Goal: Task Accomplishment & Management: Manage account settings

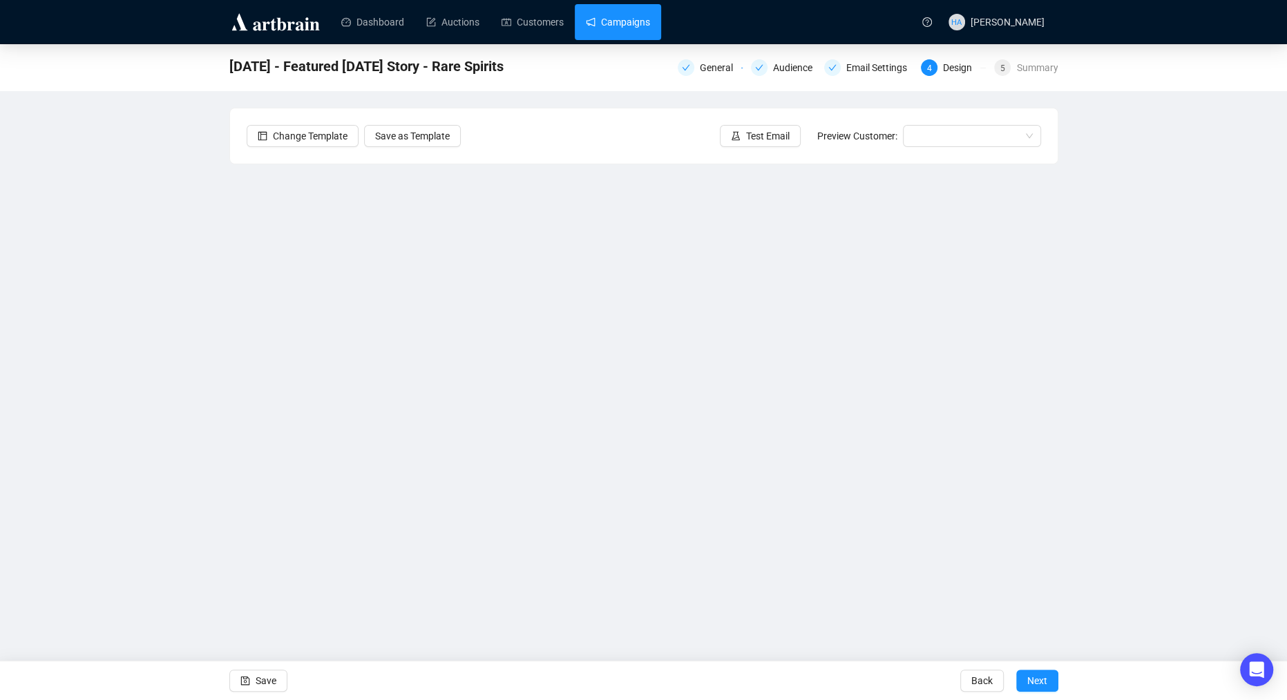
click at [640, 12] on link "Campaigns" at bounding box center [618, 22] width 64 height 36
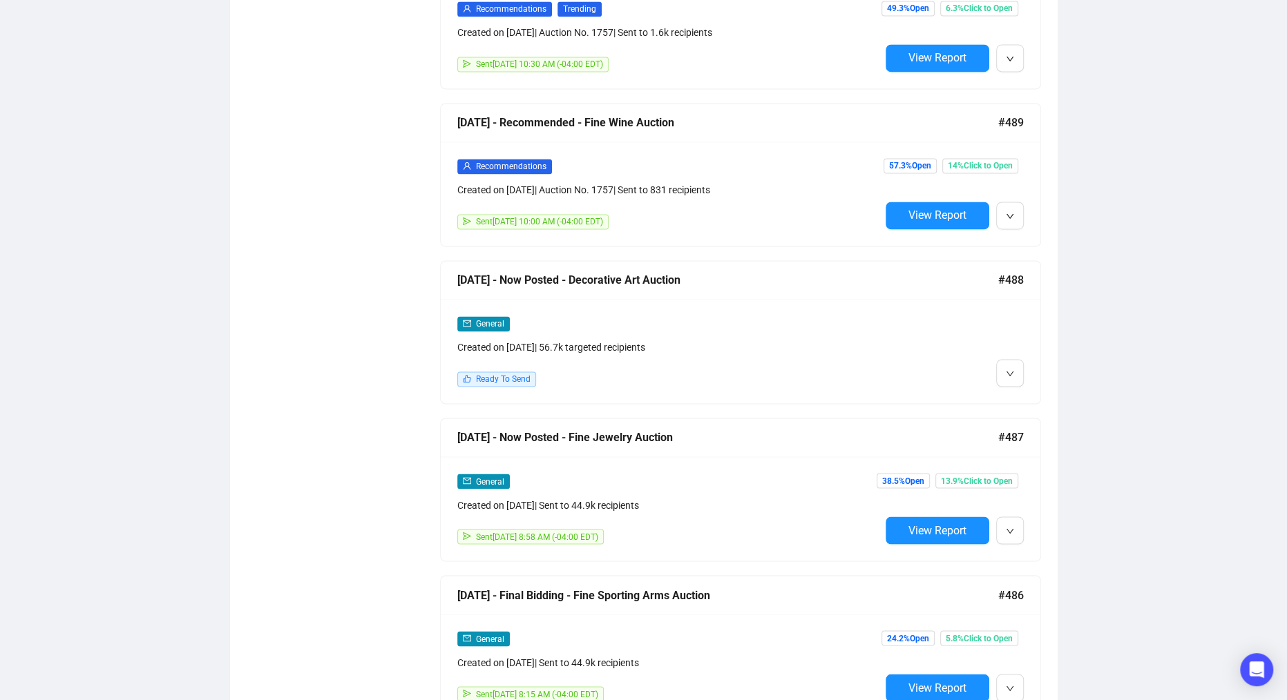
scroll to position [1885, 0]
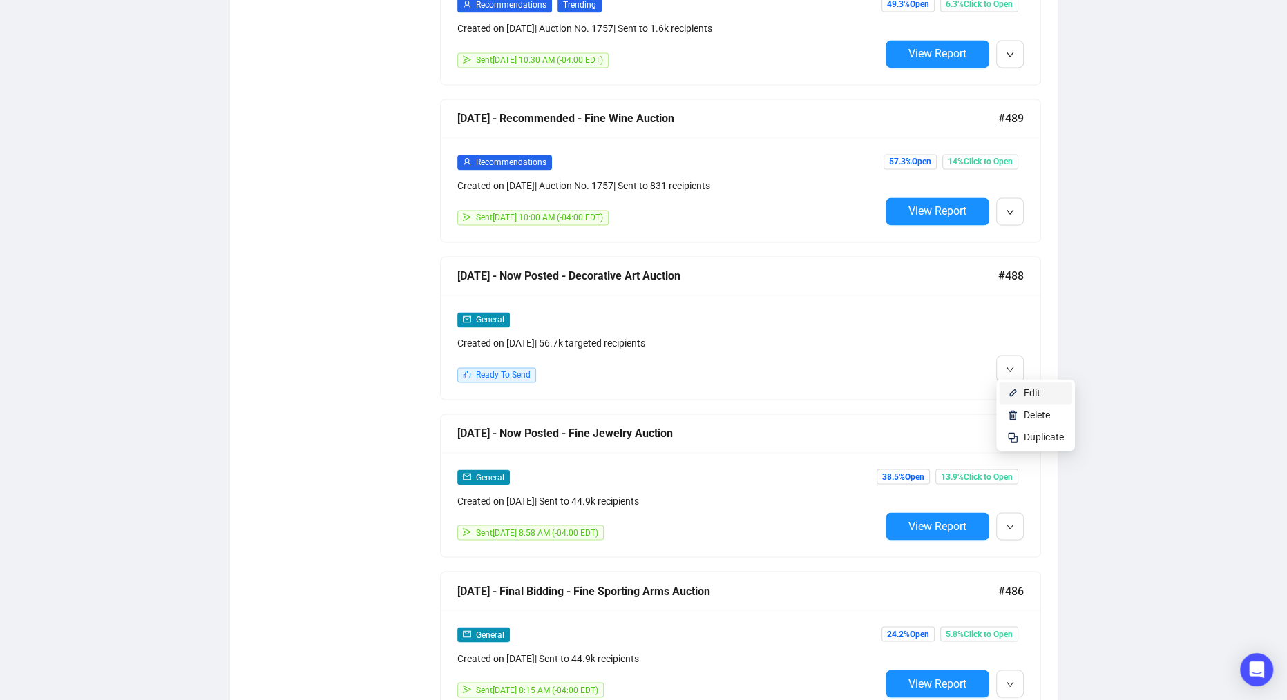
click at [1025, 395] on span "Edit" at bounding box center [1032, 393] width 17 height 11
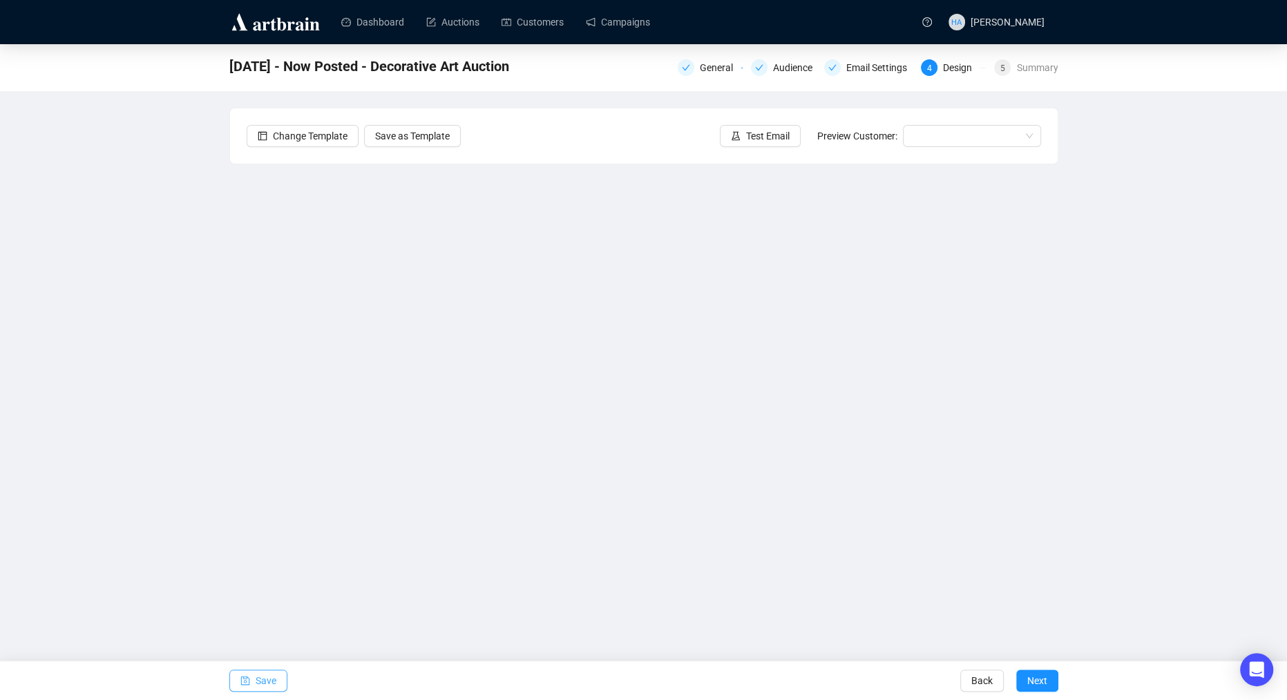
click at [271, 681] on span "Save" at bounding box center [266, 681] width 21 height 39
click at [274, 686] on span "Save" at bounding box center [266, 681] width 21 height 39
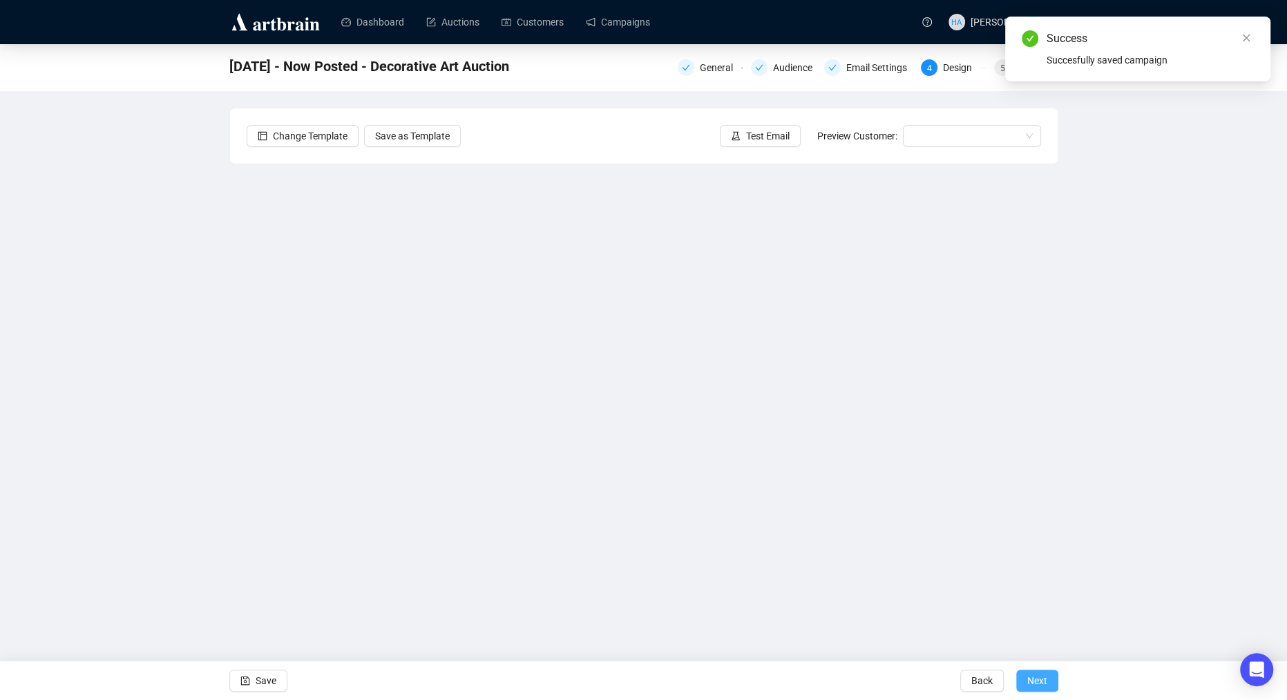
click at [1034, 680] on span "Next" at bounding box center [1037, 681] width 20 height 39
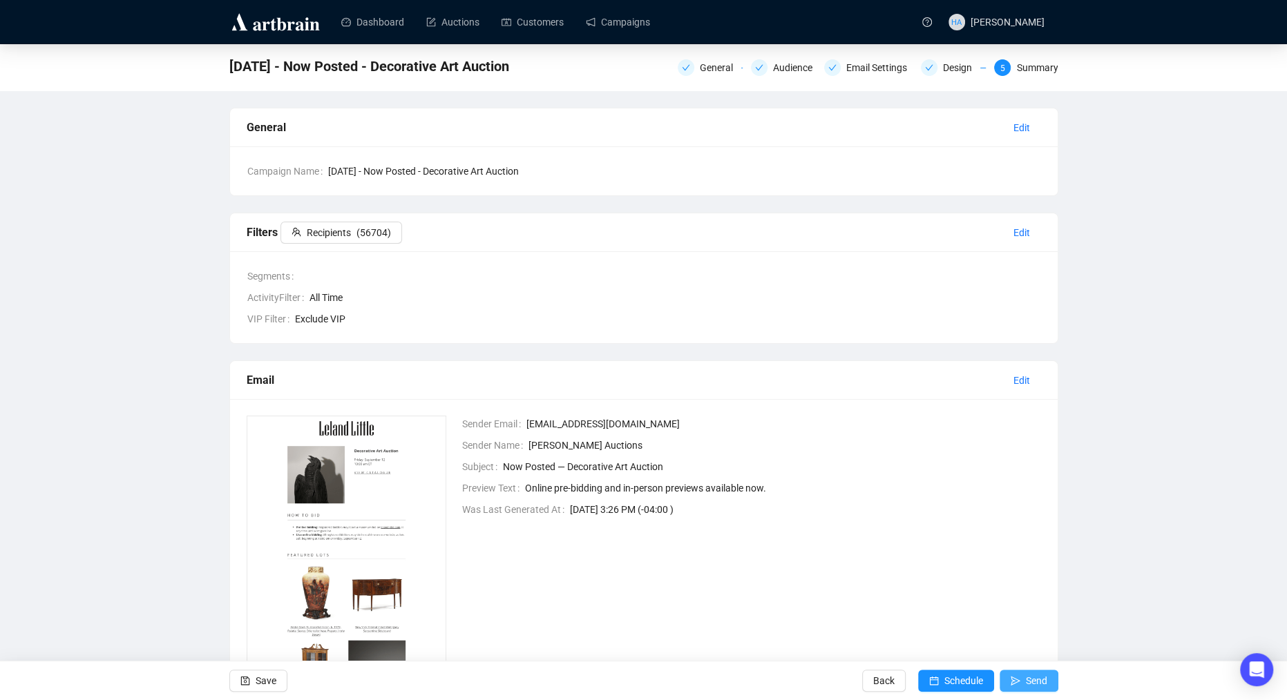
click at [1031, 680] on span "Send" at bounding box center [1036, 681] width 21 height 39
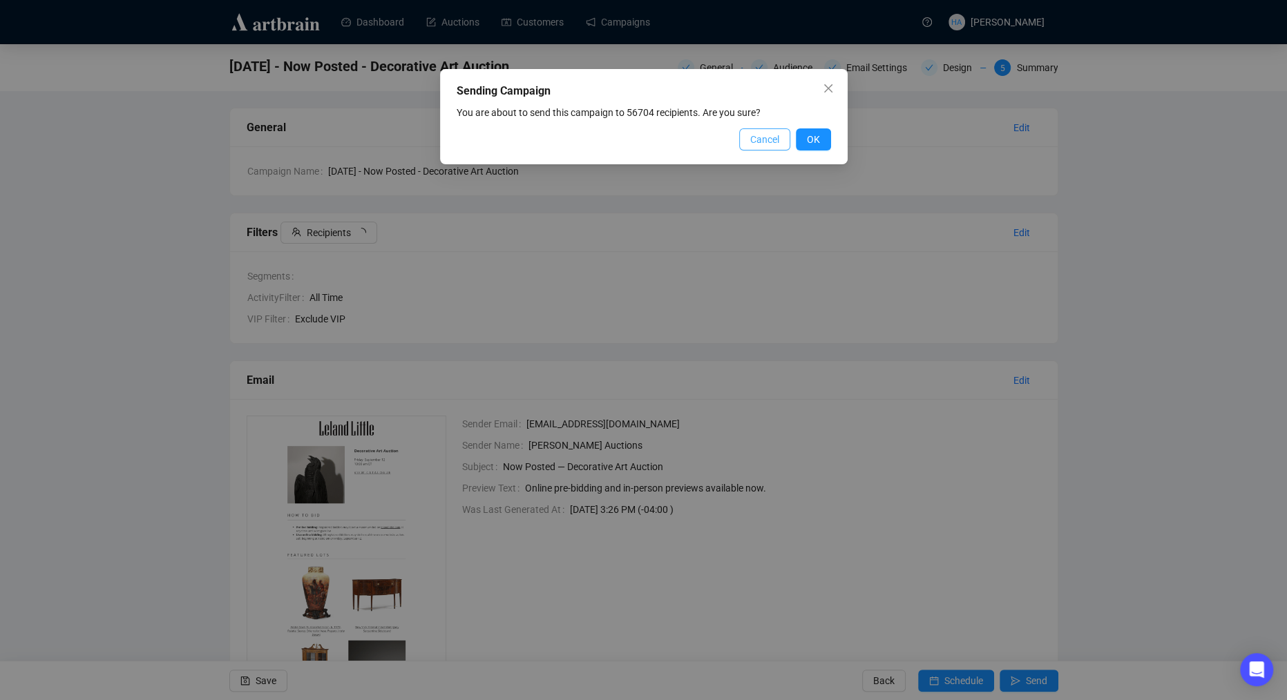
click at [755, 138] on span "Cancel" at bounding box center [764, 139] width 29 height 15
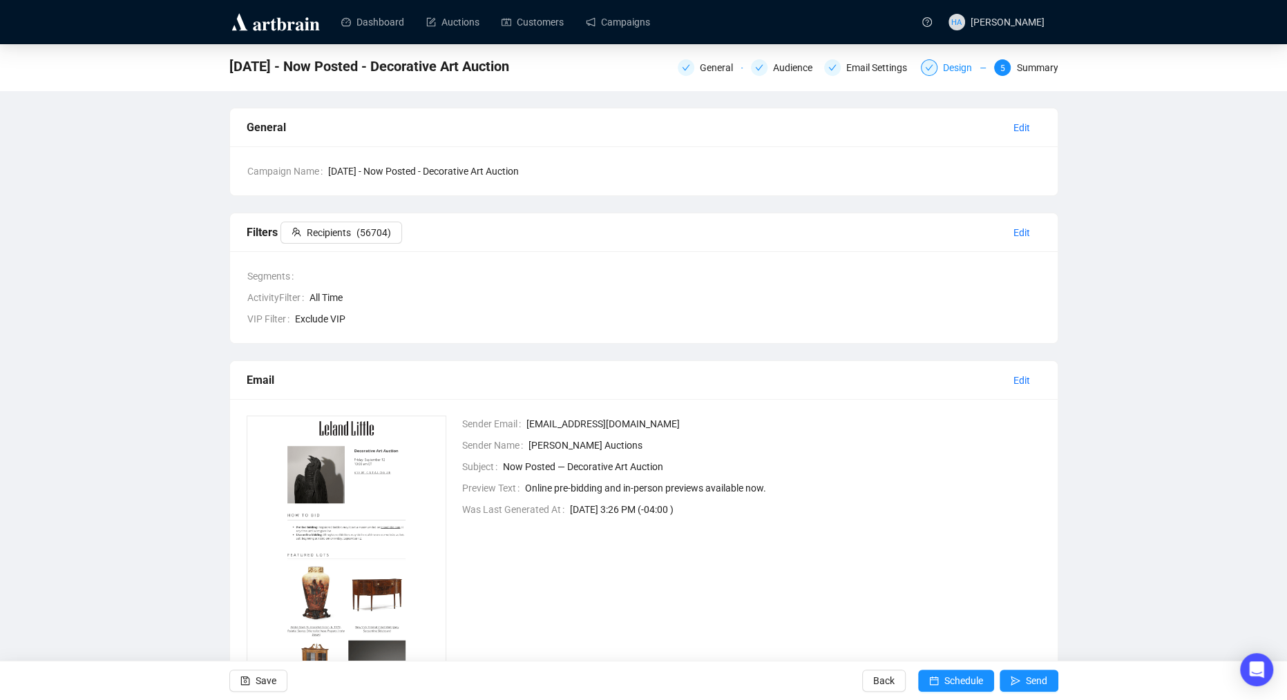
click at [948, 68] on div "Design" at bounding box center [961, 67] width 37 height 17
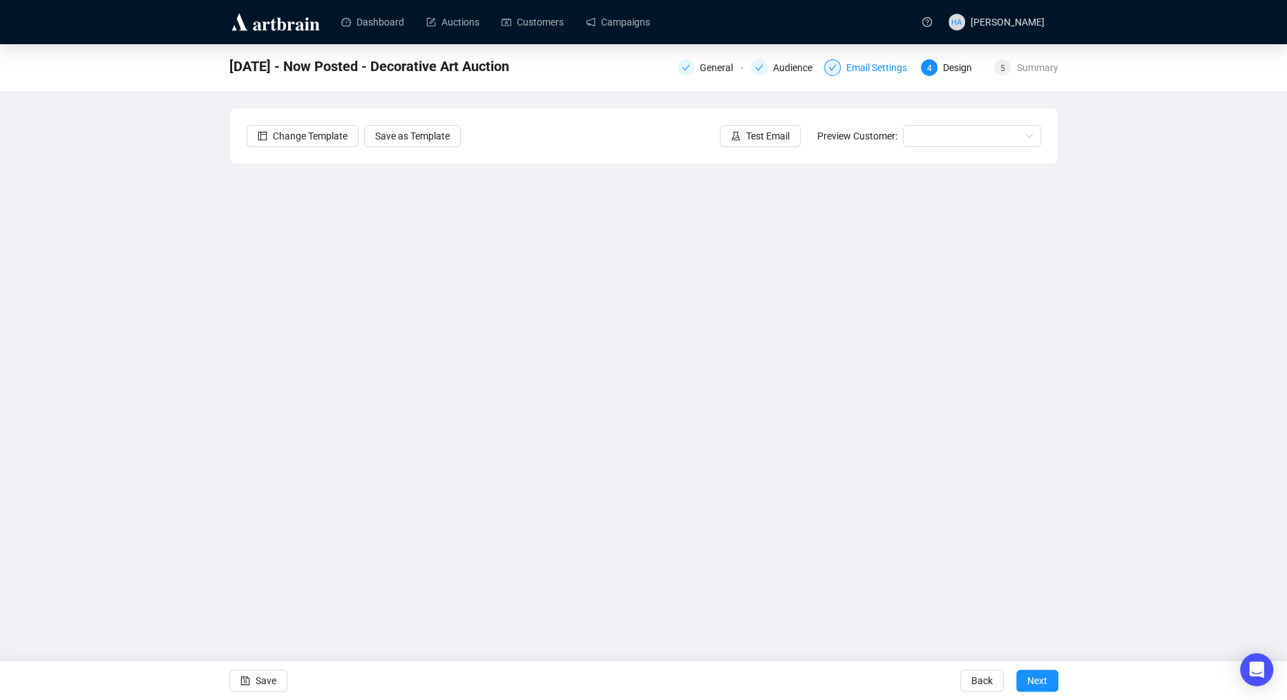
click at [879, 68] on div "Email Settings" at bounding box center [880, 67] width 69 height 17
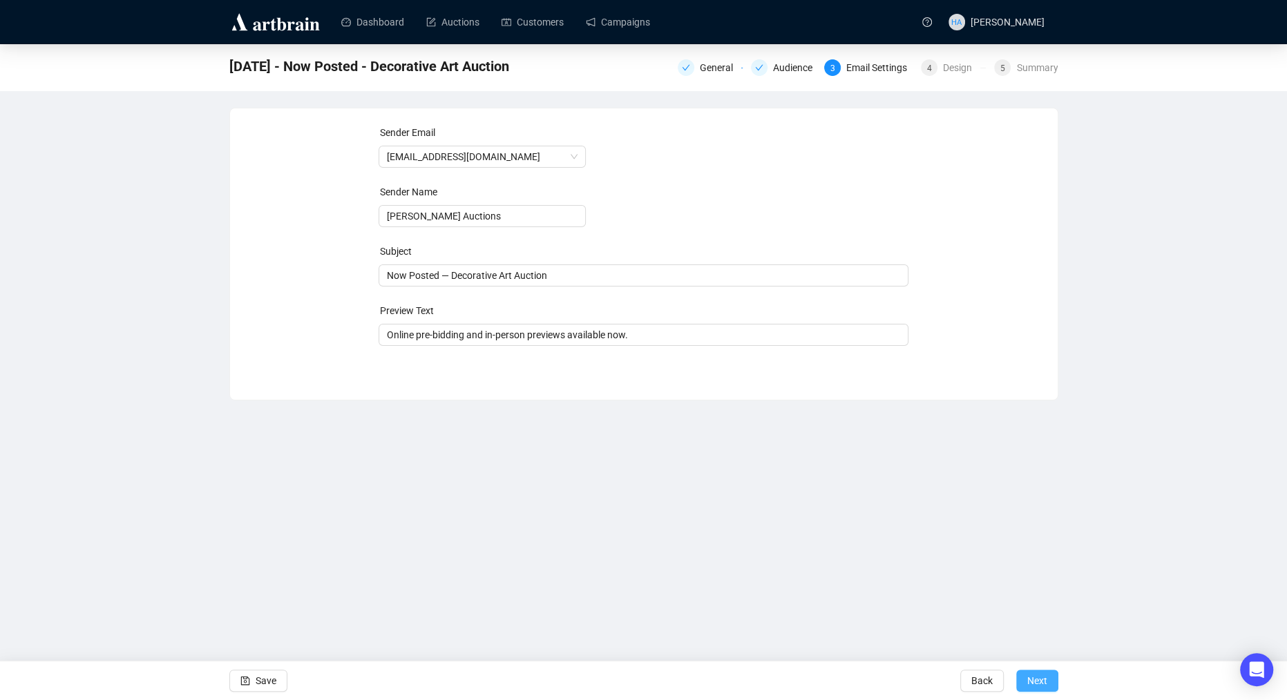
click at [1038, 679] on span "Next" at bounding box center [1037, 681] width 20 height 39
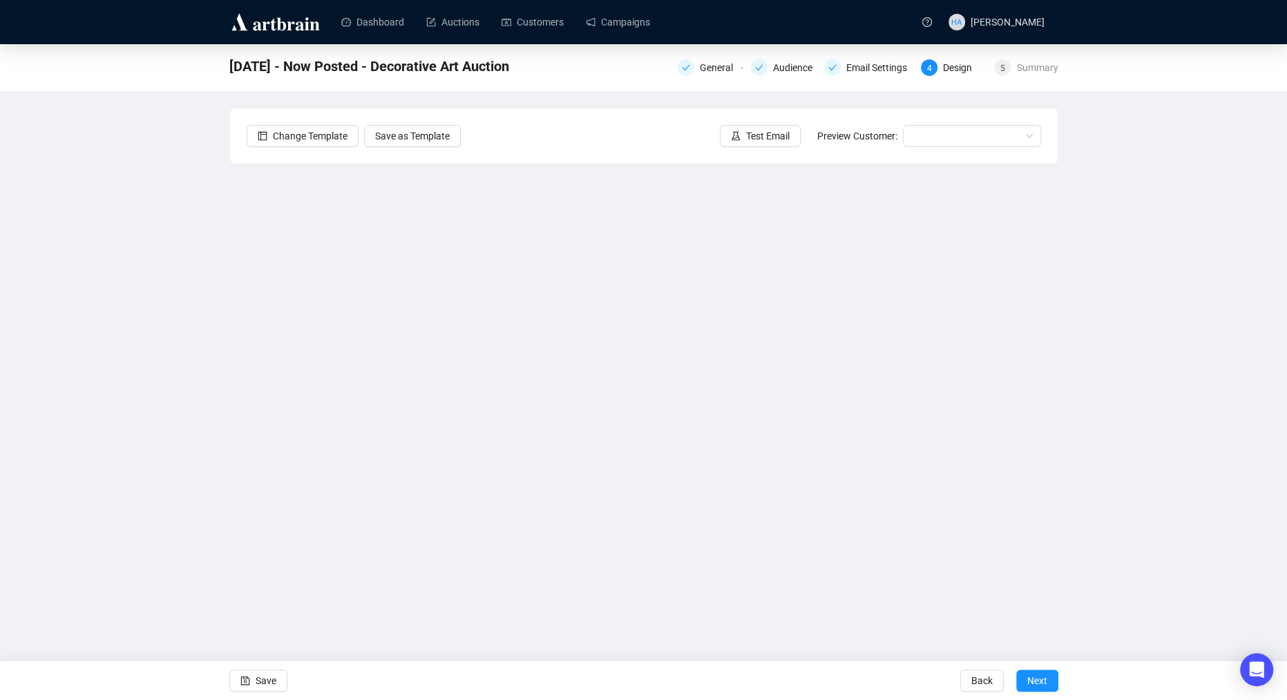
click at [1038, 679] on span "Next" at bounding box center [1037, 681] width 20 height 39
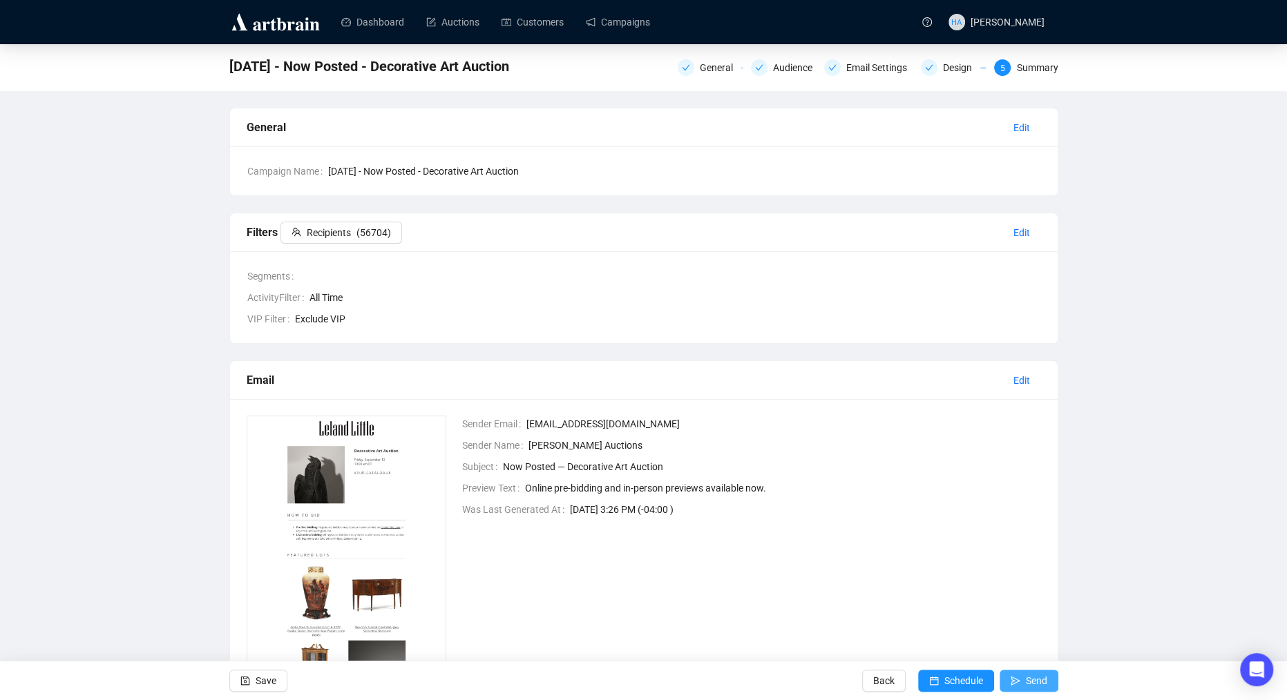
click at [1038, 679] on span "Send" at bounding box center [1036, 681] width 21 height 39
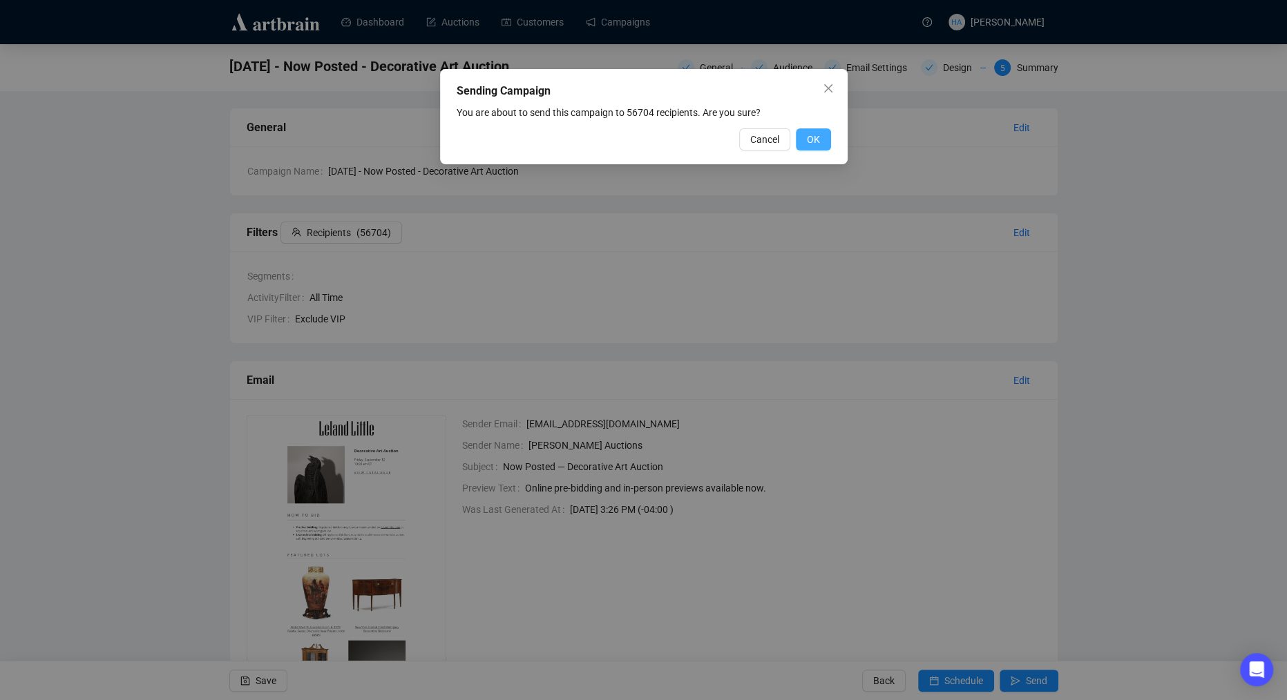
click at [819, 144] on span "OK" at bounding box center [813, 139] width 13 height 15
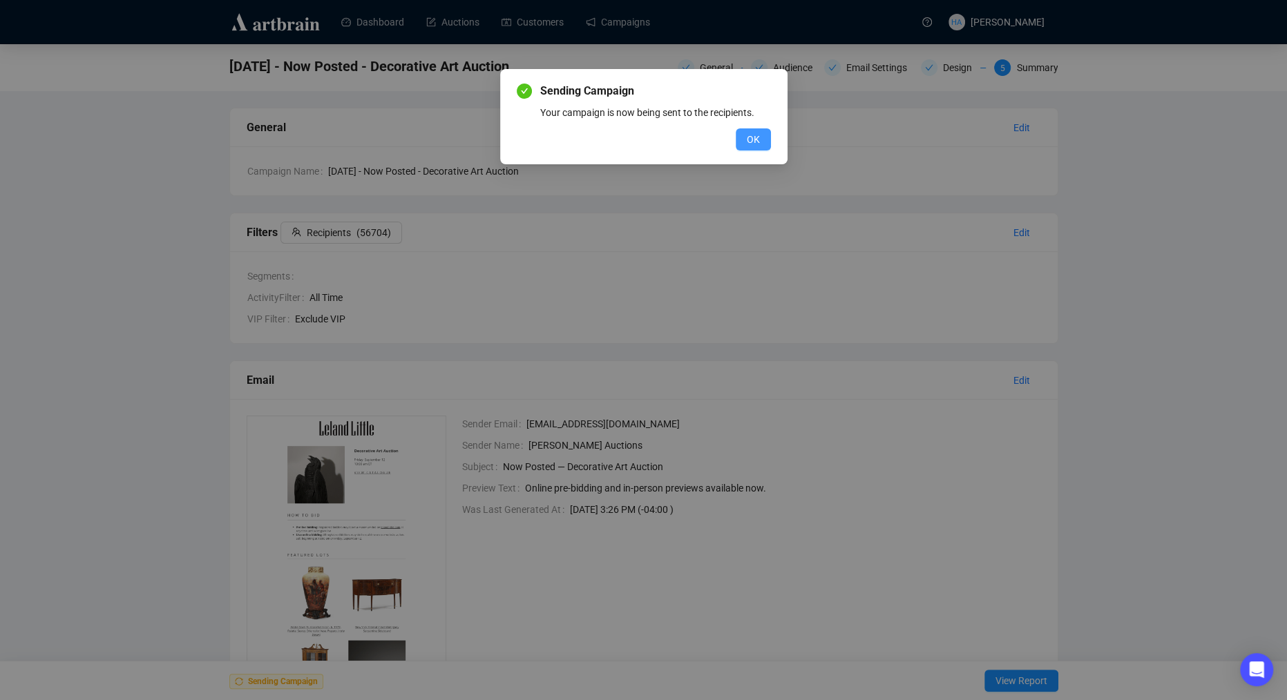
click at [747, 138] on span "OK" at bounding box center [753, 139] width 13 height 15
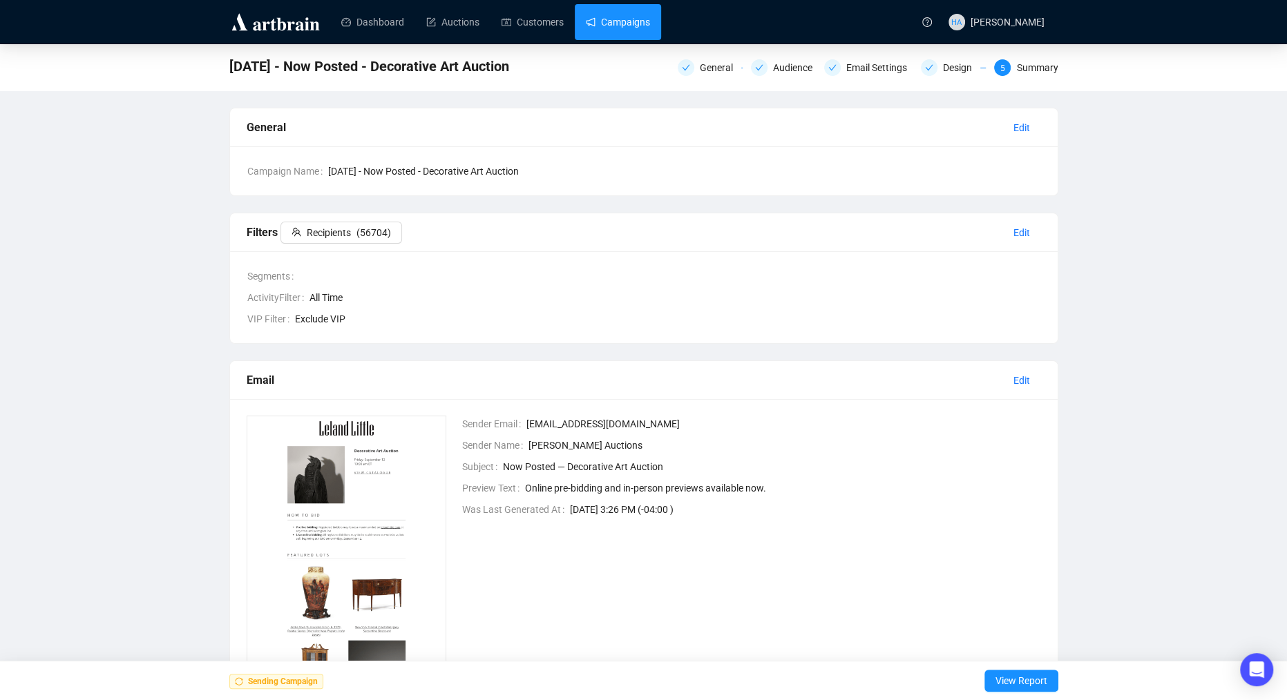
click at [635, 24] on link "Campaigns" at bounding box center [618, 22] width 64 height 36
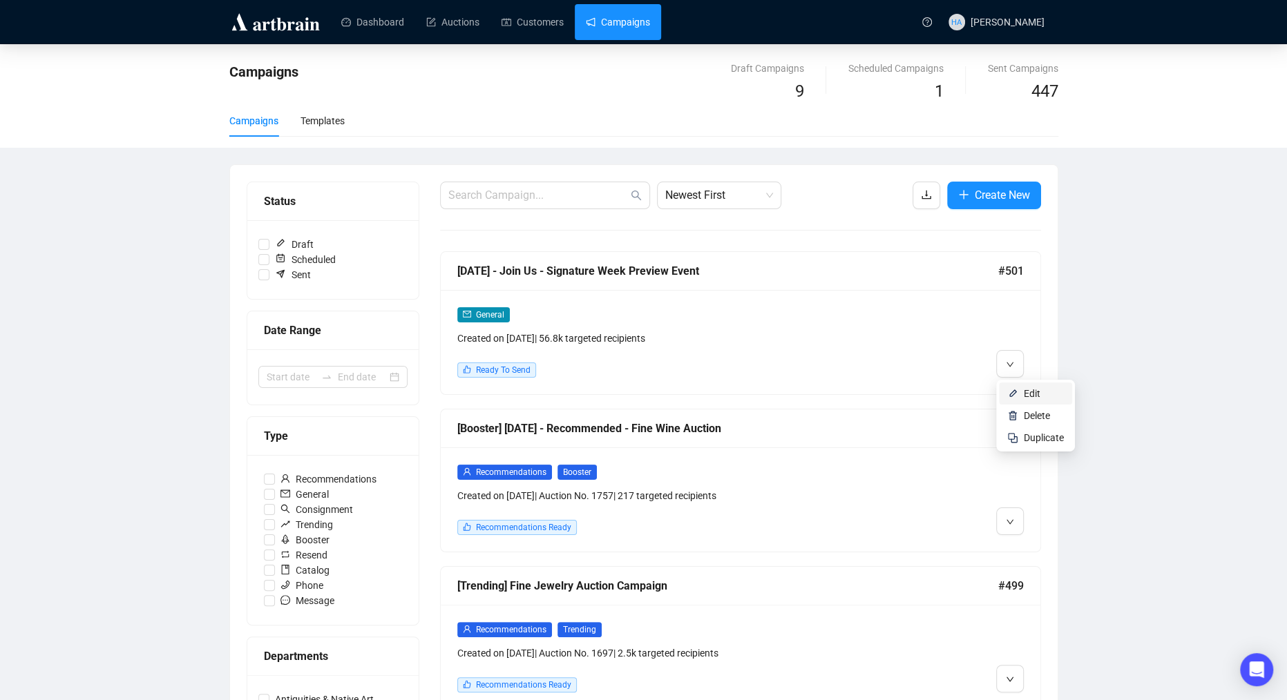
click at [1022, 390] on li "Edit" at bounding box center [1035, 394] width 73 height 22
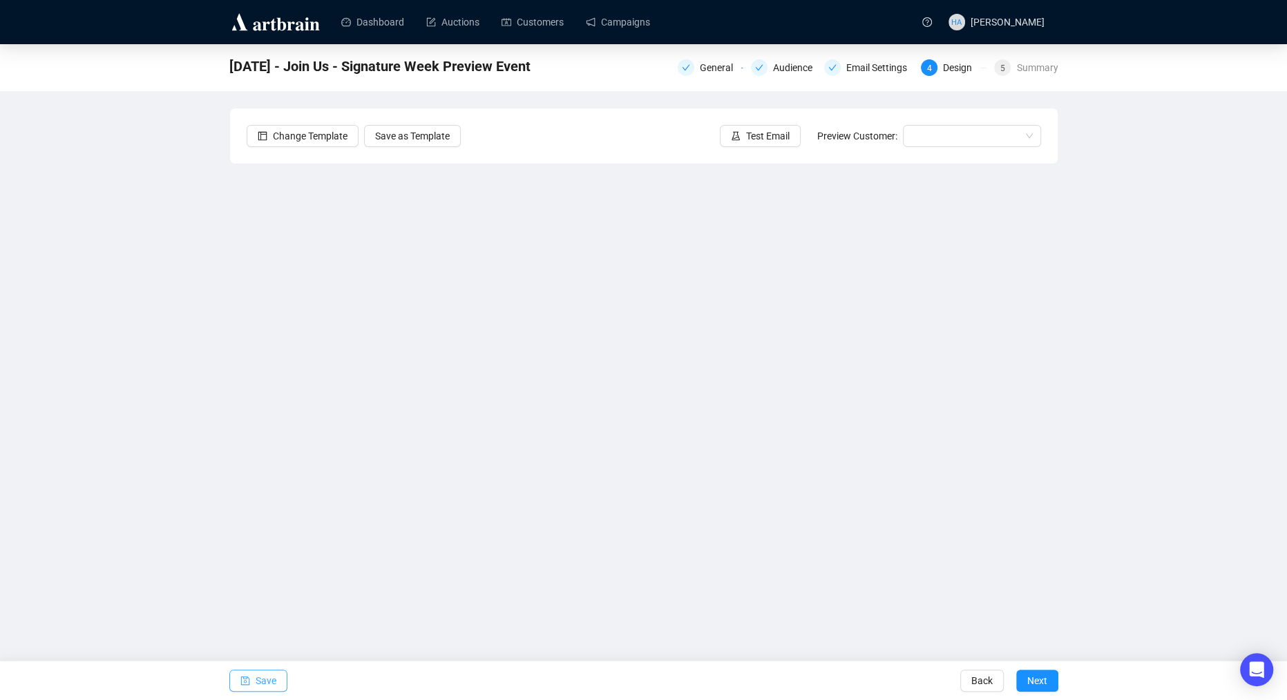
click at [261, 687] on span "Save" at bounding box center [266, 681] width 21 height 39
drag, startPoint x: 262, startPoint y: 679, endPoint x: 331, endPoint y: 576, distance: 124.0
click at [262, 678] on span "Save" at bounding box center [266, 681] width 21 height 39
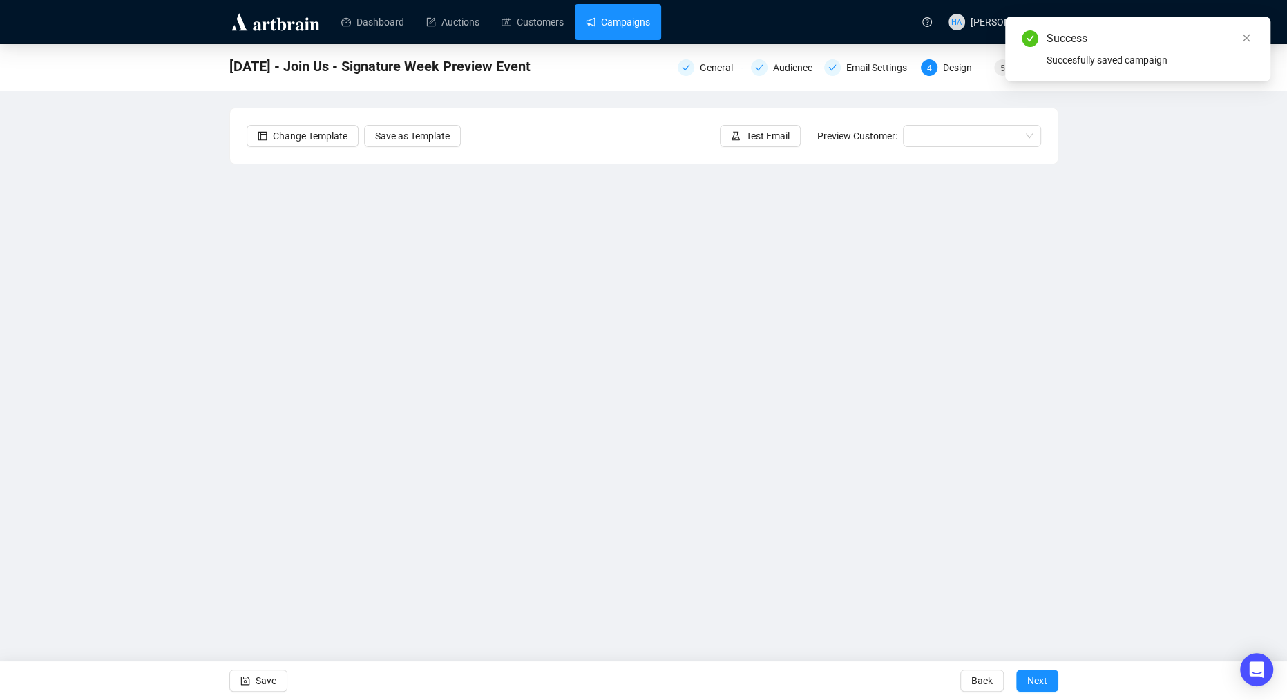
click at [636, 21] on link "Campaigns" at bounding box center [618, 22] width 64 height 36
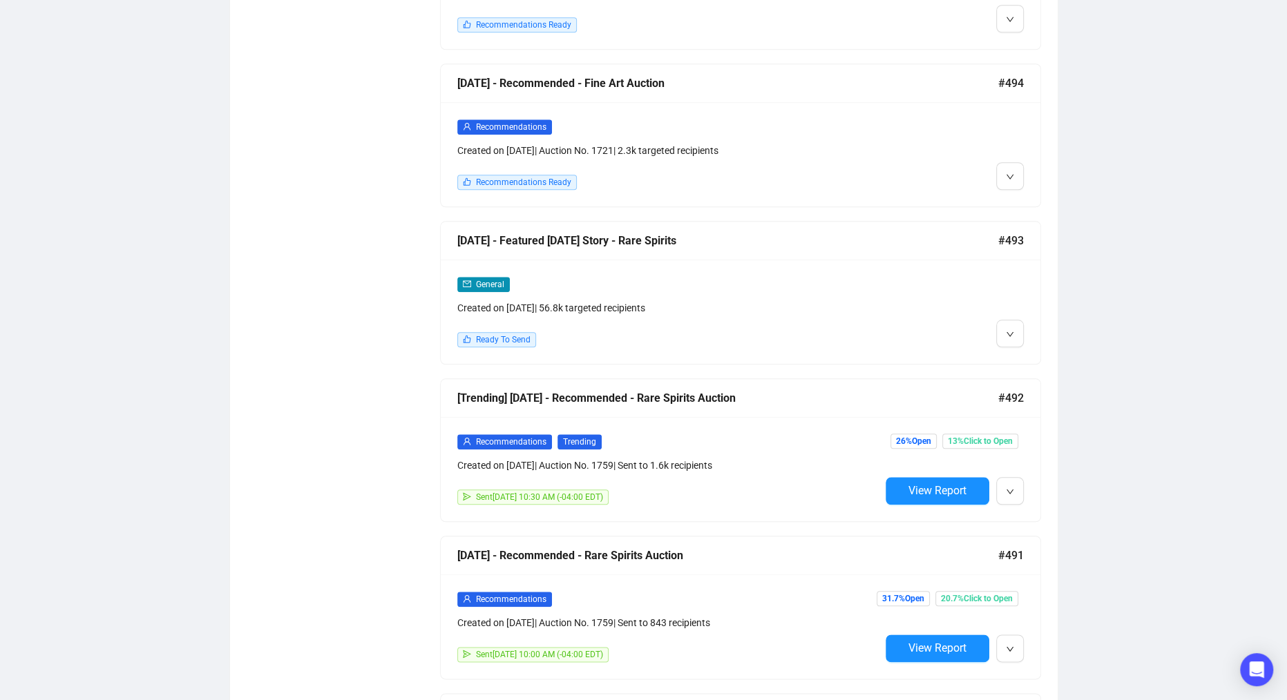
scroll to position [1136, 0]
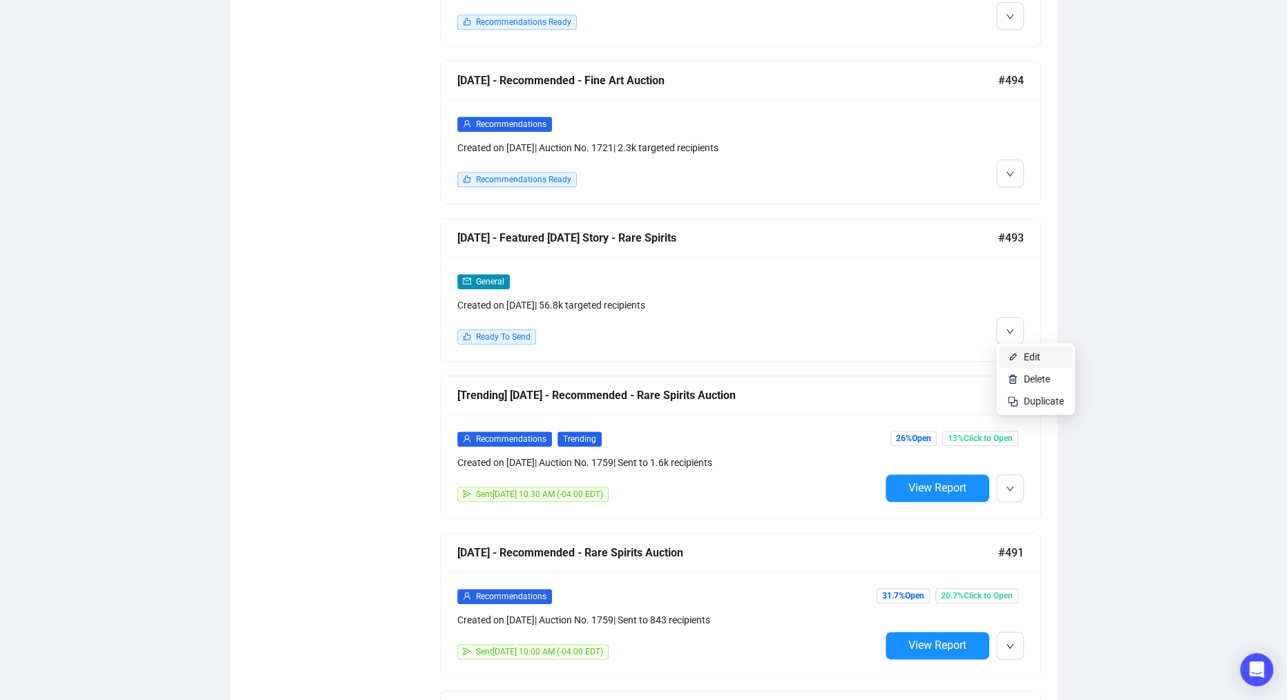
click at [1022, 356] on li "Edit" at bounding box center [1035, 357] width 73 height 22
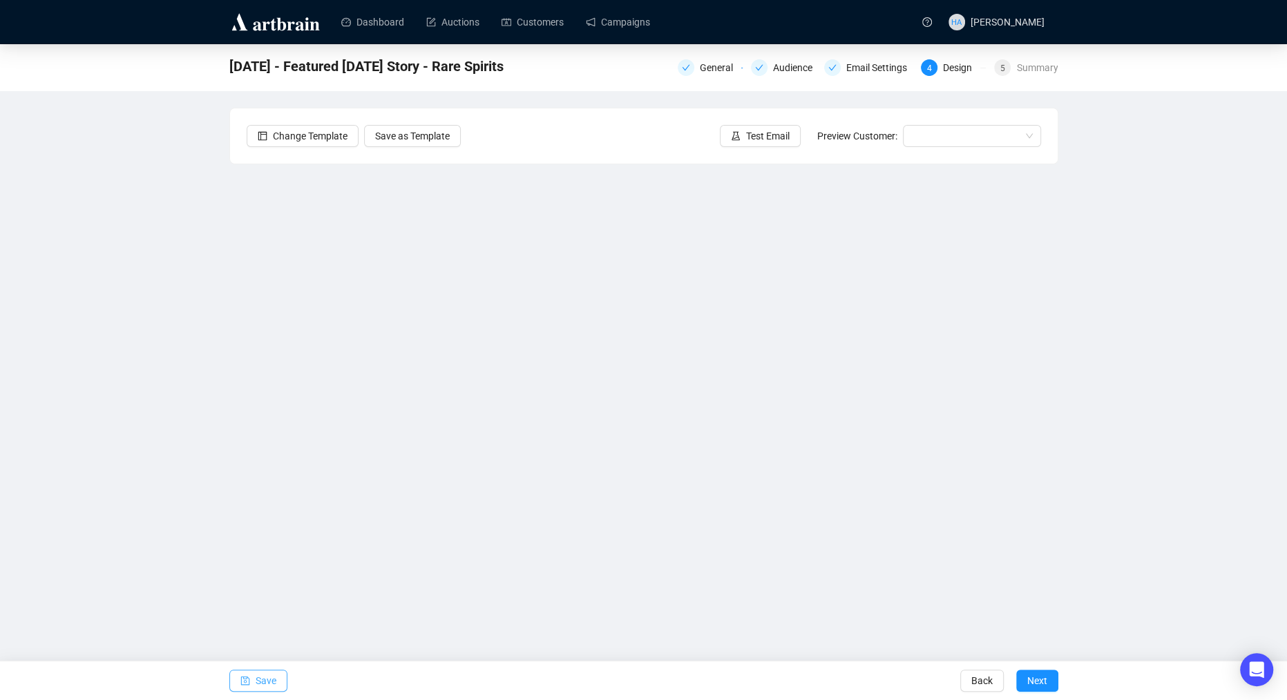
click at [269, 674] on span "Save" at bounding box center [266, 681] width 21 height 39
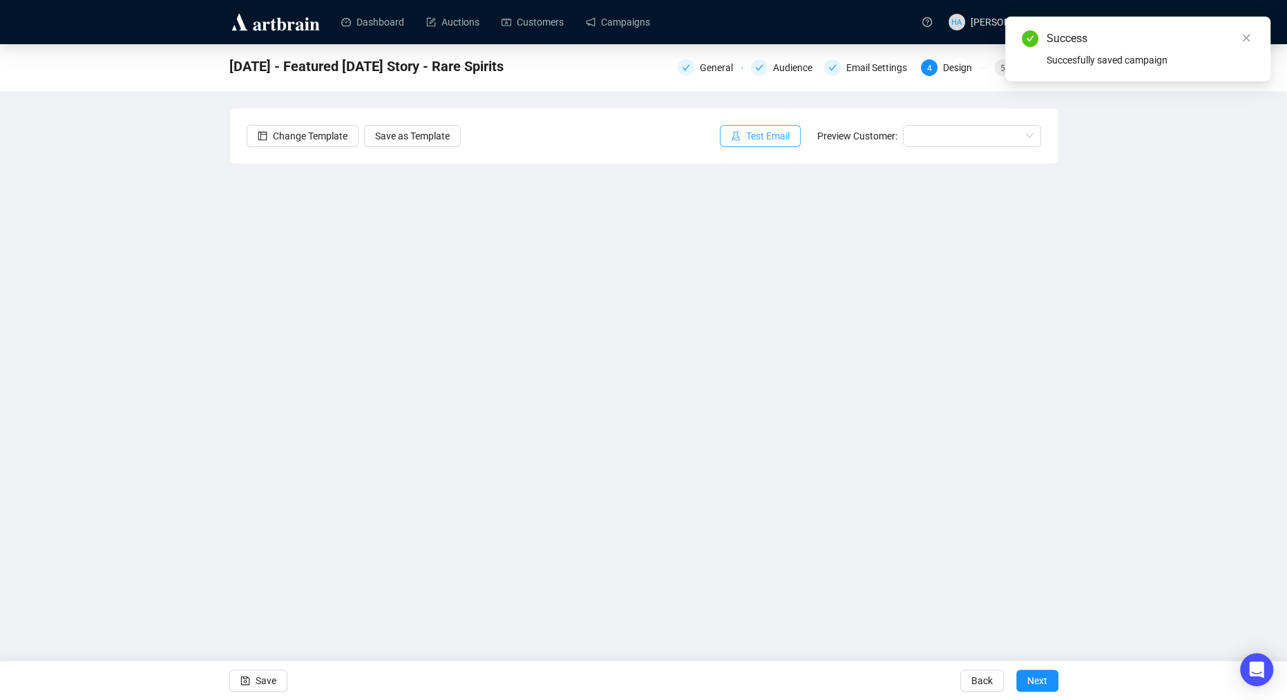
click at [766, 136] on span "Test Email" at bounding box center [768, 135] width 44 height 15
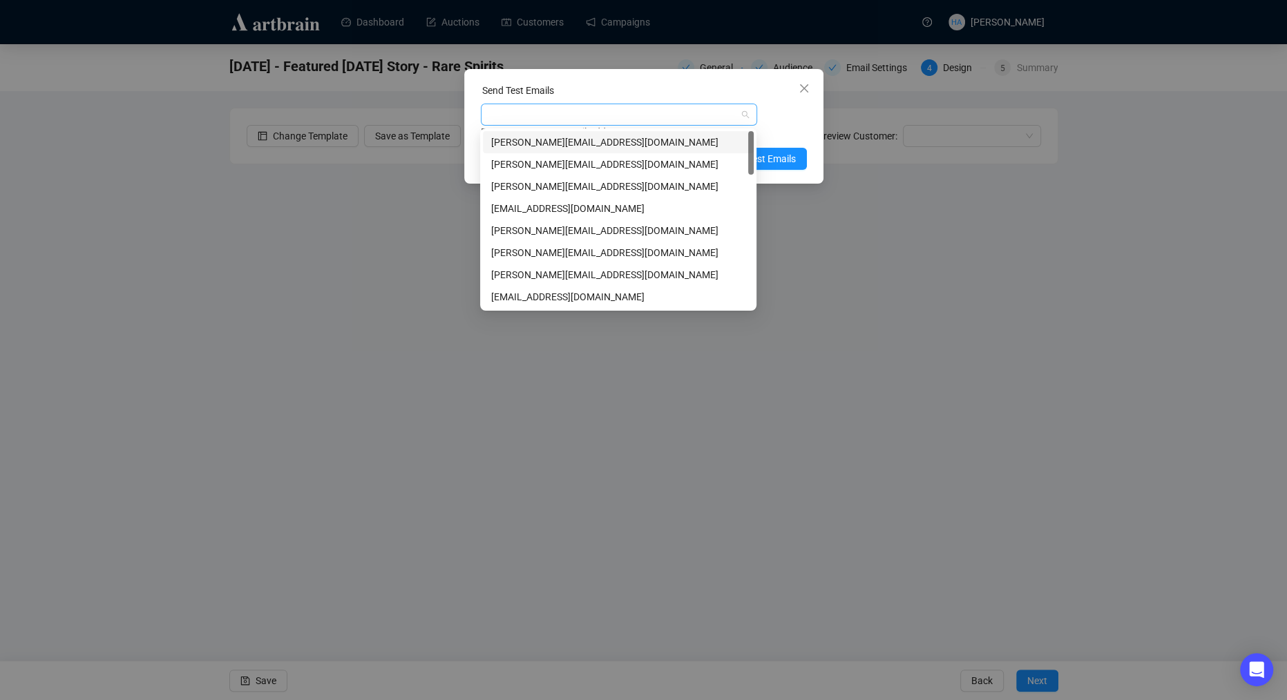
click at [644, 116] on div at bounding box center [612, 114] width 256 height 19
click at [535, 251] on div "[PERSON_NAME][EMAIL_ADDRESS][DOMAIN_NAME]" at bounding box center [618, 252] width 254 height 15
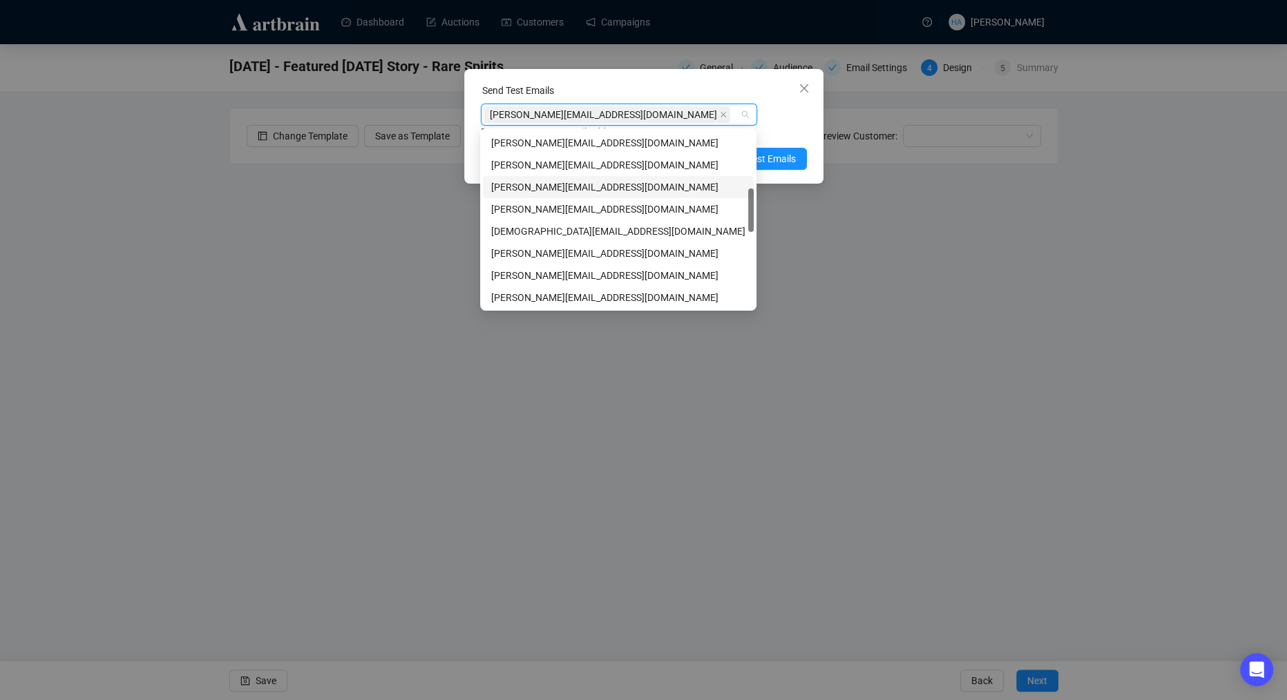
scroll to position [250, 0]
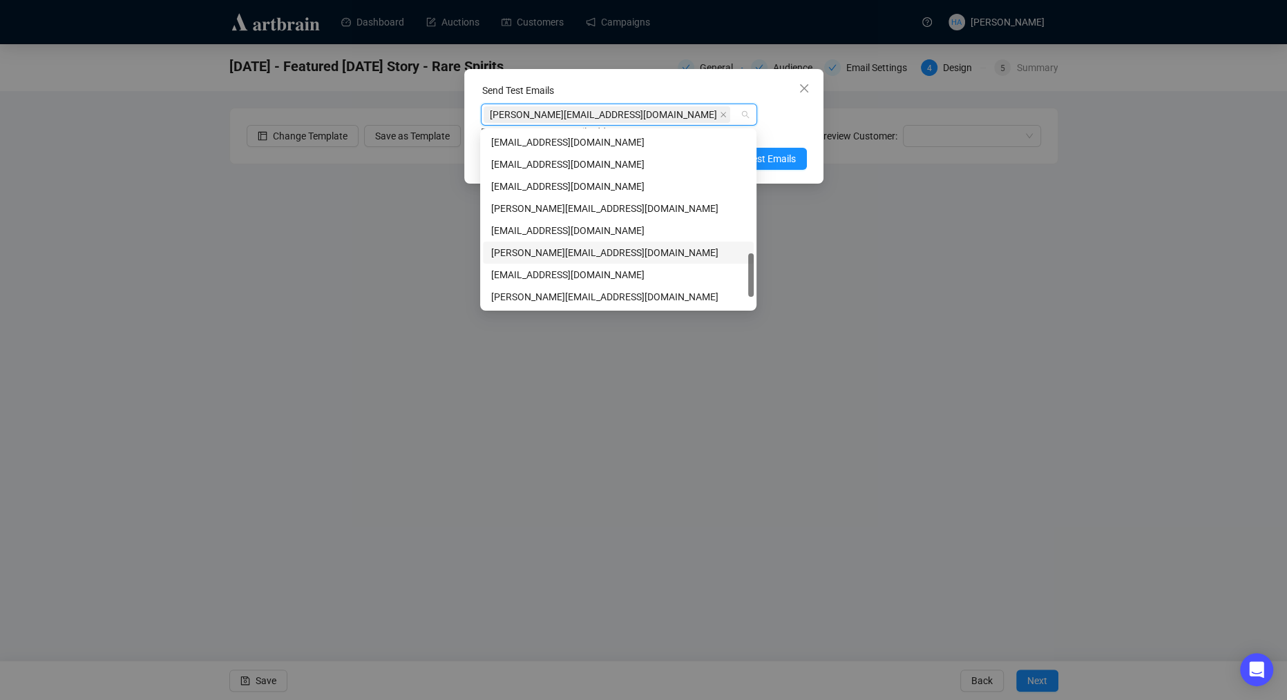
click at [520, 251] on div "[PERSON_NAME][EMAIL_ADDRESS][DOMAIN_NAME]" at bounding box center [618, 252] width 254 height 15
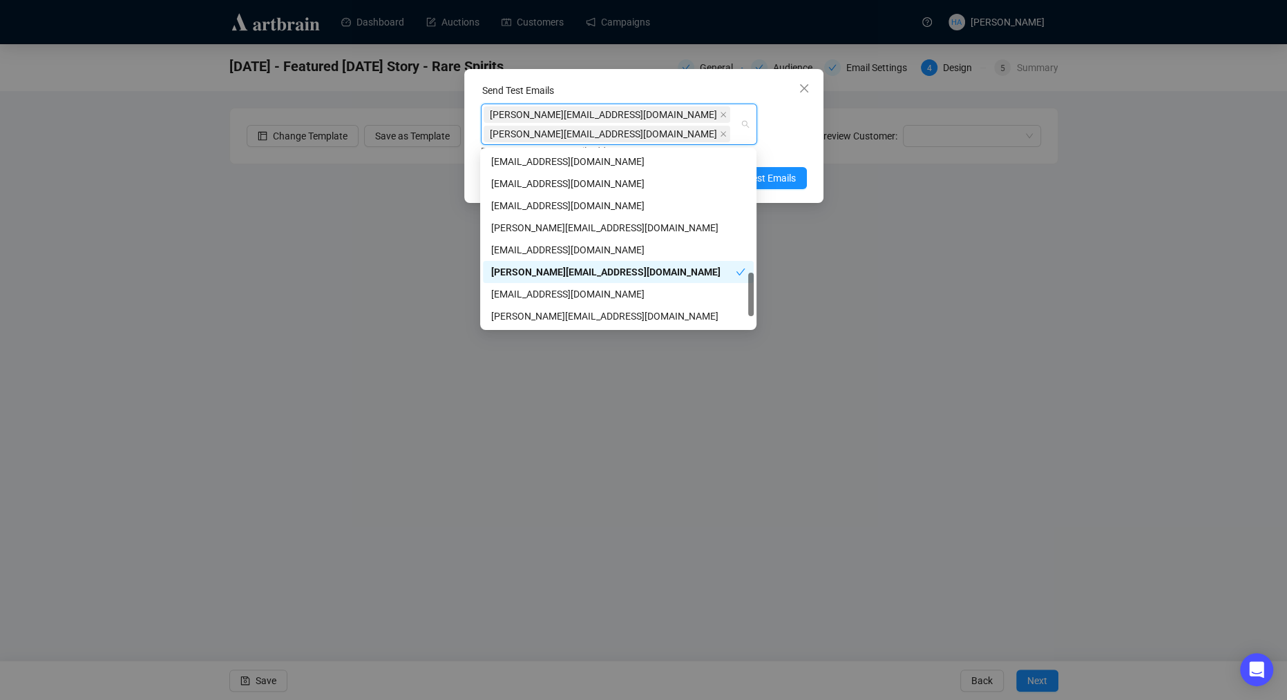
scroll to position [530, 0]
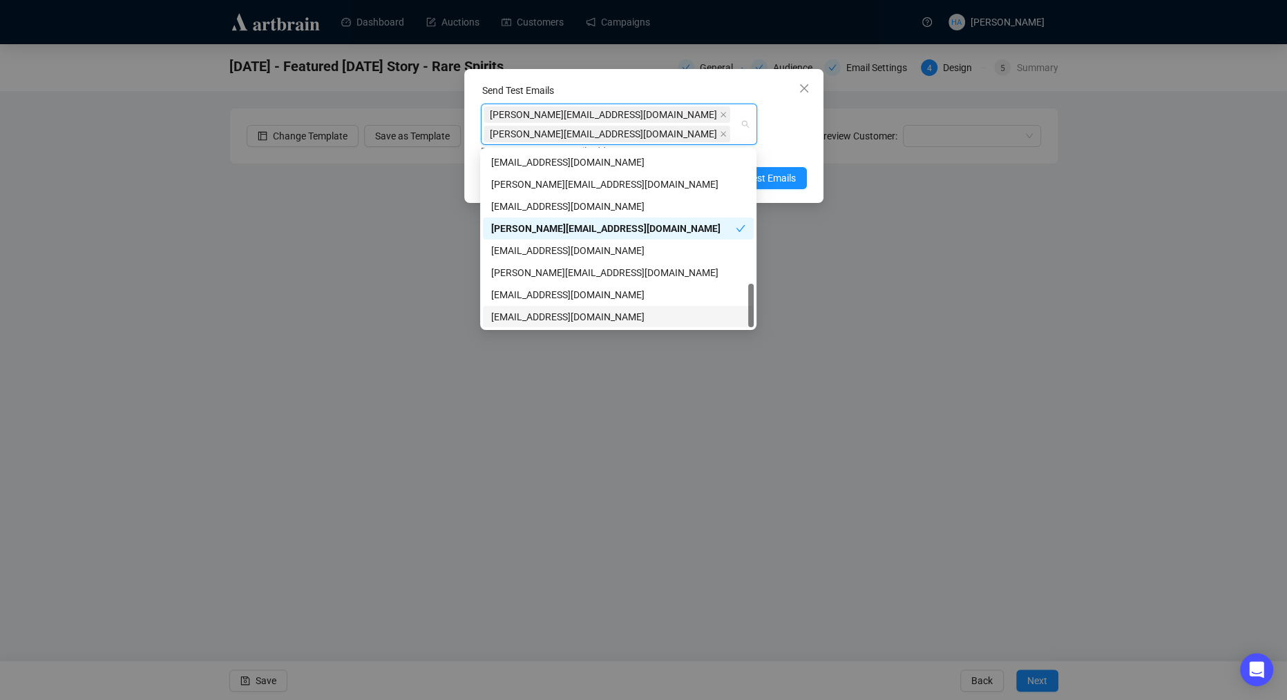
click at [509, 312] on div "[EMAIL_ADDRESS][DOMAIN_NAME]" at bounding box center [618, 316] width 254 height 15
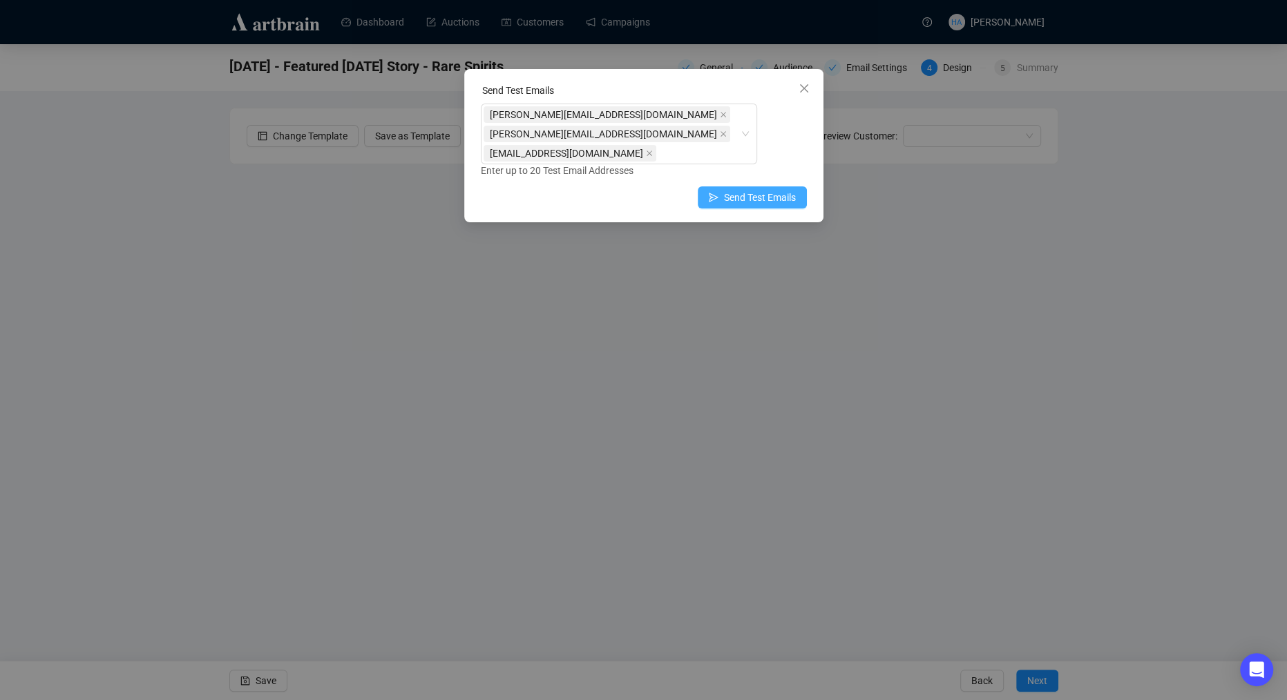
click at [777, 200] on span "Send Test Emails" at bounding box center [760, 197] width 72 height 15
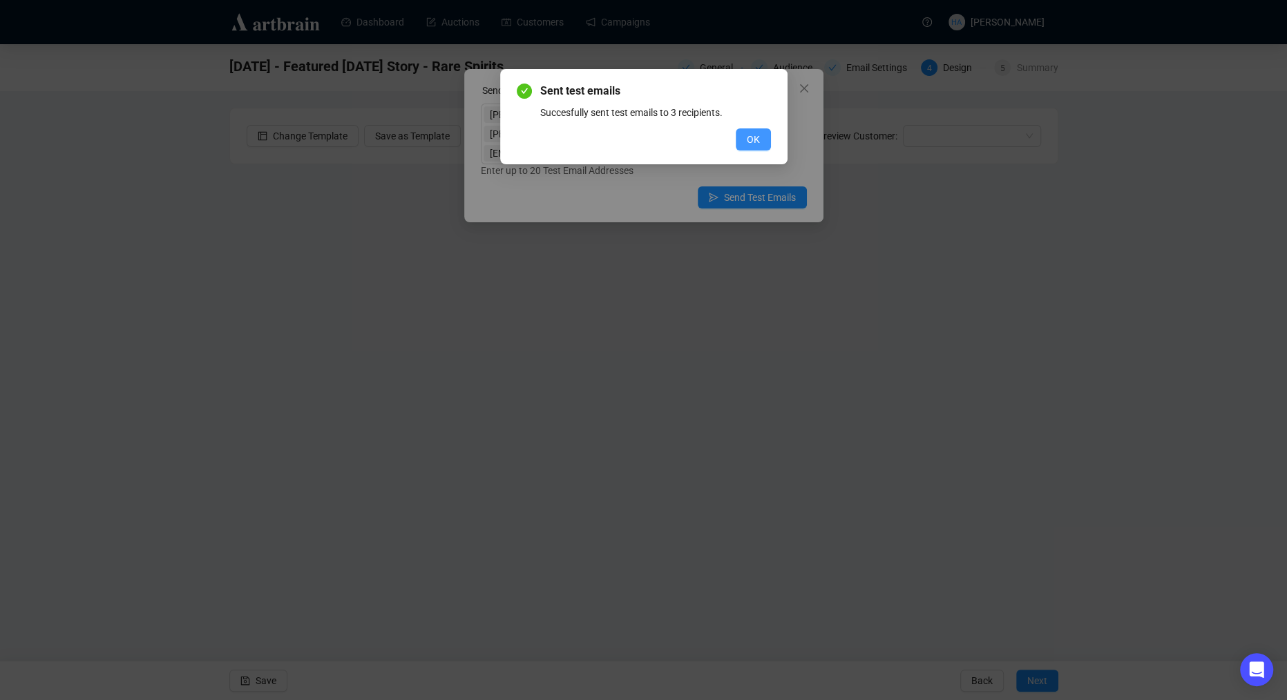
click at [768, 142] on button "OK" at bounding box center [753, 139] width 35 height 22
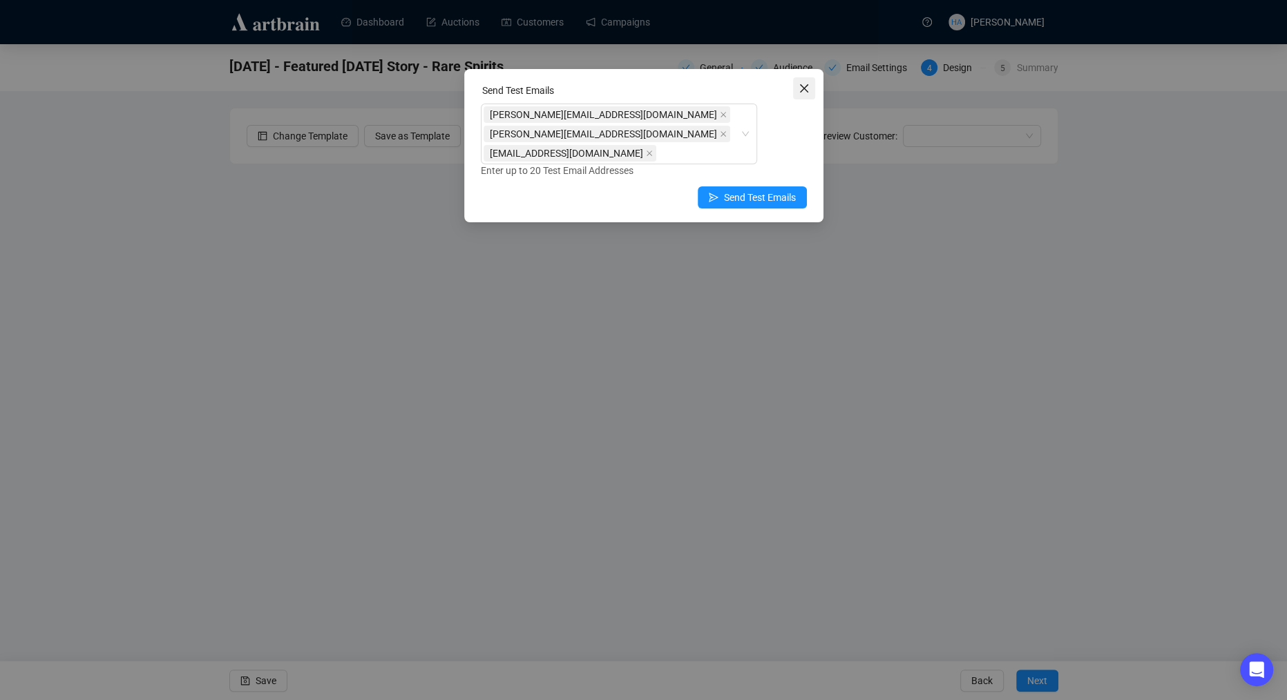
click at [804, 86] on icon "close" at bounding box center [804, 88] width 11 height 11
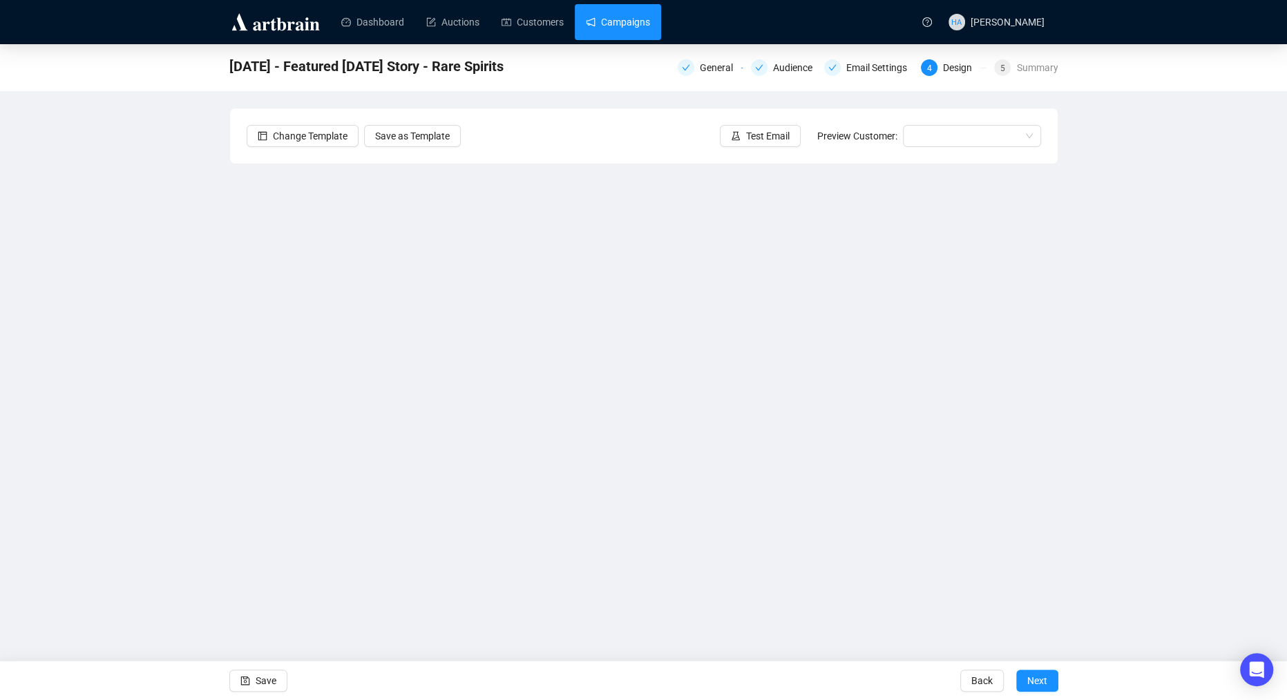
click at [631, 30] on link "Campaigns" at bounding box center [618, 22] width 64 height 36
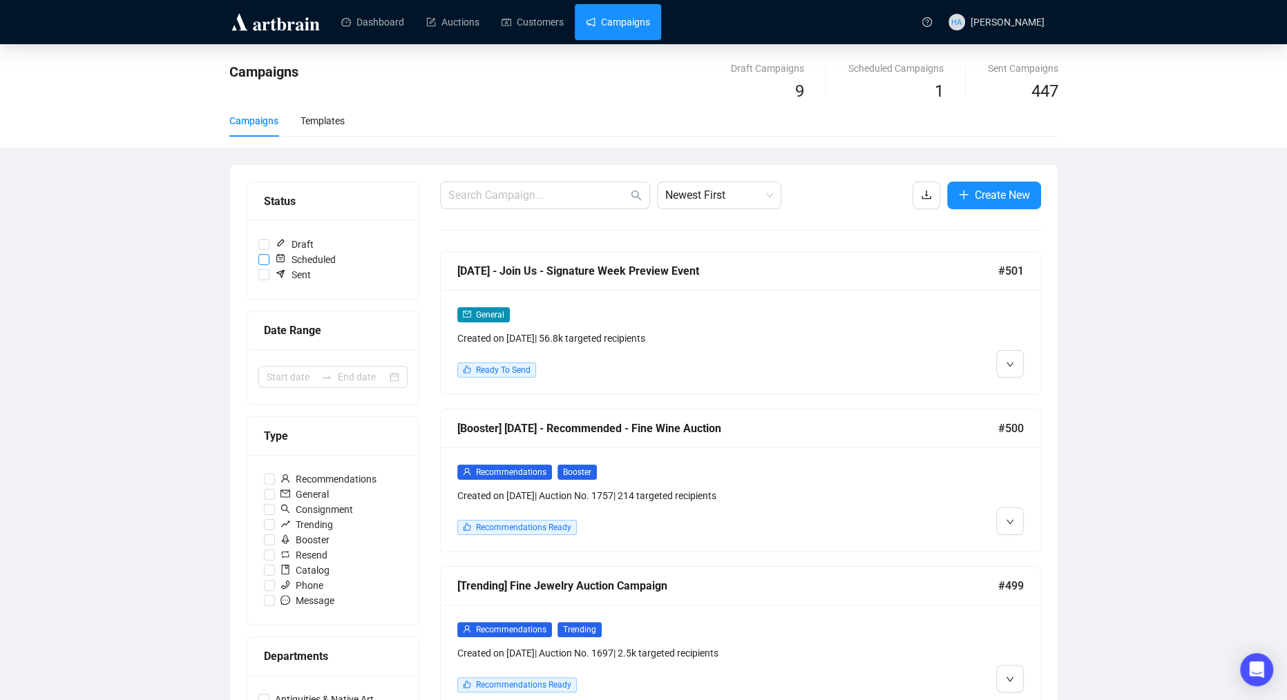
click at [265, 256] on input "Scheduled" at bounding box center [263, 259] width 11 height 11
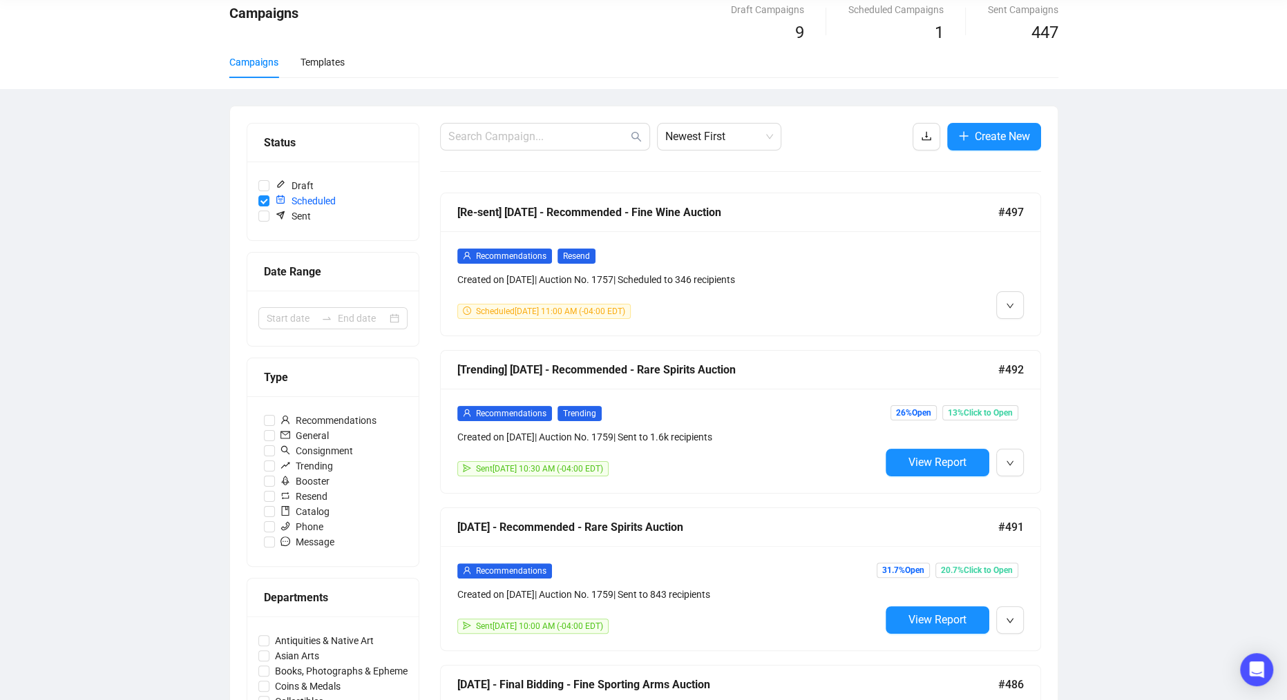
scroll to position [59, 0]
click at [264, 199] on input "Scheduled" at bounding box center [263, 200] width 11 height 11
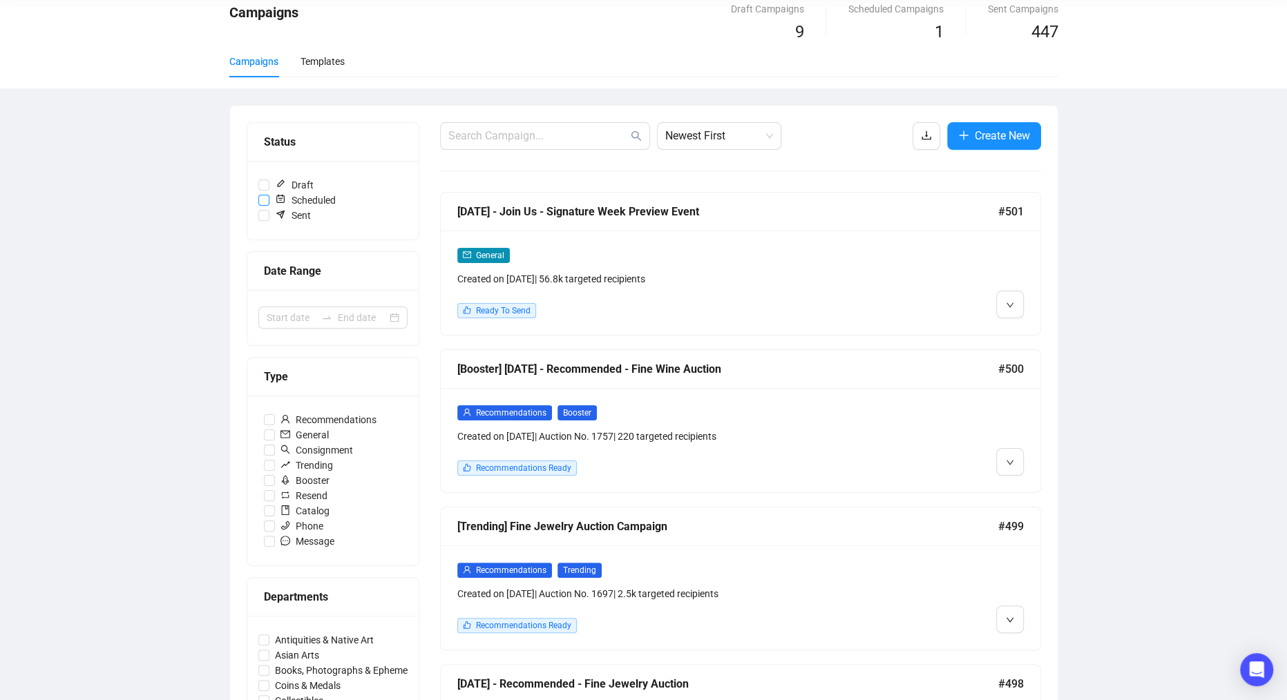
click at [264, 199] on input "Scheduled" at bounding box center [263, 200] width 11 height 11
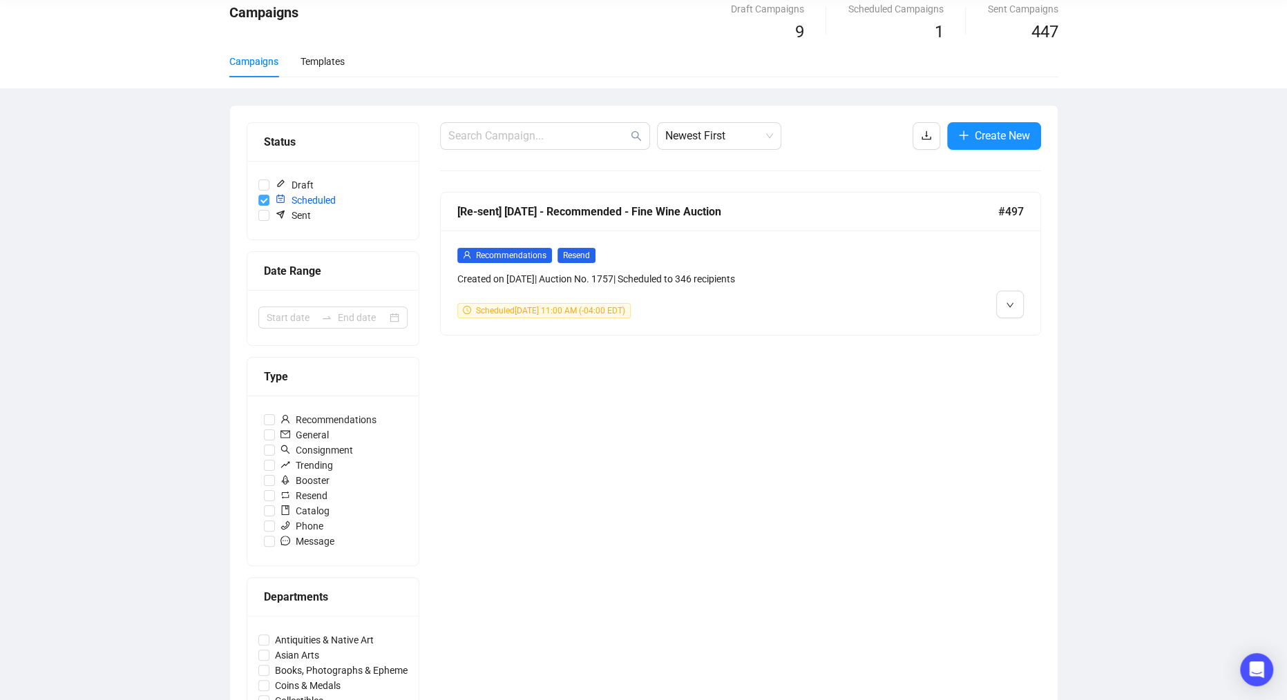
click at [264, 199] on input "Scheduled" at bounding box center [263, 200] width 11 height 11
checkbox input "false"
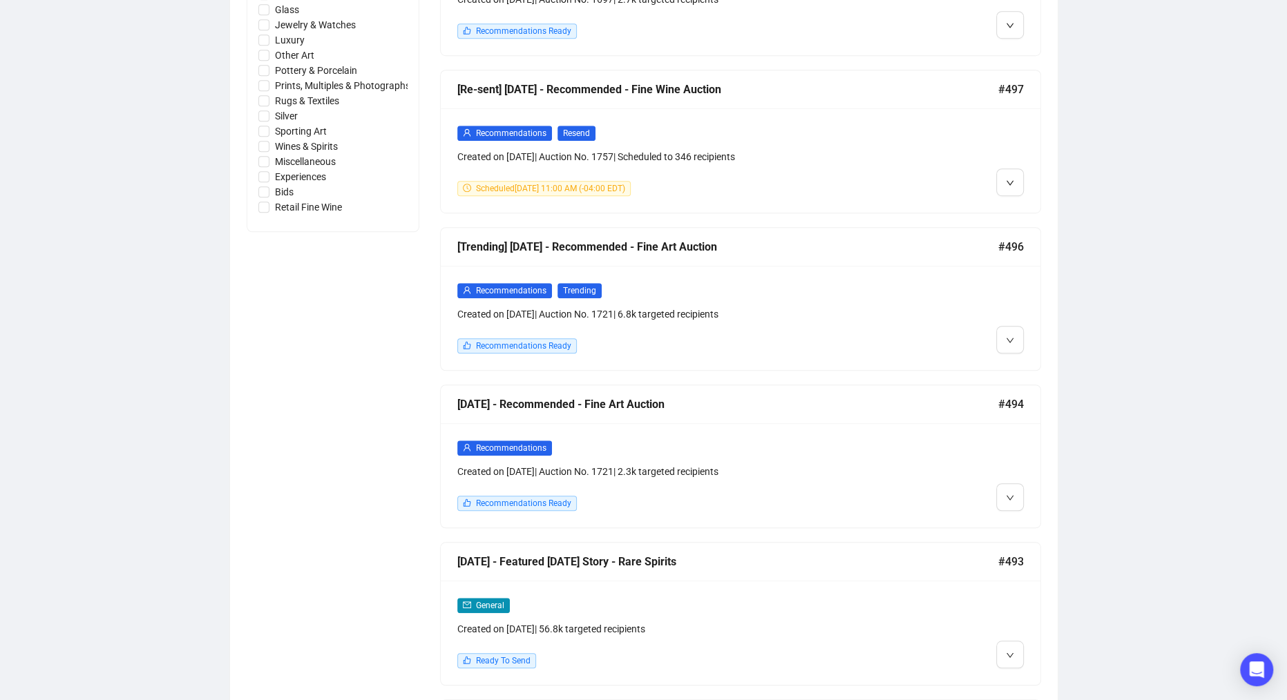
scroll to position [812, 0]
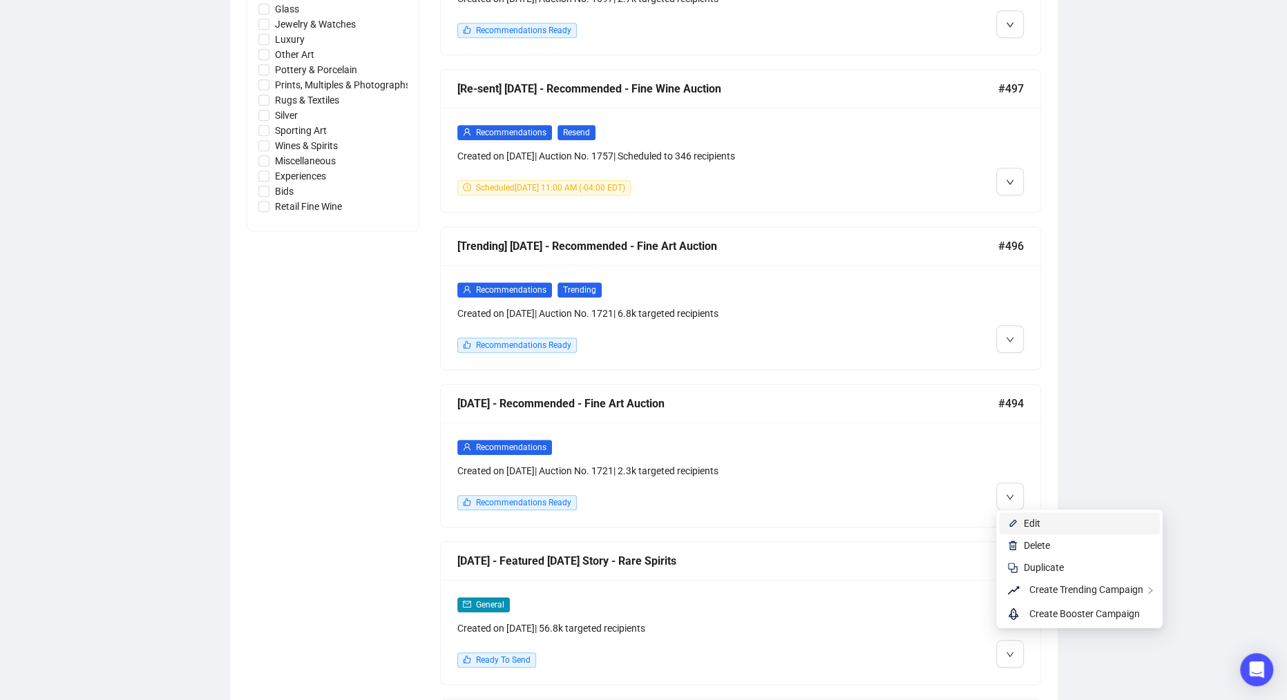
click at [1024, 525] on span "Edit" at bounding box center [1032, 523] width 17 height 11
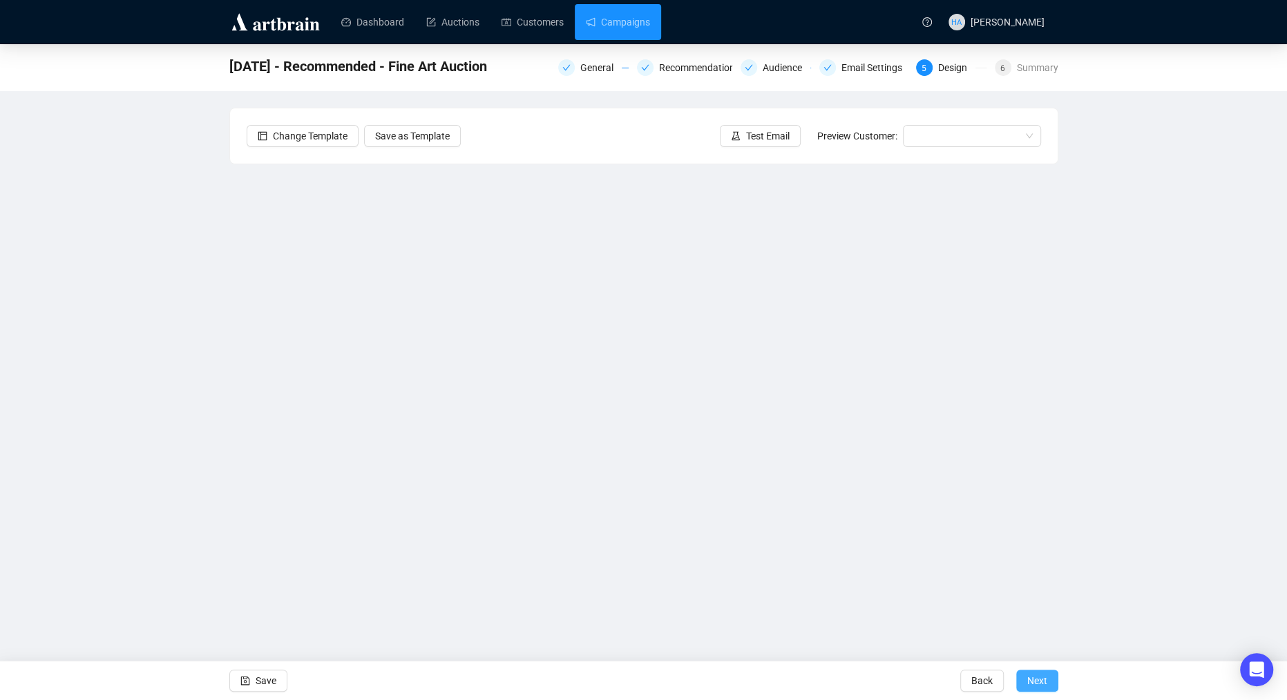
click at [1040, 681] on span "Next" at bounding box center [1037, 681] width 20 height 39
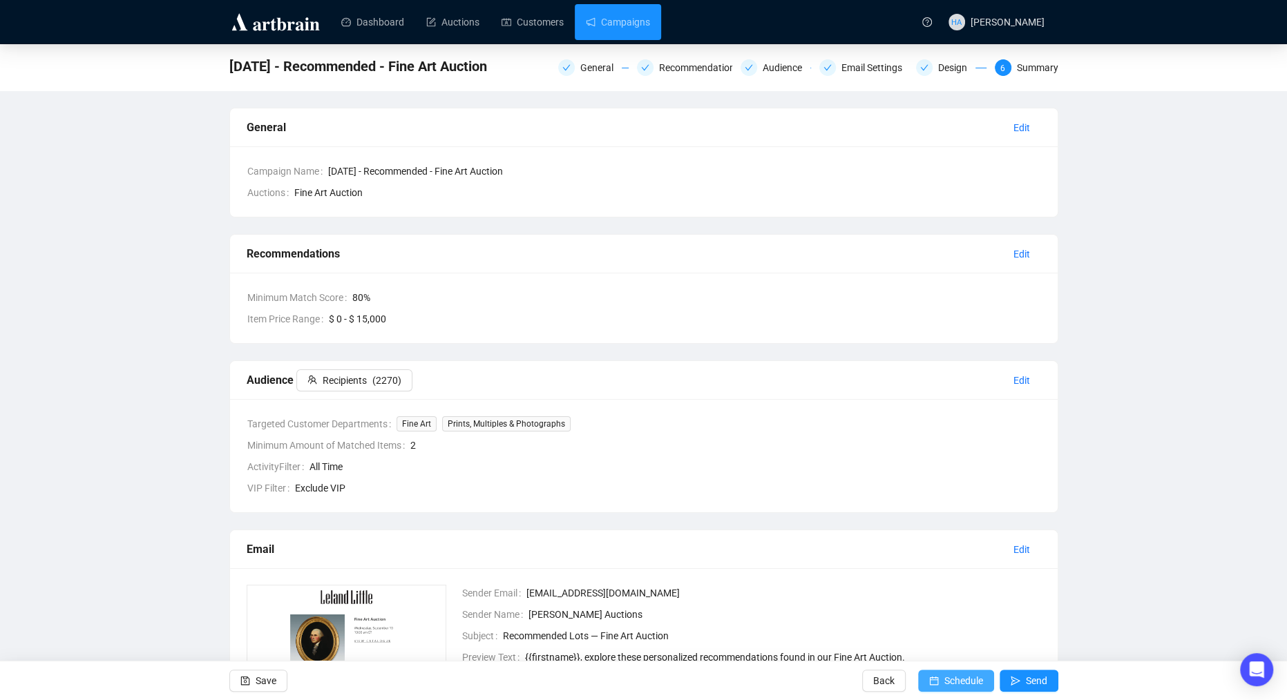
click at [968, 681] on span "Schedule" at bounding box center [963, 681] width 39 height 39
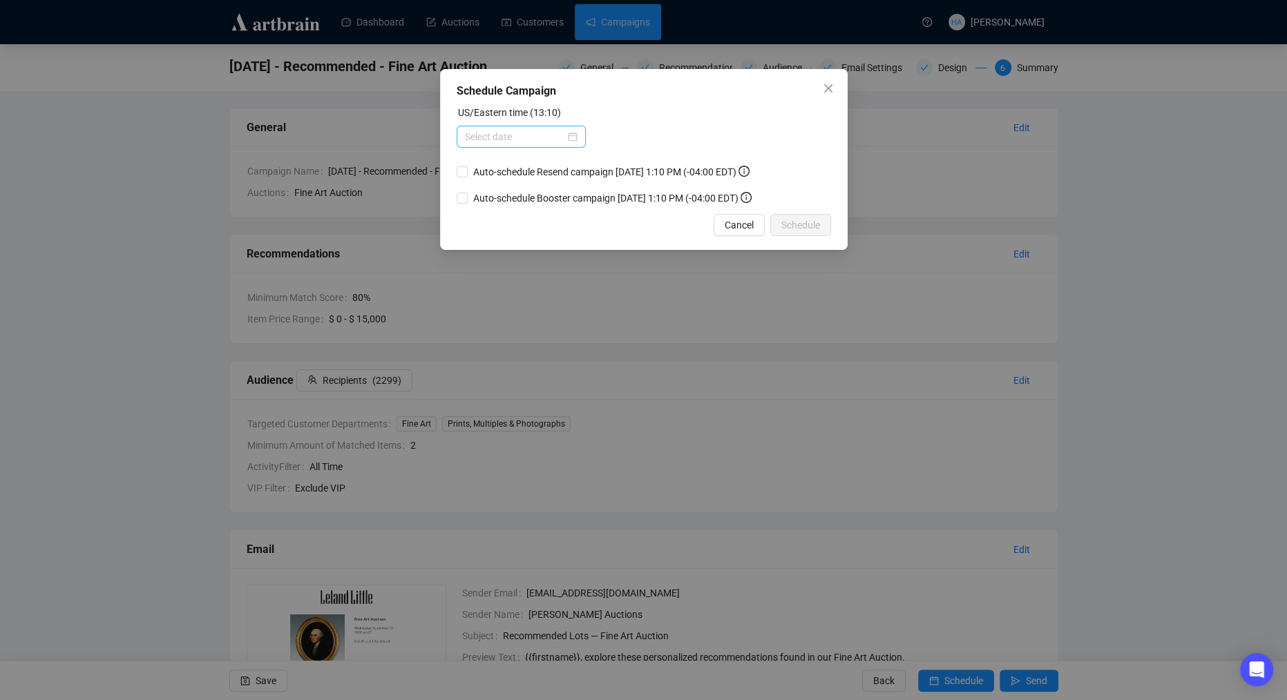
click at [571, 133] on div at bounding box center [521, 136] width 113 height 15
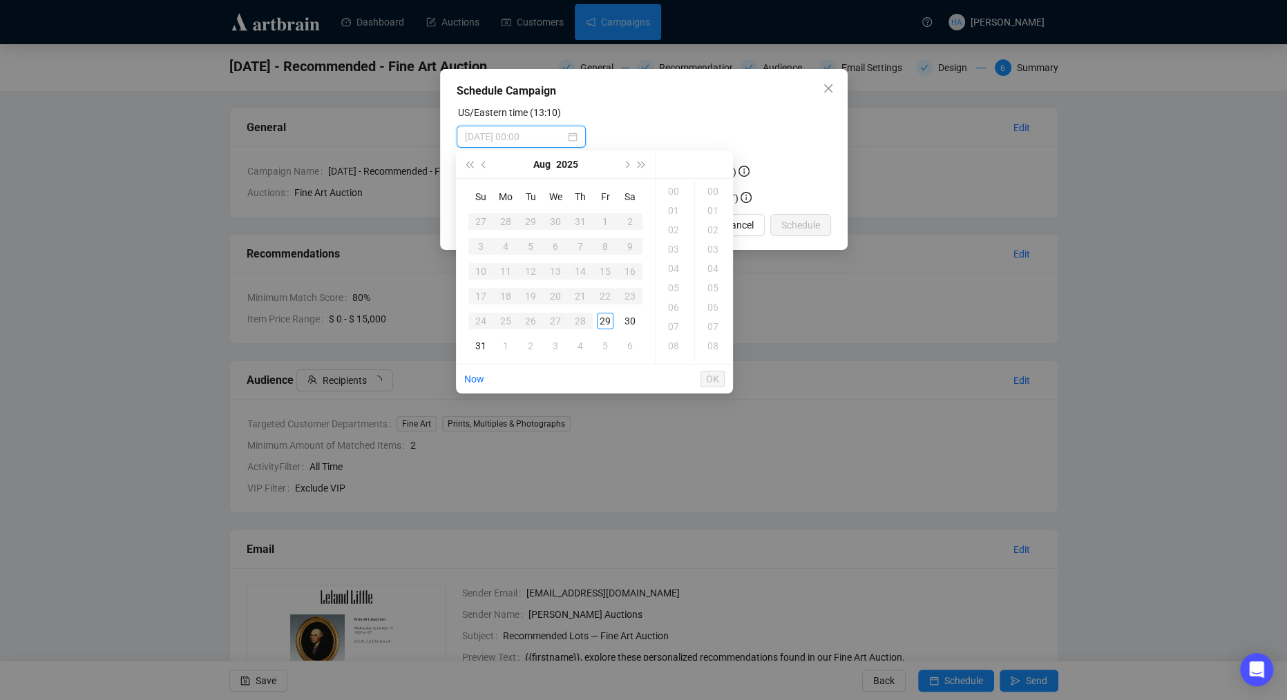
type input "[DATE] 00:00"
click at [627, 164] on span "Next month (PageDown)" at bounding box center [625, 164] width 7 height 7
click at [508, 222] on div "1" at bounding box center [505, 221] width 17 height 17
click at [672, 287] on div "10" at bounding box center [674, 287] width 33 height 19
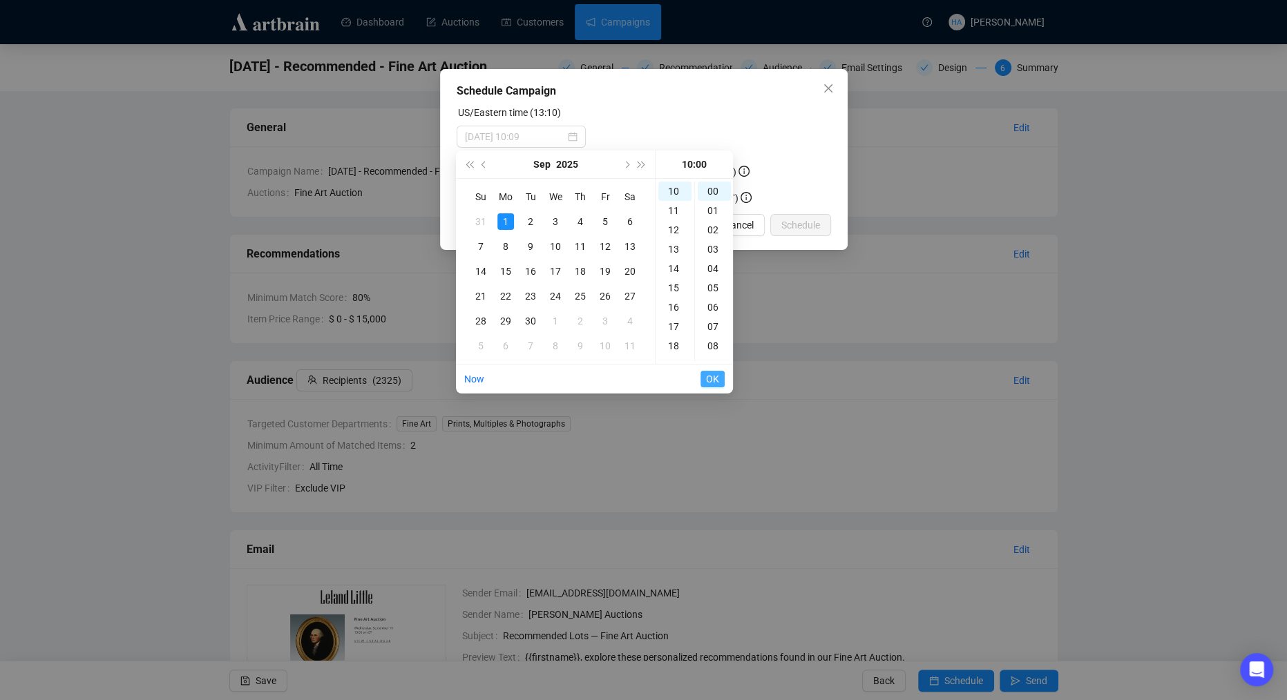
type input "[DATE] 10:00"
click at [711, 377] on span "OK" at bounding box center [712, 379] width 13 height 26
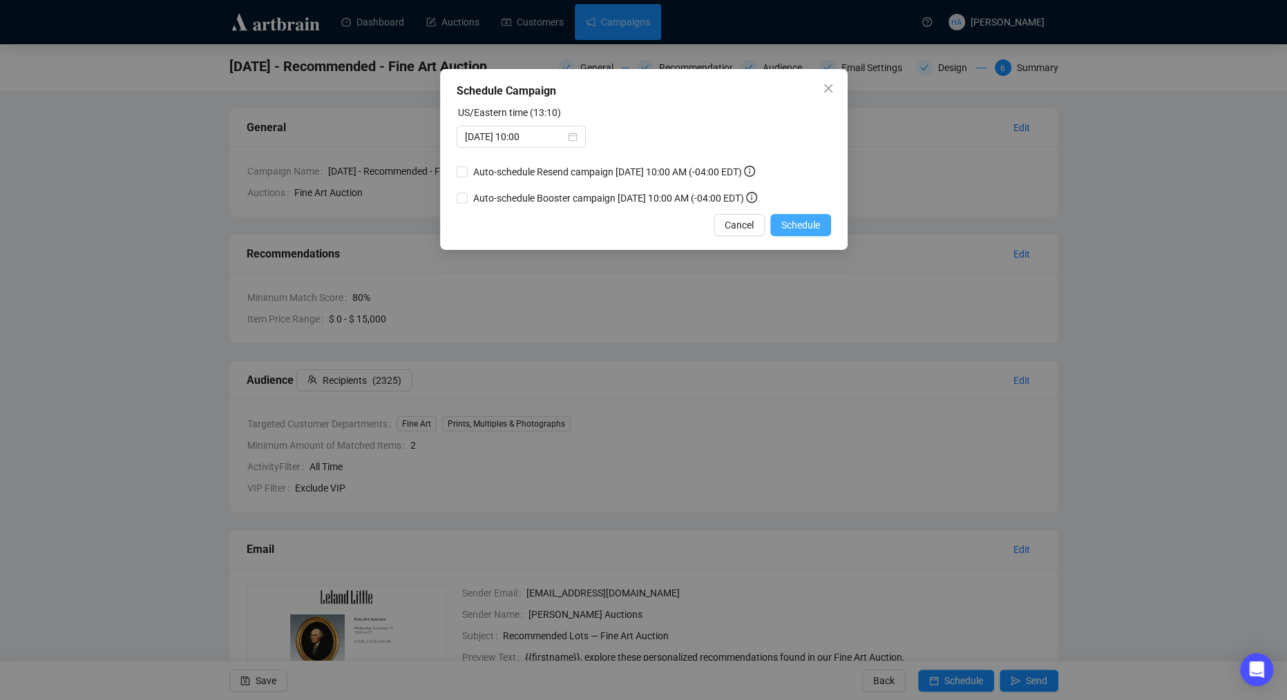
click at [786, 233] on span "Schedule" at bounding box center [800, 225] width 39 height 15
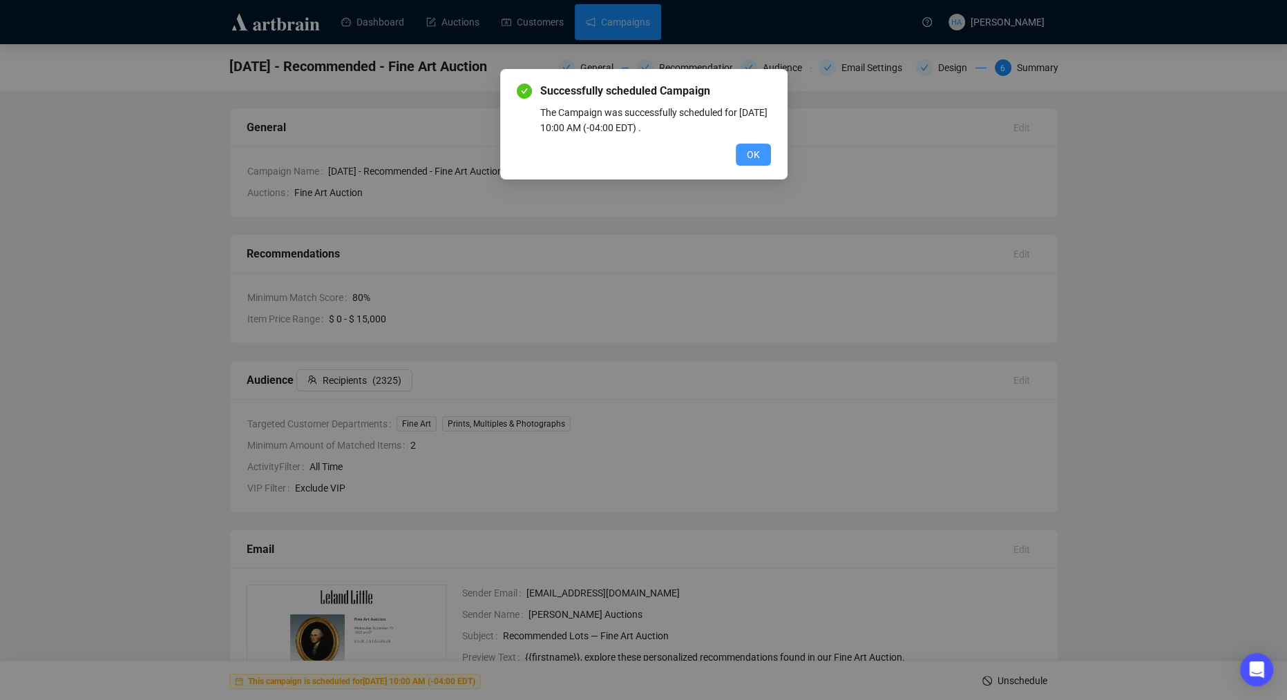
click at [743, 147] on button "OK" at bounding box center [753, 155] width 35 height 22
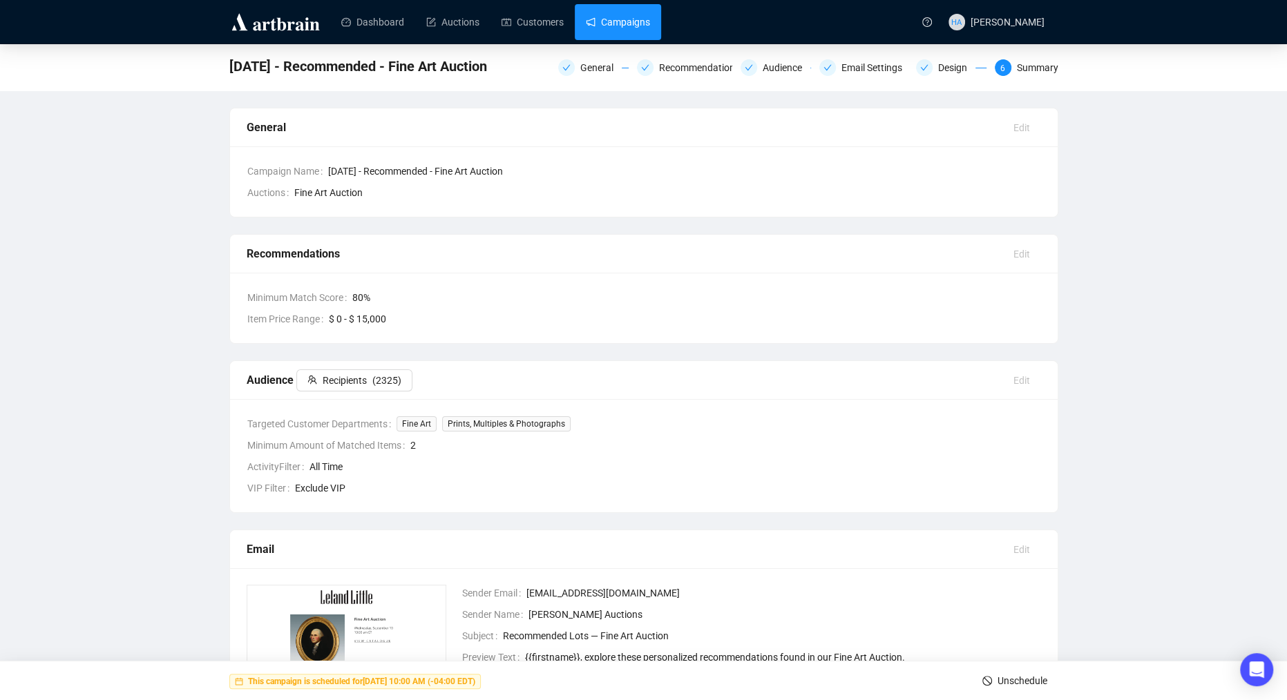
click at [631, 23] on link "Campaigns" at bounding box center [618, 22] width 64 height 36
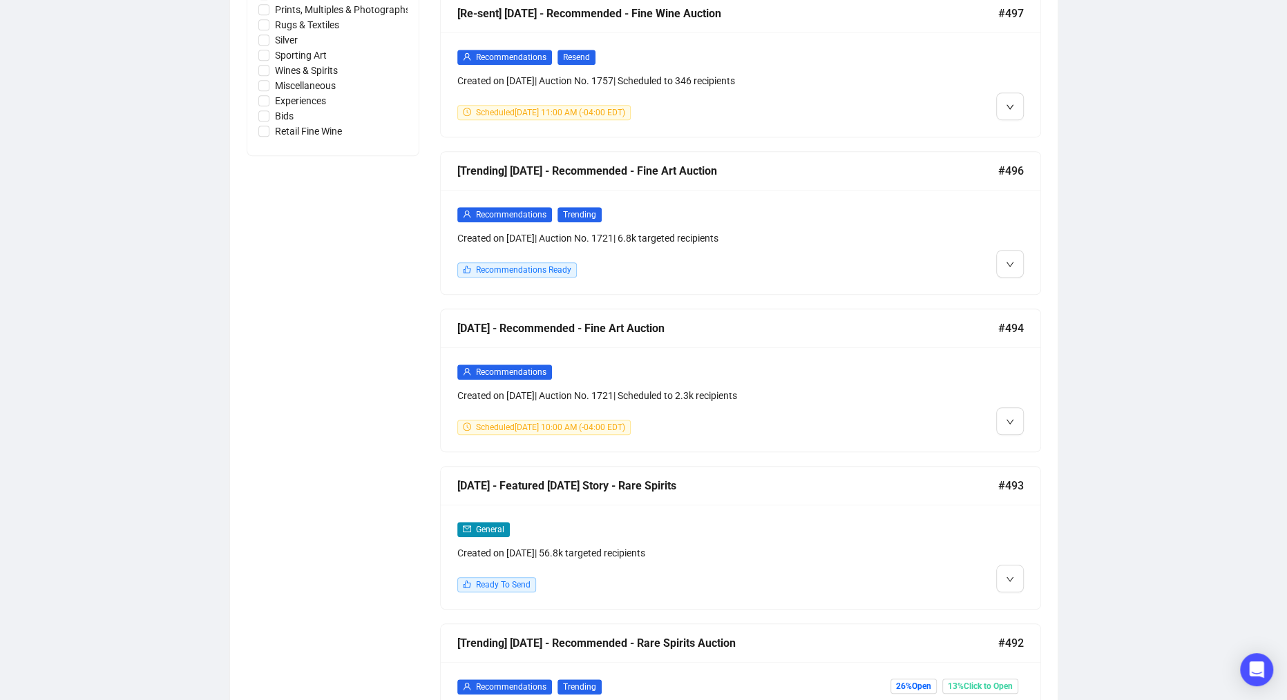
scroll to position [889, 0]
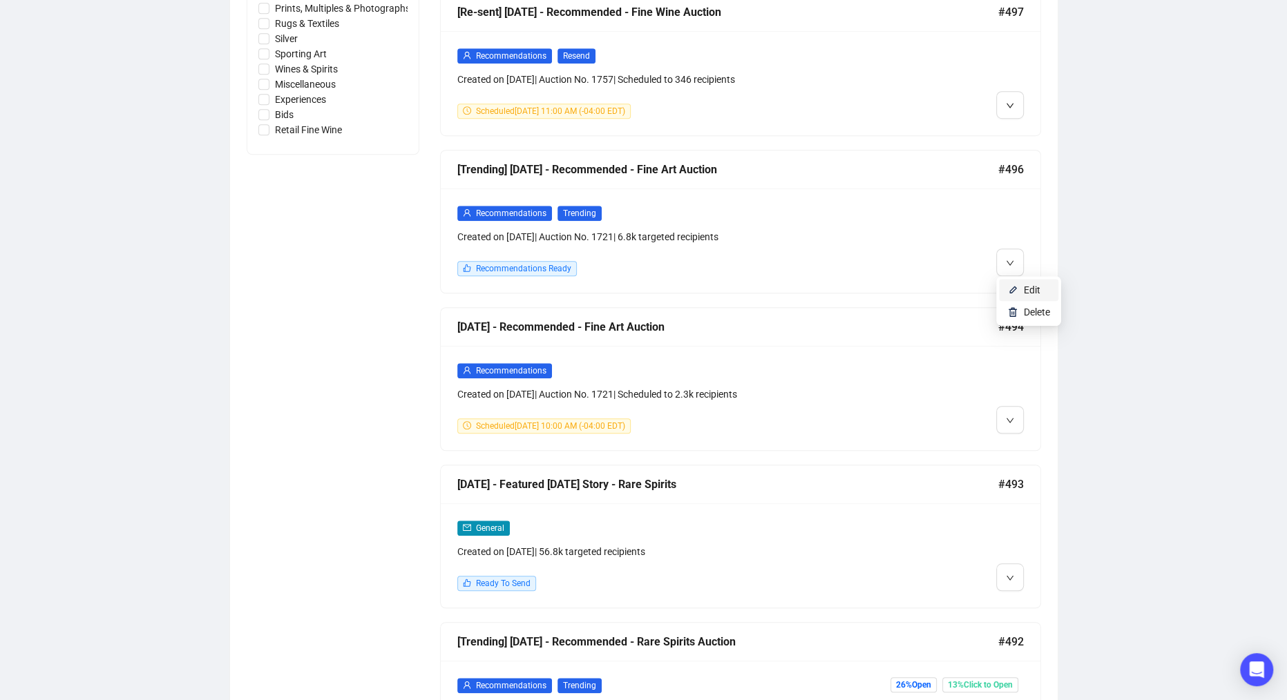
click at [1019, 288] on li "Edit" at bounding box center [1028, 290] width 59 height 22
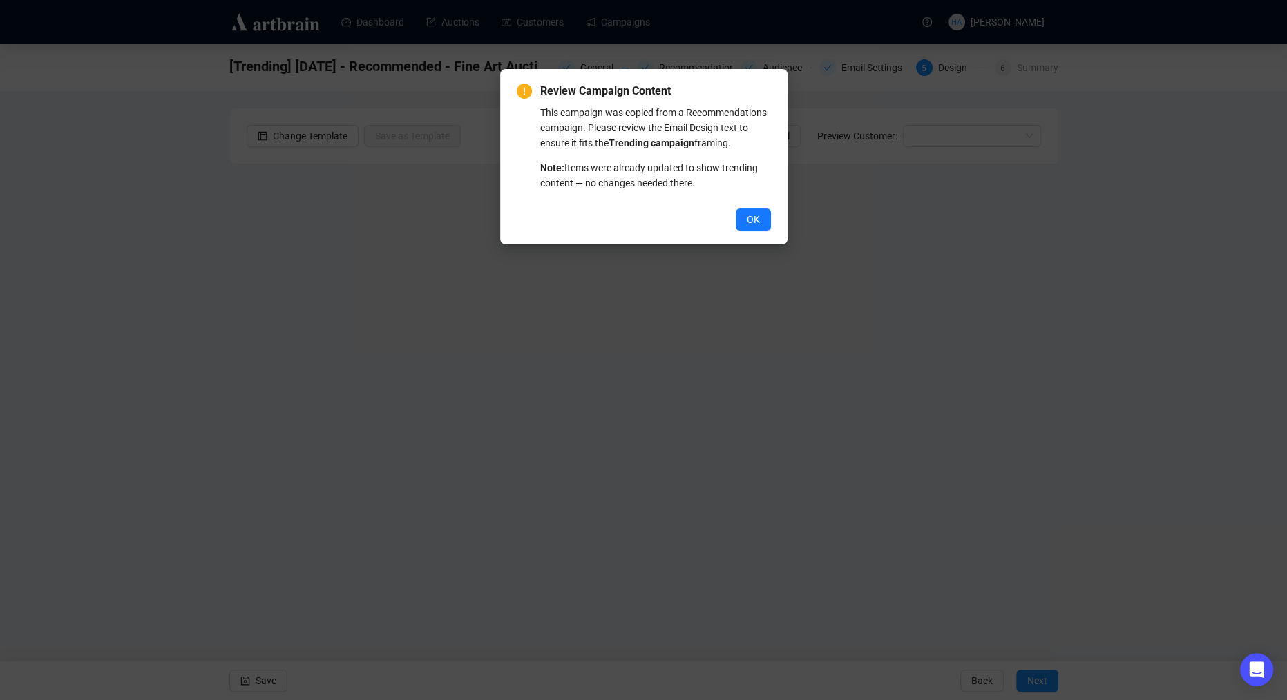
click at [761, 231] on button "OK" at bounding box center [753, 220] width 35 height 22
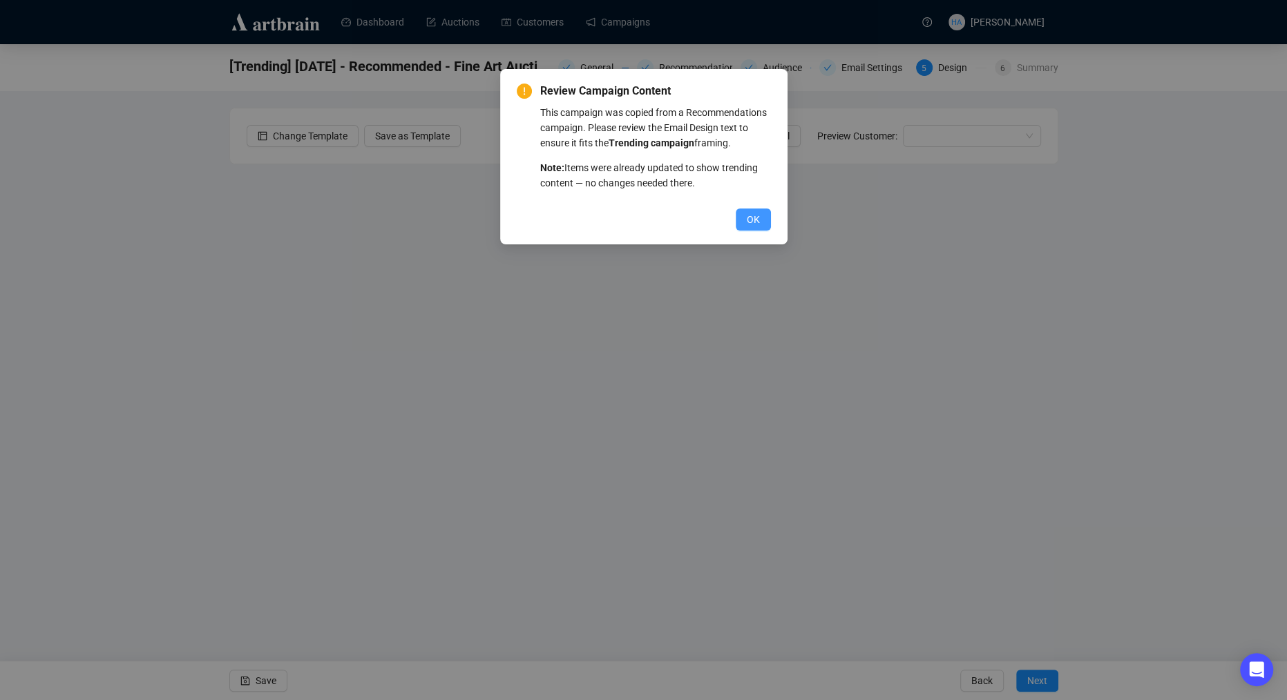
click at [750, 227] on span "OK" at bounding box center [753, 219] width 13 height 15
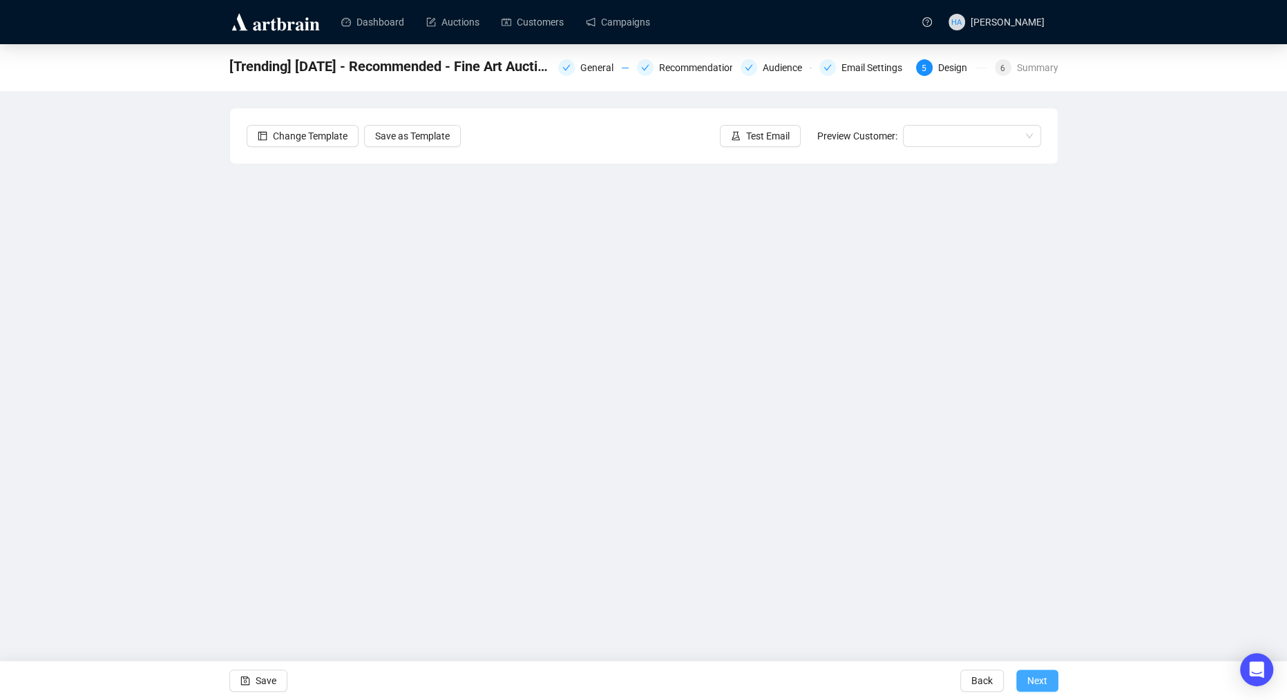
click at [1035, 683] on span "Next" at bounding box center [1037, 681] width 20 height 39
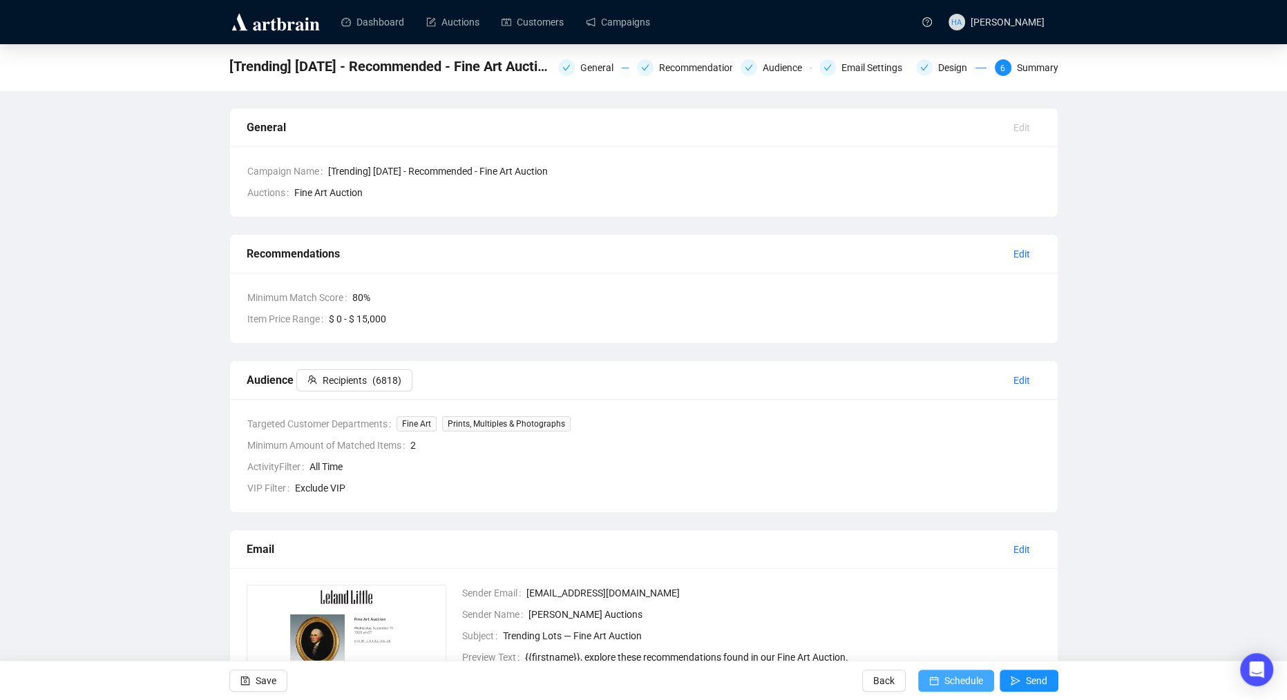
click at [962, 680] on span "Schedule" at bounding box center [963, 681] width 39 height 39
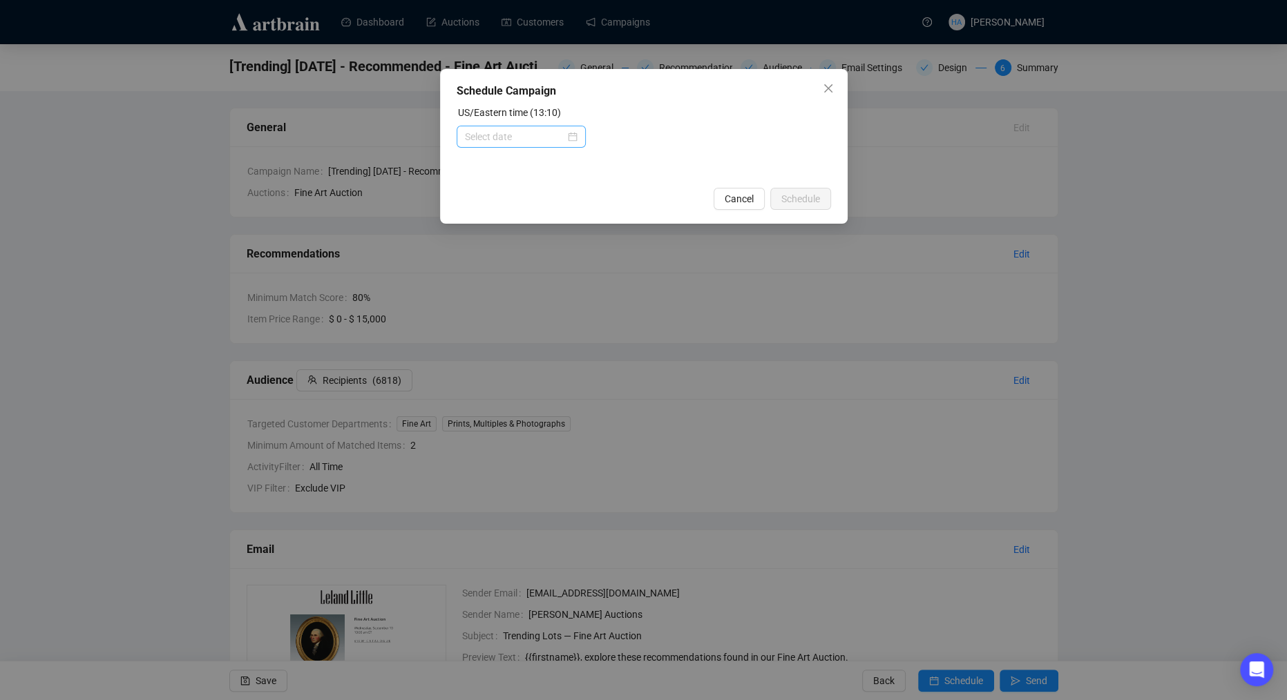
click at [569, 140] on div at bounding box center [521, 136] width 113 height 15
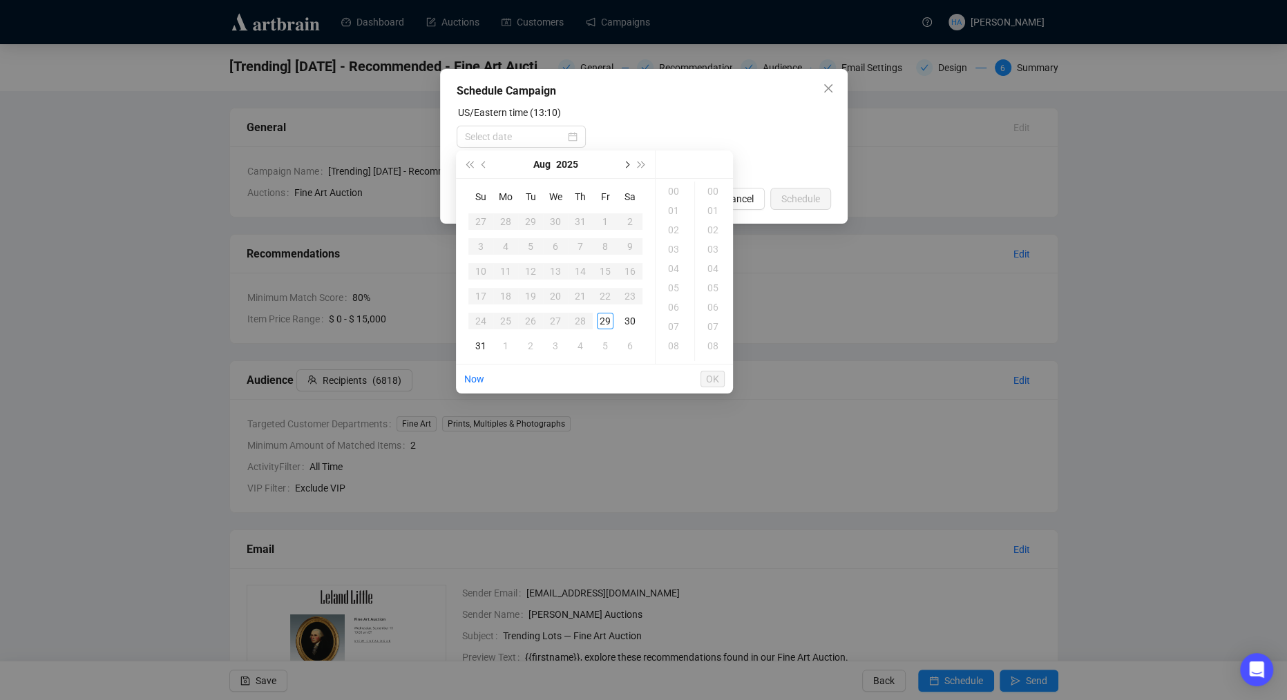
click at [624, 162] on span "Next month (PageDown)" at bounding box center [625, 164] width 7 height 7
click at [504, 220] on div "1" at bounding box center [505, 221] width 17 height 17
click at [672, 277] on div "10" at bounding box center [674, 280] width 33 height 19
click at [710, 314] on div "30" at bounding box center [714, 316] width 33 height 19
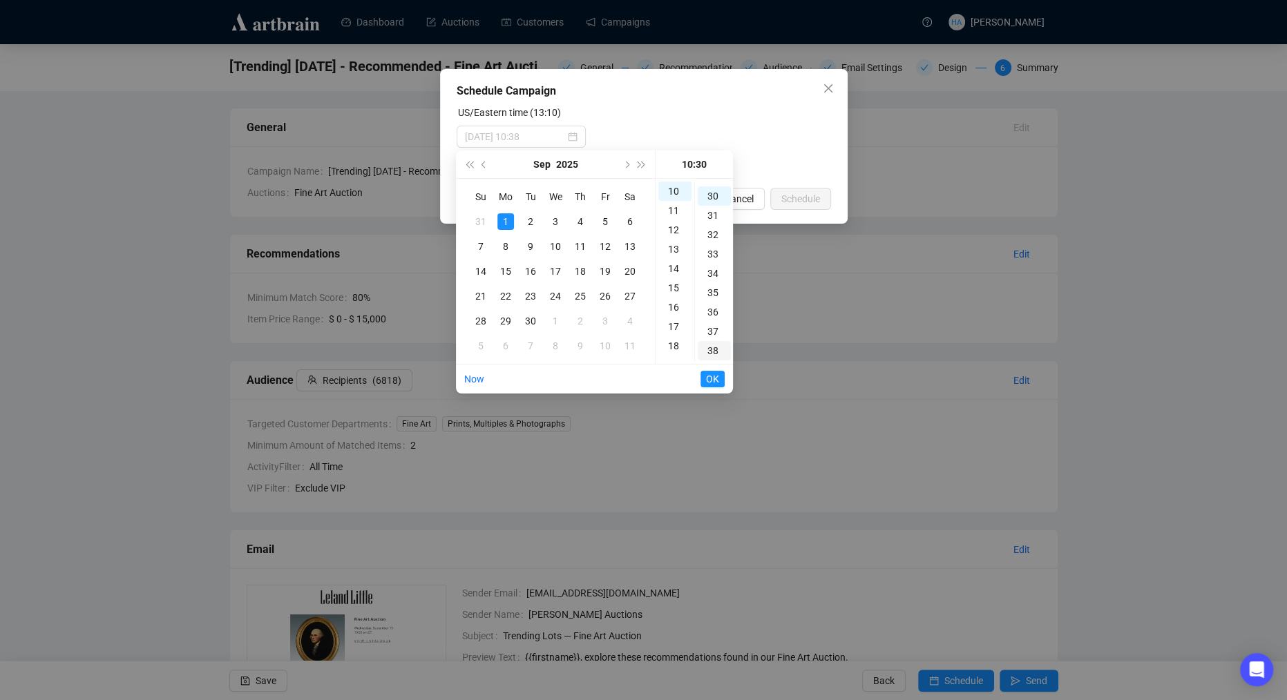
scroll to position [580, 0]
type input "[DATE] 10:30"
click at [714, 379] on span "OK" at bounding box center [712, 379] width 13 height 26
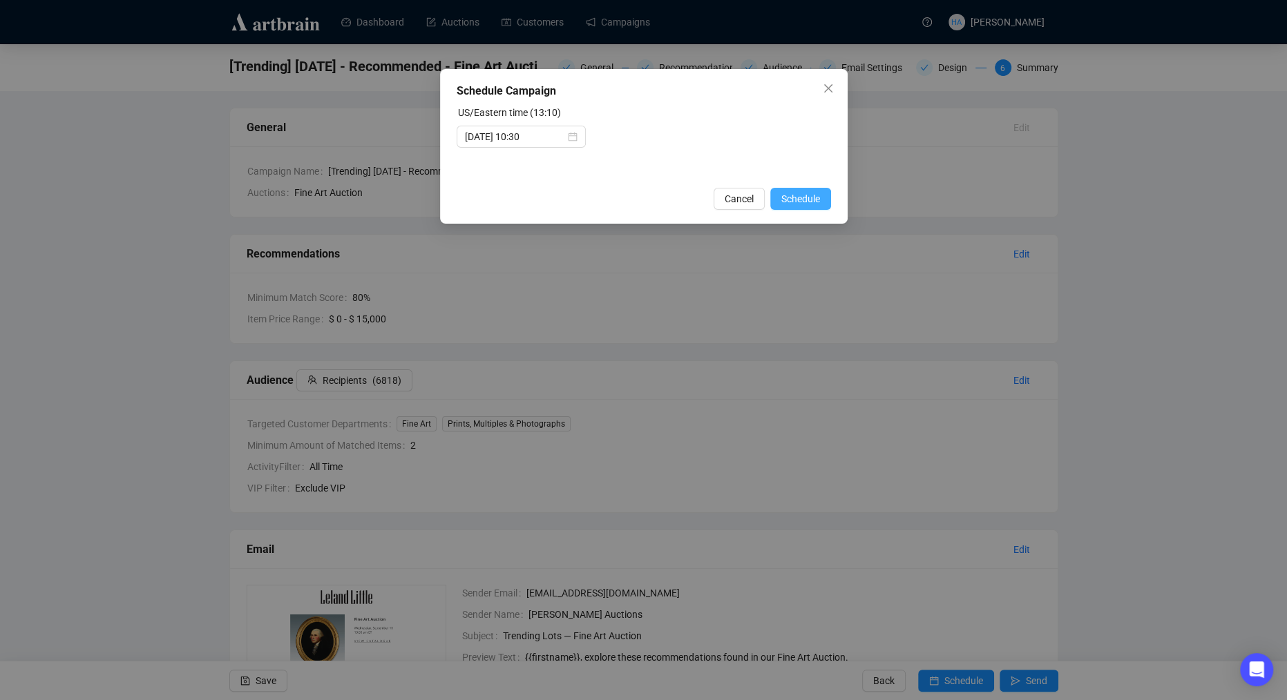
click at [804, 200] on span "Schedule" at bounding box center [800, 198] width 39 height 15
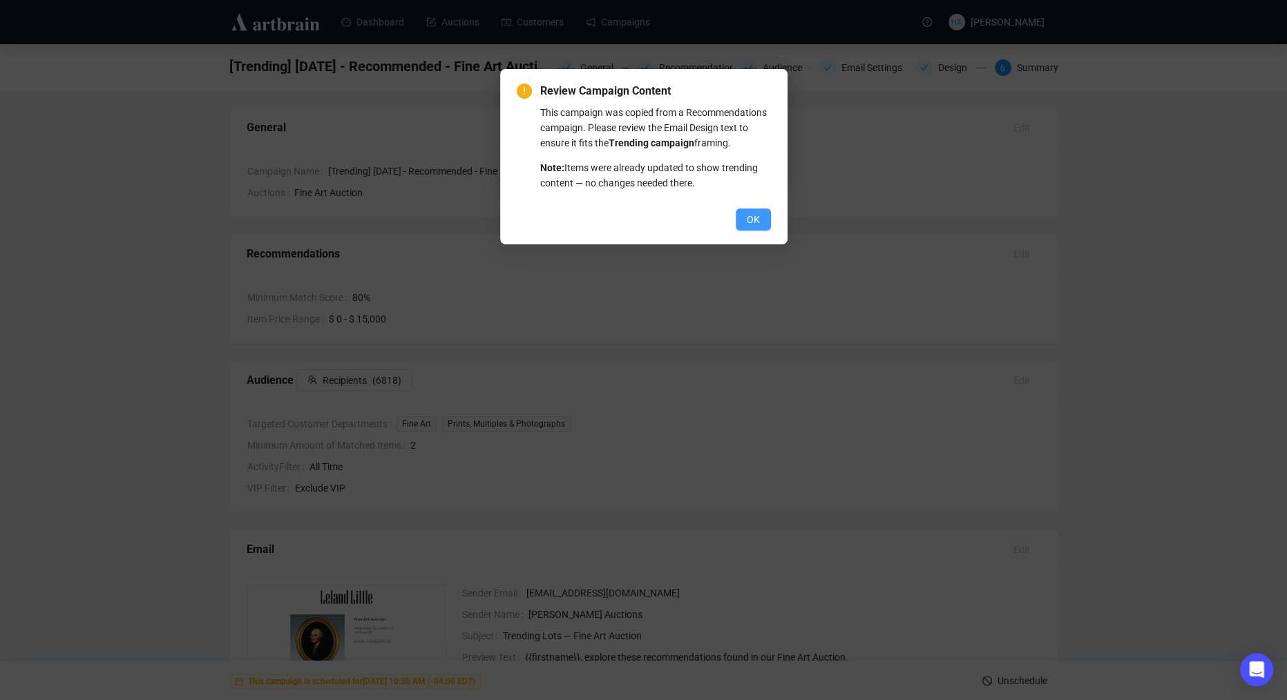
click at [749, 227] on span "OK" at bounding box center [753, 219] width 13 height 15
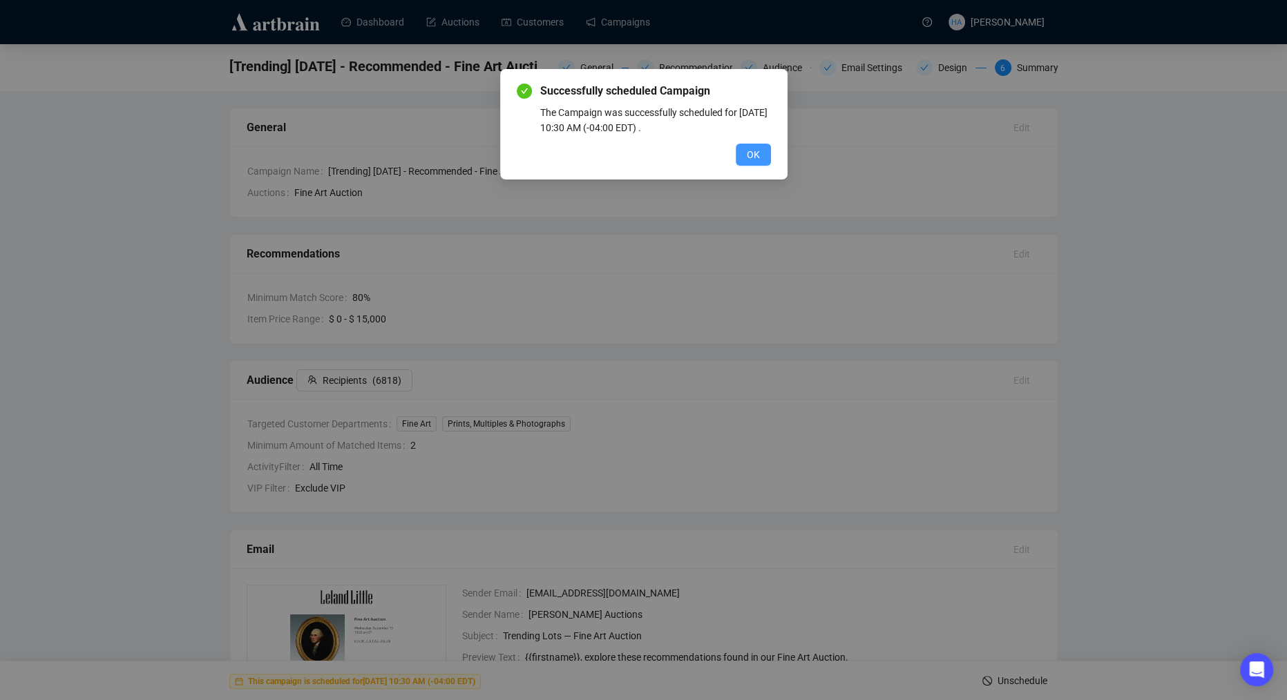
click at [752, 164] on button "OK" at bounding box center [753, 155] width 35 height 22
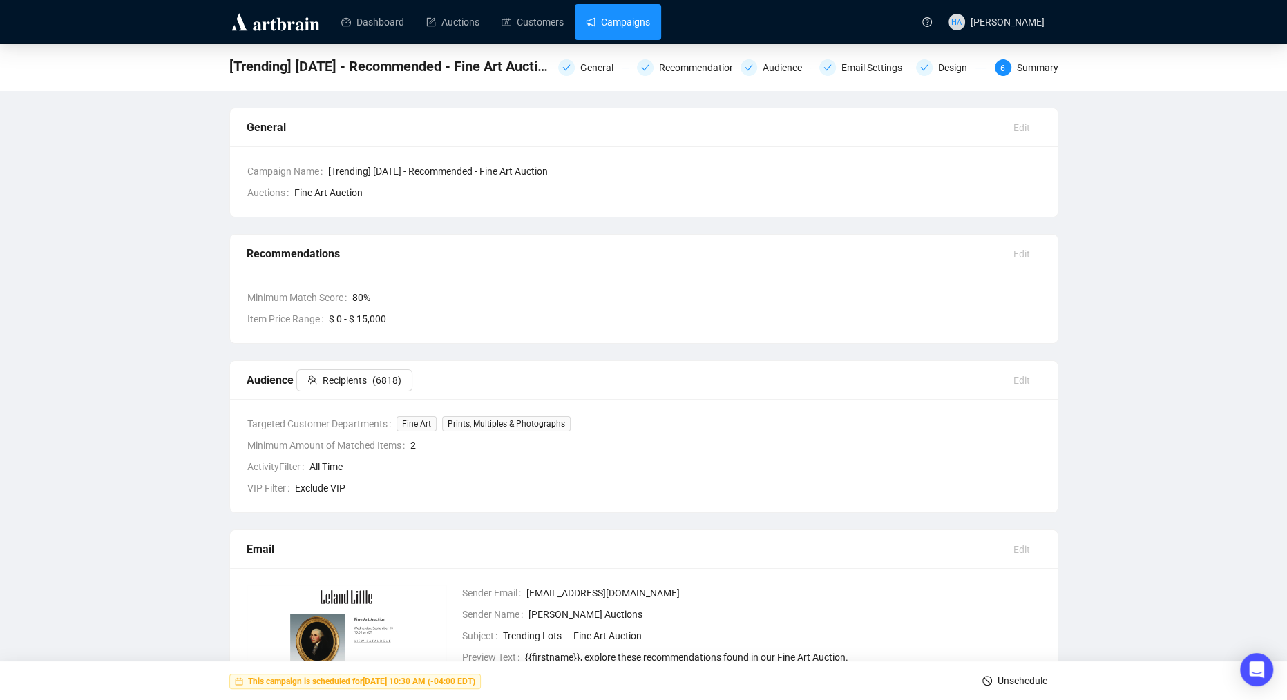
click at [625, 23] on link "Campaigns" at bounding box center [618, 22] width 64 height 36
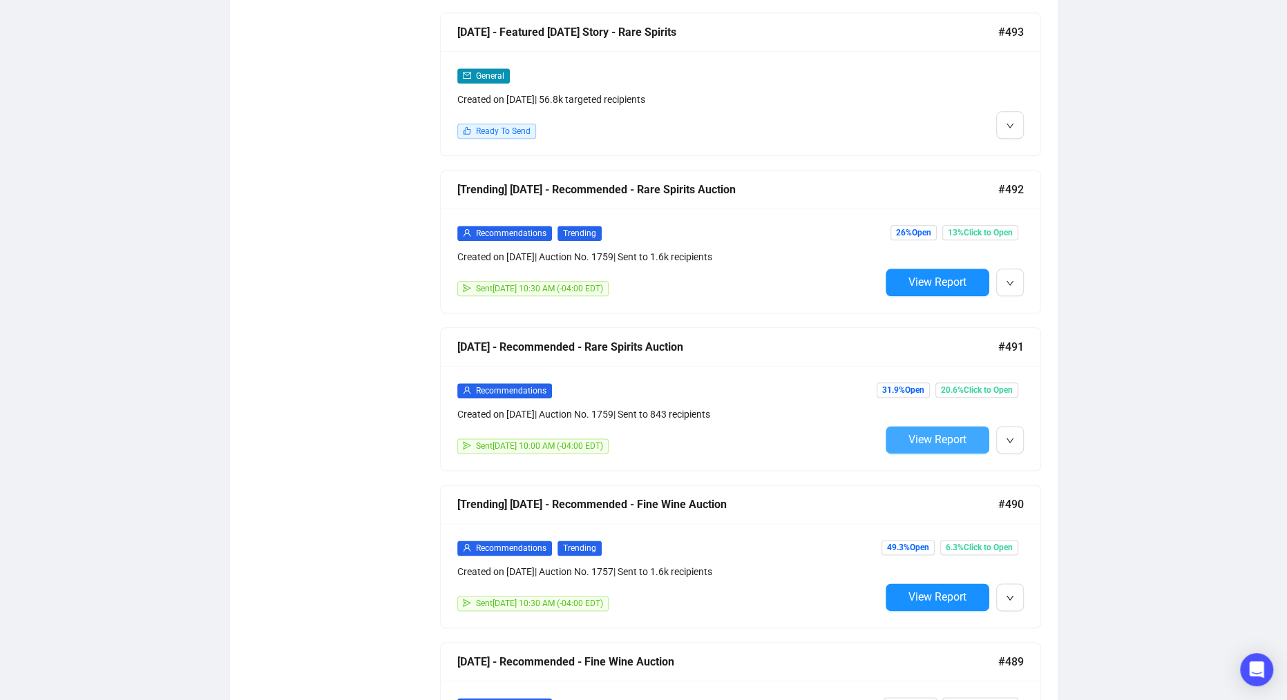
scroll to position [1346, 0]
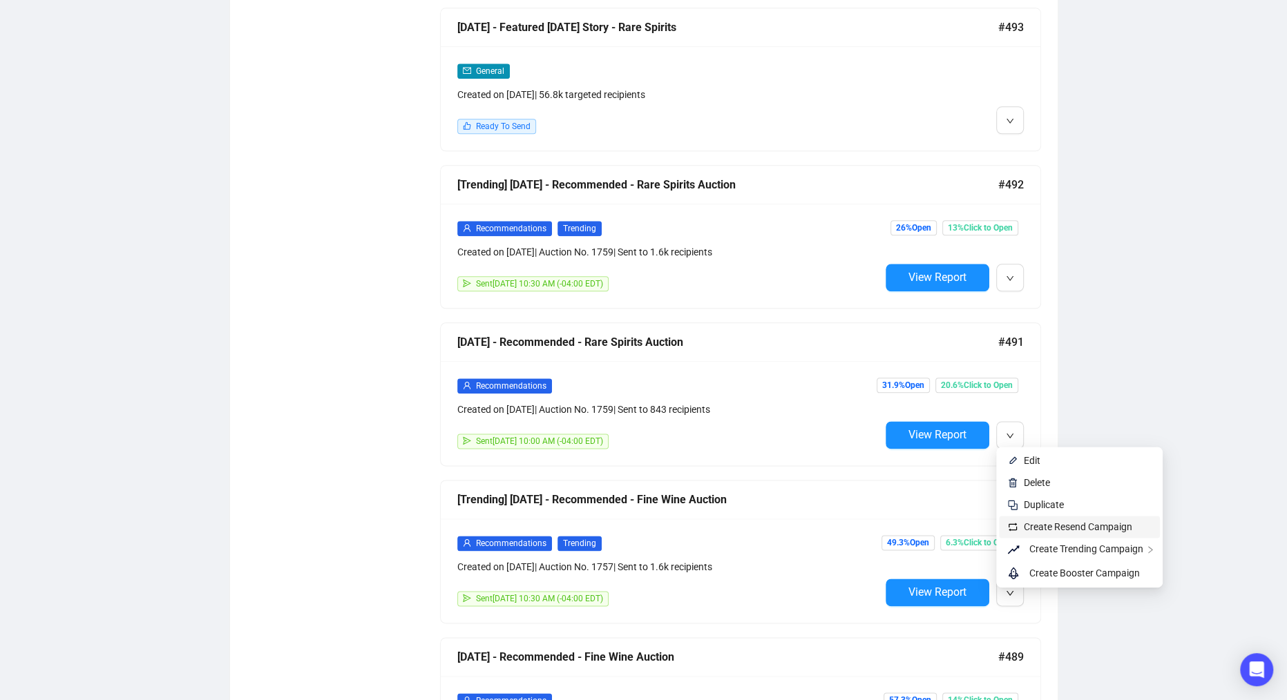
click at [1037, 531] on span "Create Resend Campaign" at bounding box center [1078, 527] width 108 height 11
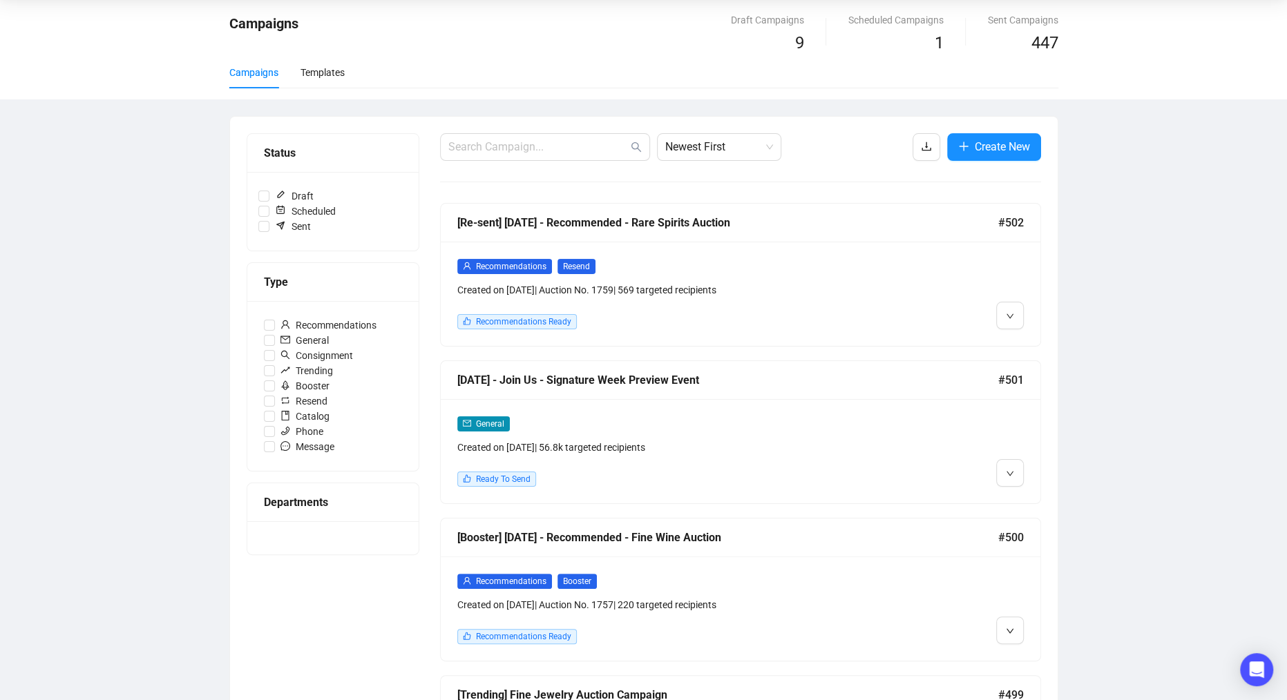
scroll to position [41, 0]
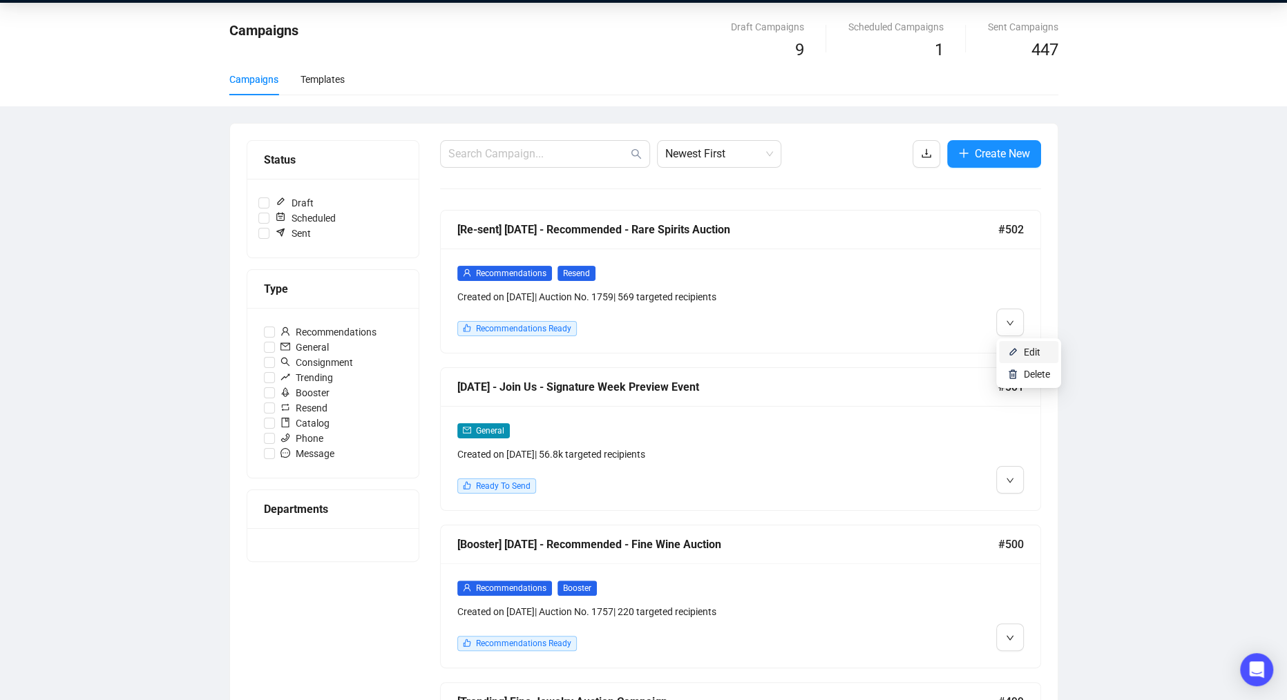
click at [1017, 350] on img at bounding box center [1012, 352] width 11 height 11
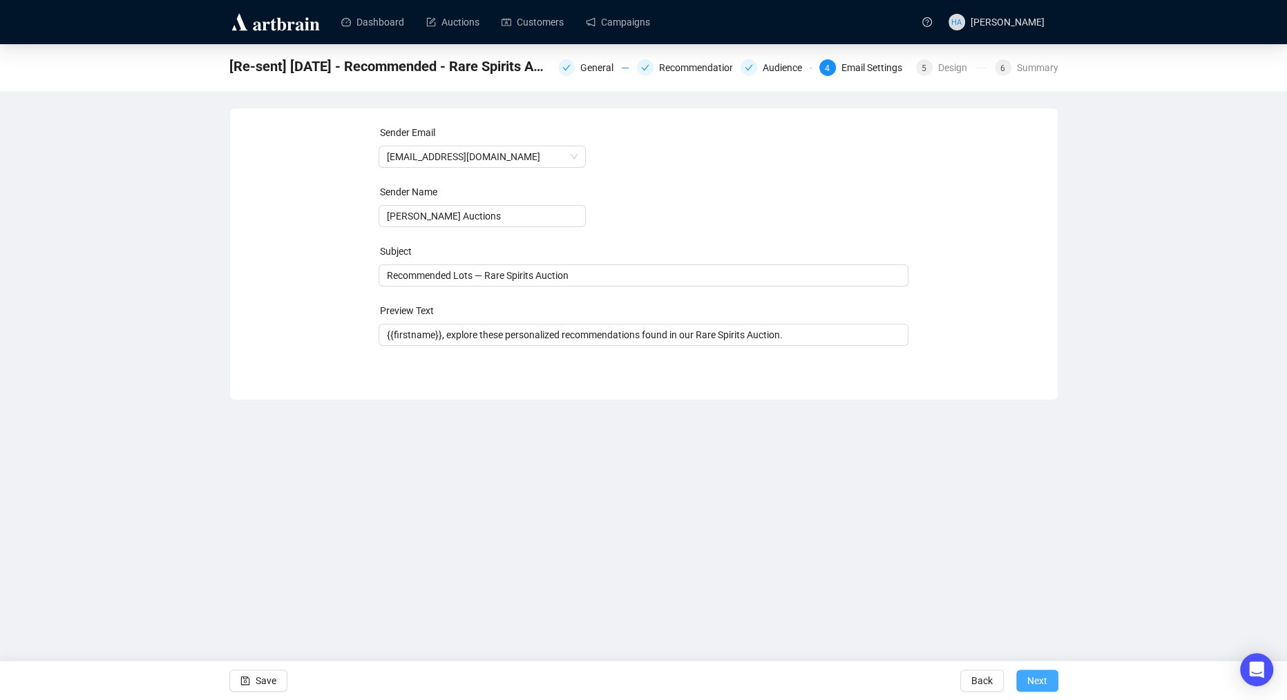
click at [1043, 677] on span "Next" at bounding box center [1037, 681] width 20 height 39
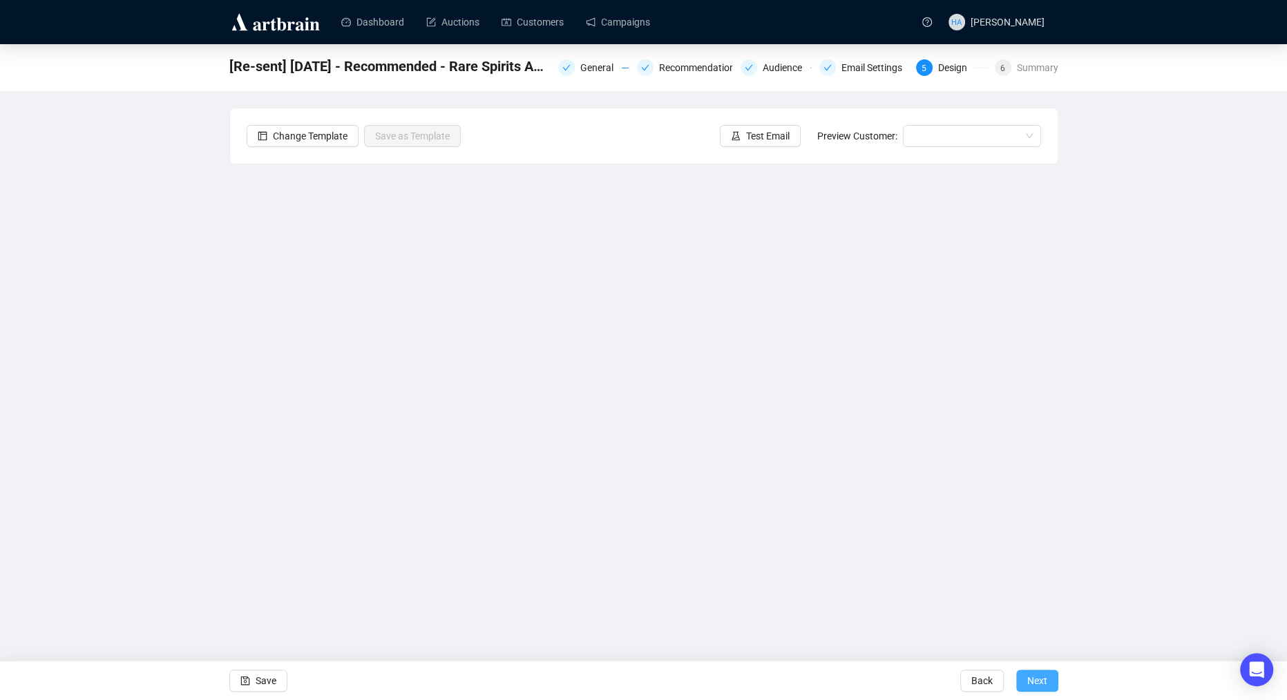
click at [1039, 683] on span "Next" at bounding box center [1037, 681] width 20 height 39
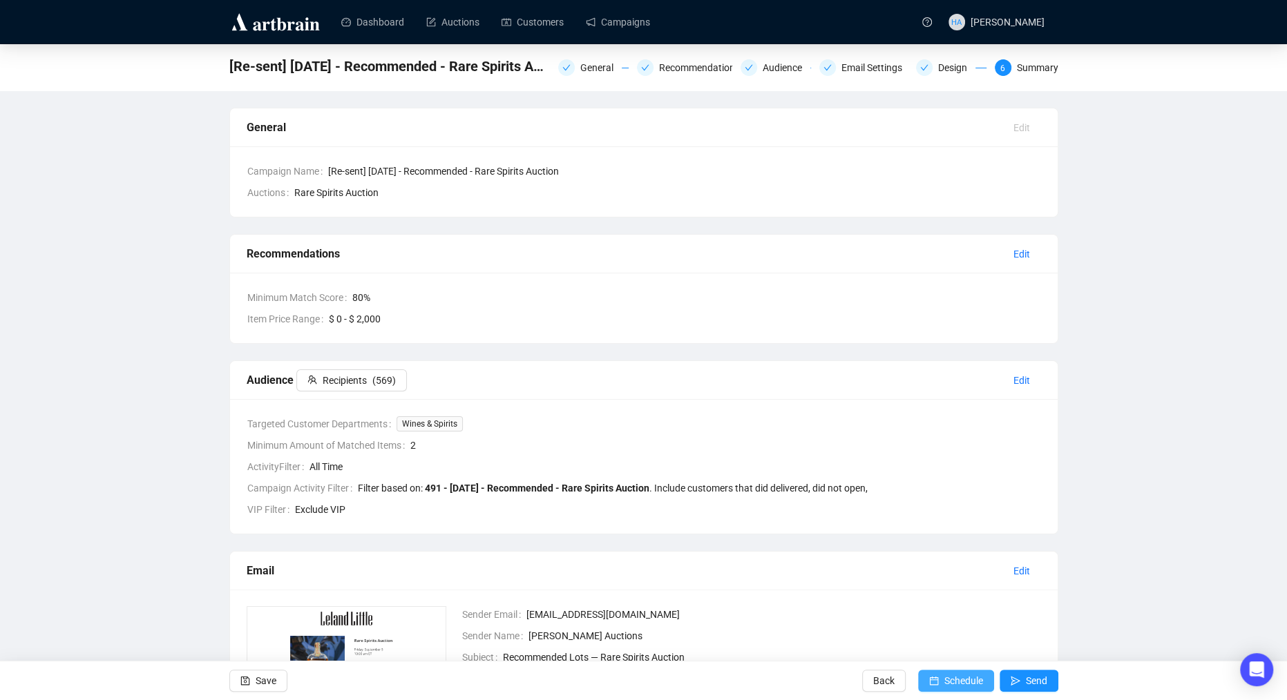
click at [969, 683] on span "Schedule" at bounding box center [963, 681] width 39 height 39
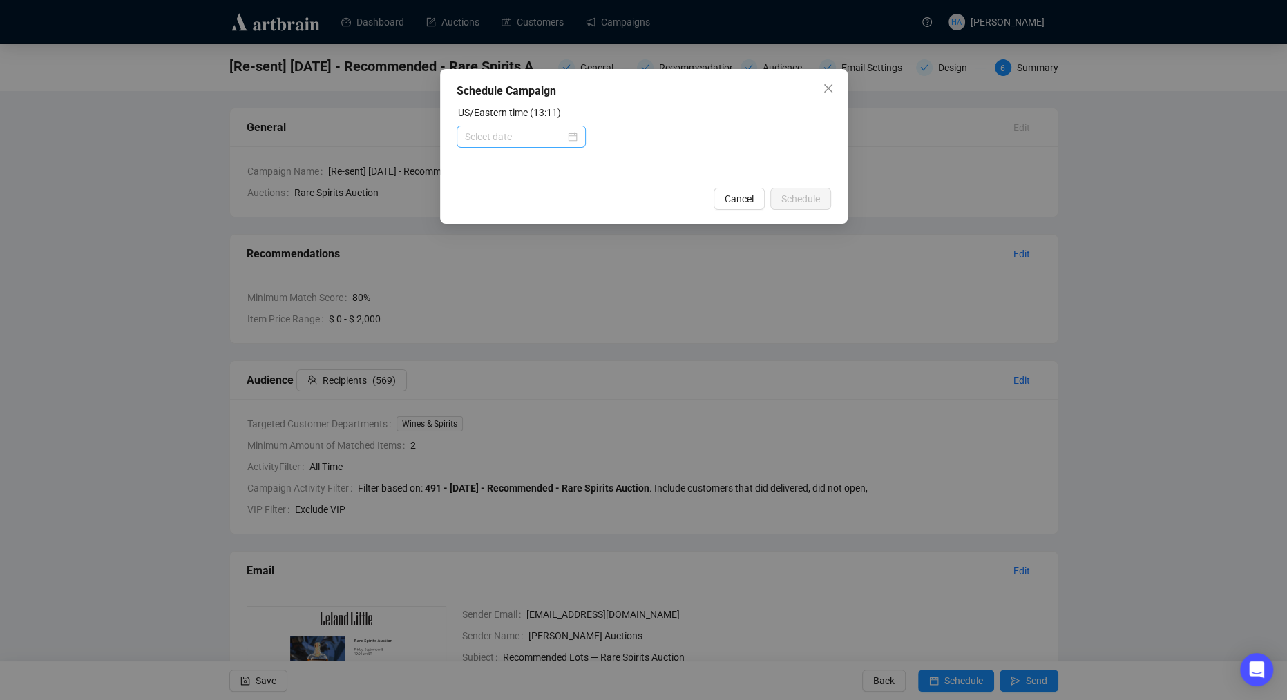
click at [568, 140] on div at bounding box center [521, 136] width 113 height 15
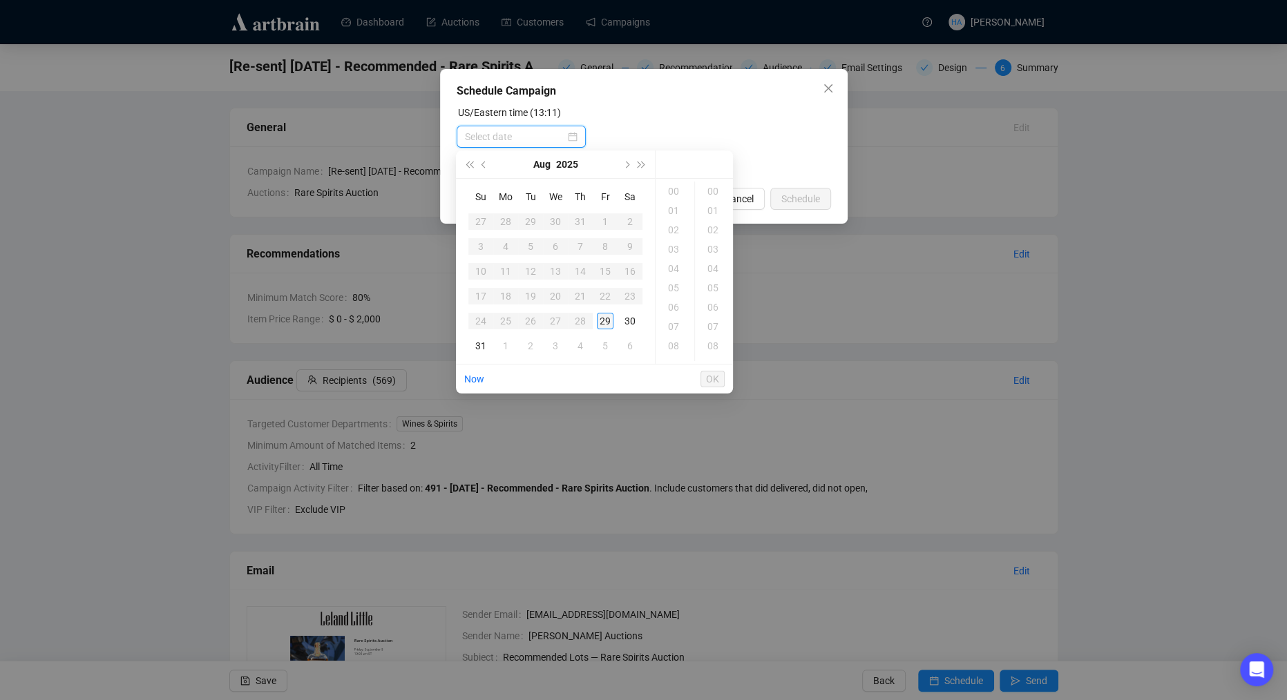
type input "[DATE] 00:00"
click at [622, 164] on button "Next month (PageDown)" at bounding box center [625, 165] width 15 height 28
click at [505, 222] on div "1" at bounding box center [505, 221] width 17 height 17
click at [674, 327] on div "11" at bounding box center [674, 328] width 33 height 19
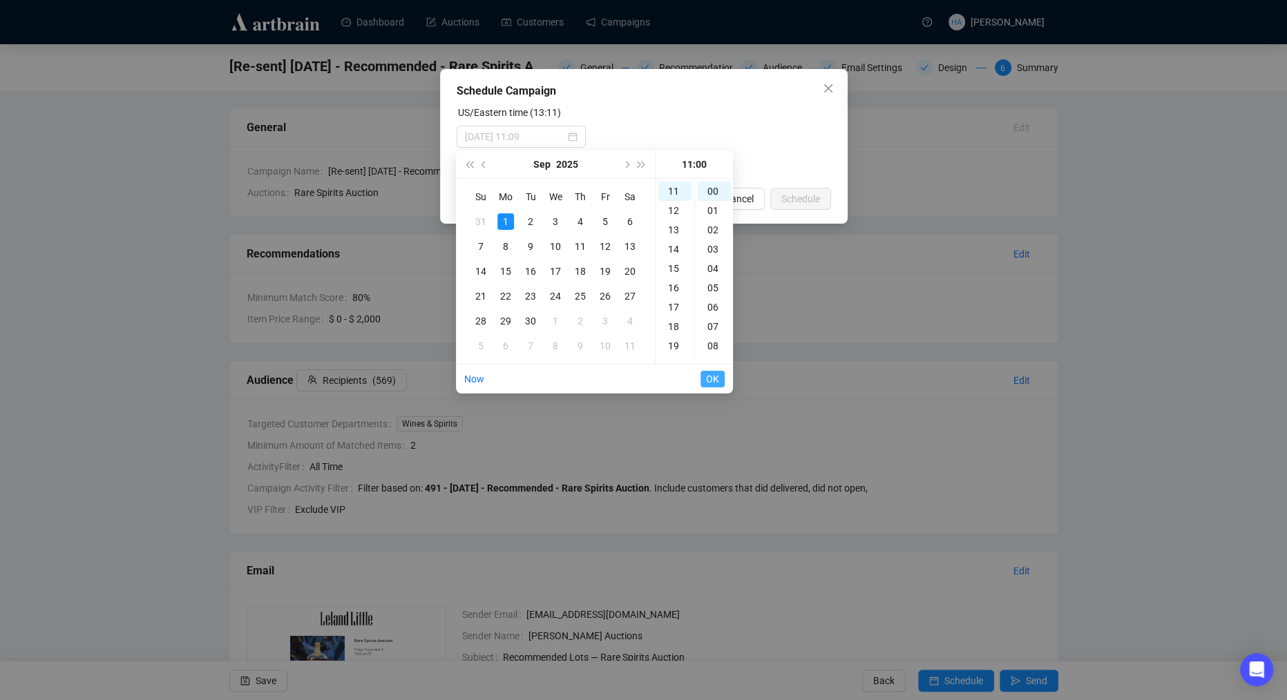
type input "[DATE] 11:00"
click at [708, 376] on span "OK" at bounding box center [712, 379] width 13 height 26
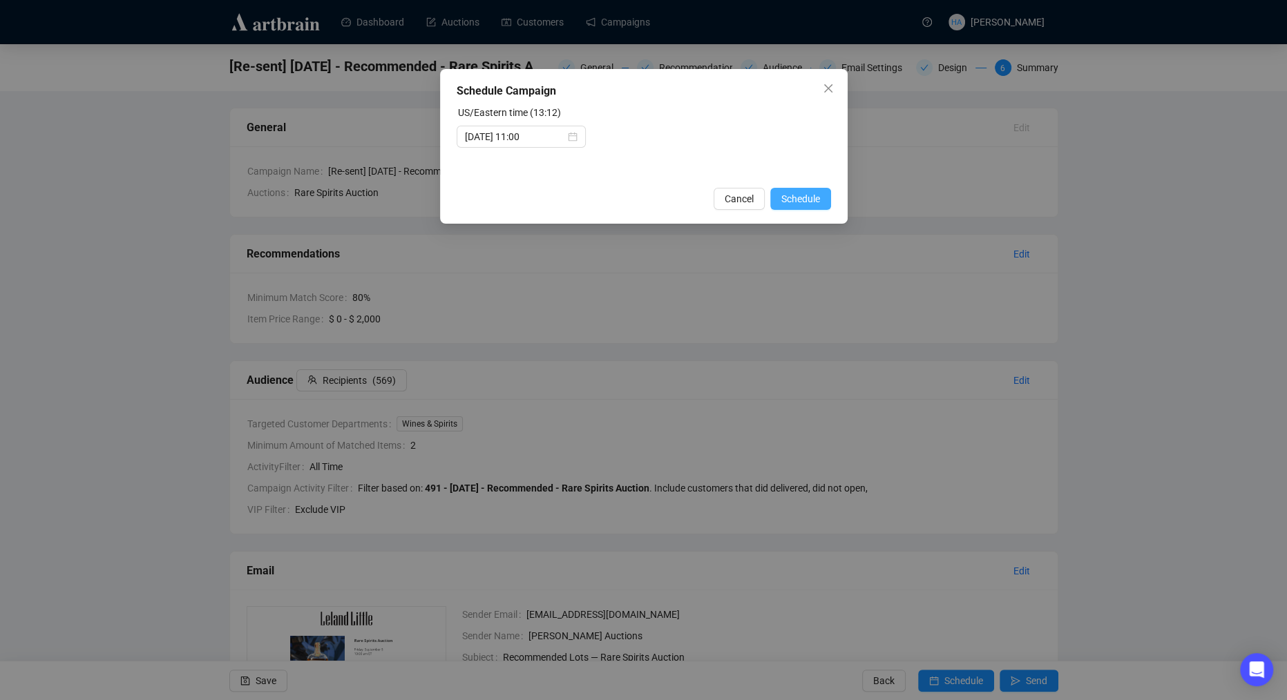
click at [795, 200] on span "Schedule" at bounding box center [800, 198] width 39 height 15
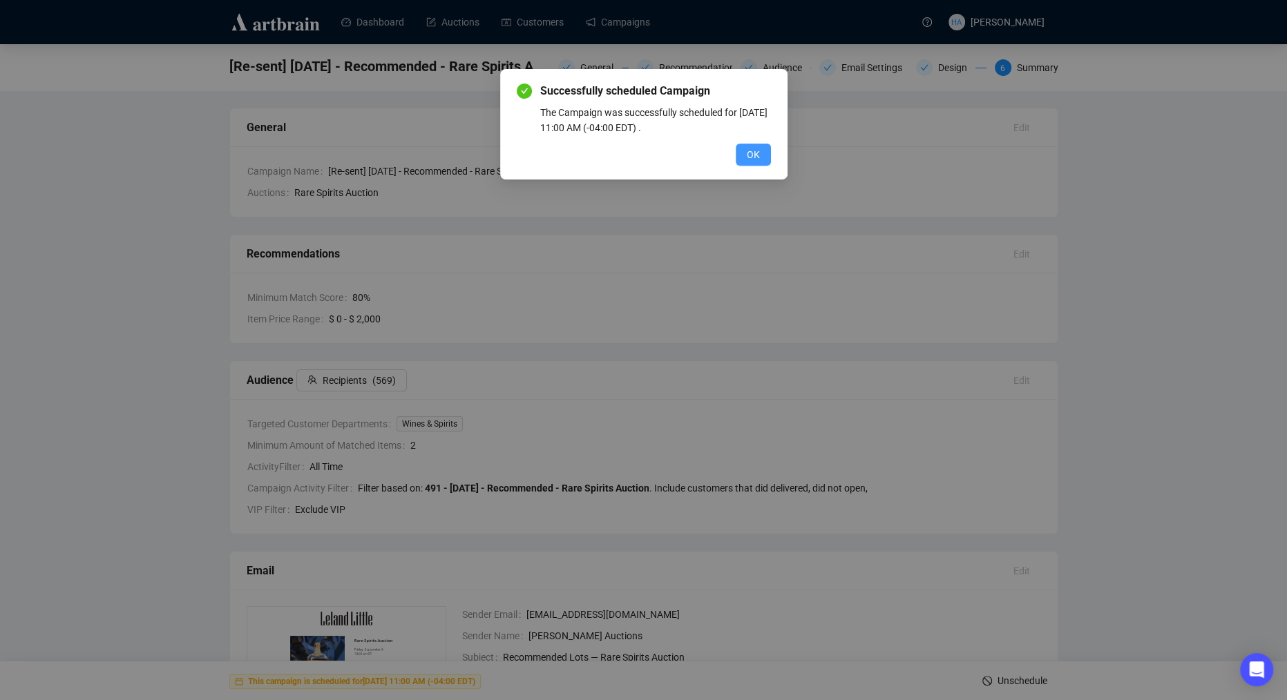
click at [751, 153] on span "OK" at bounding box center [753, 154] width 13 height 15
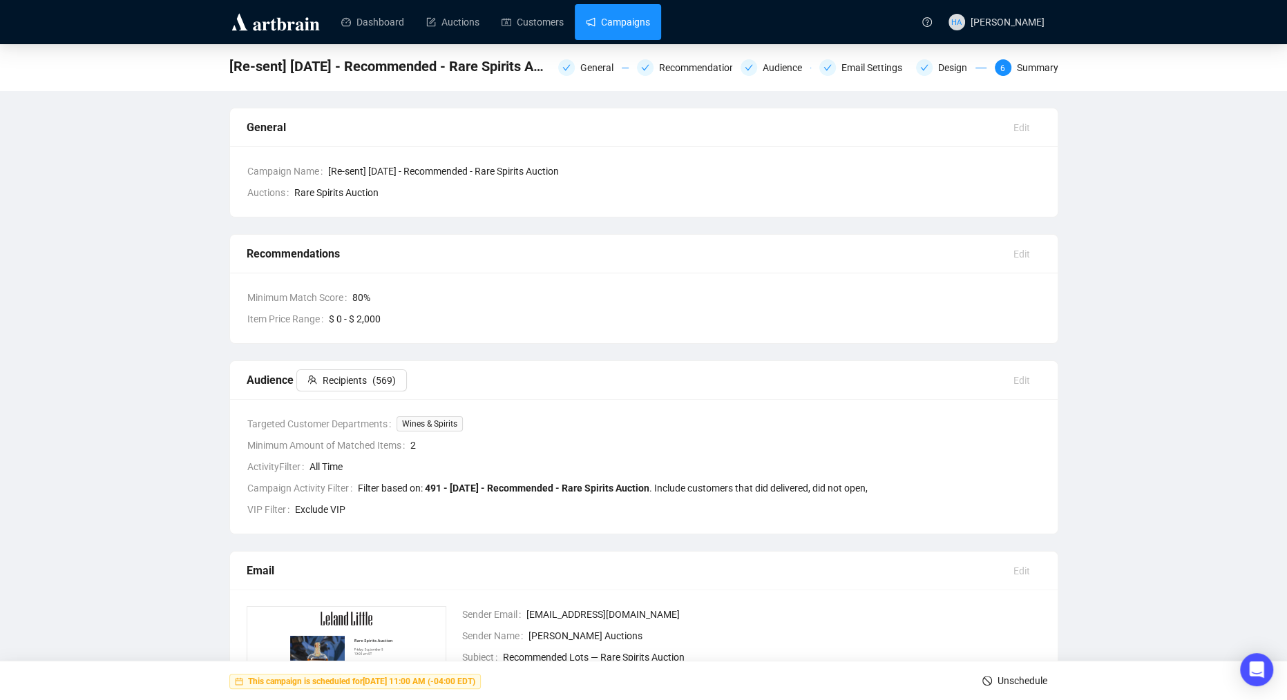
click at [630, 23] on link "Campaigns" at bounding box center [618, 22] width 64 height 36
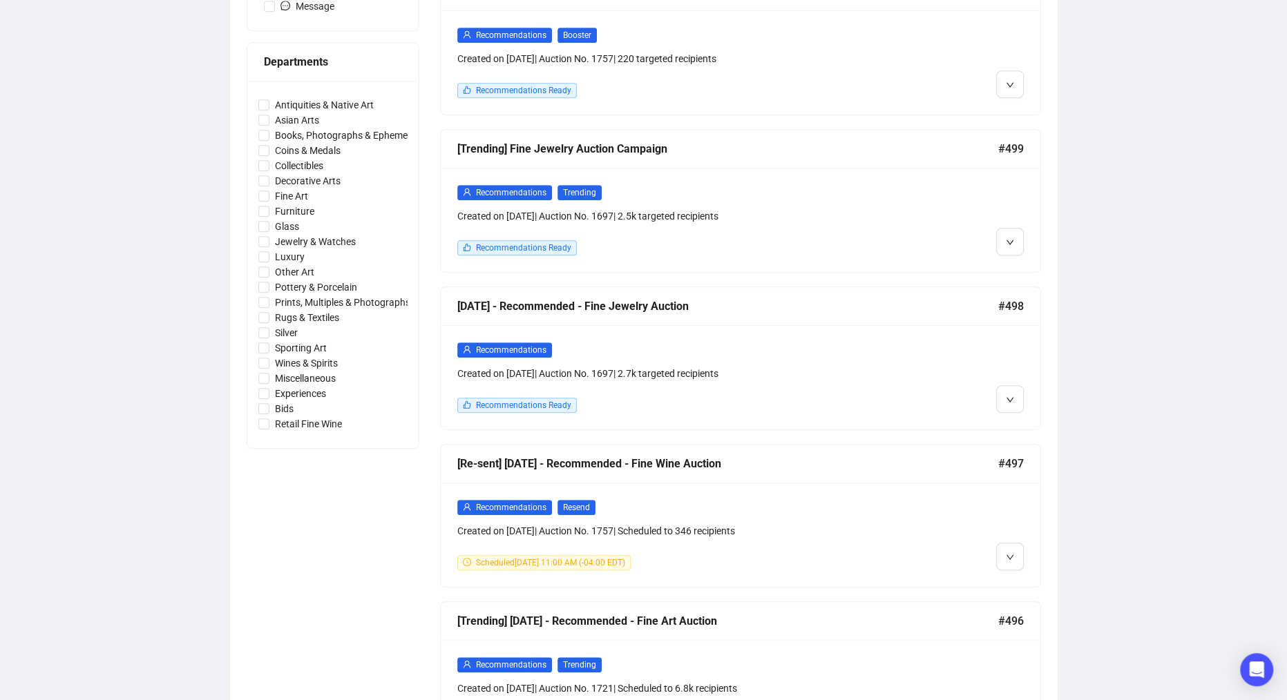
scroll to position [595, 0]
click at [1011, 422] on img at bounding box center [1012, 426] width 11 height 11
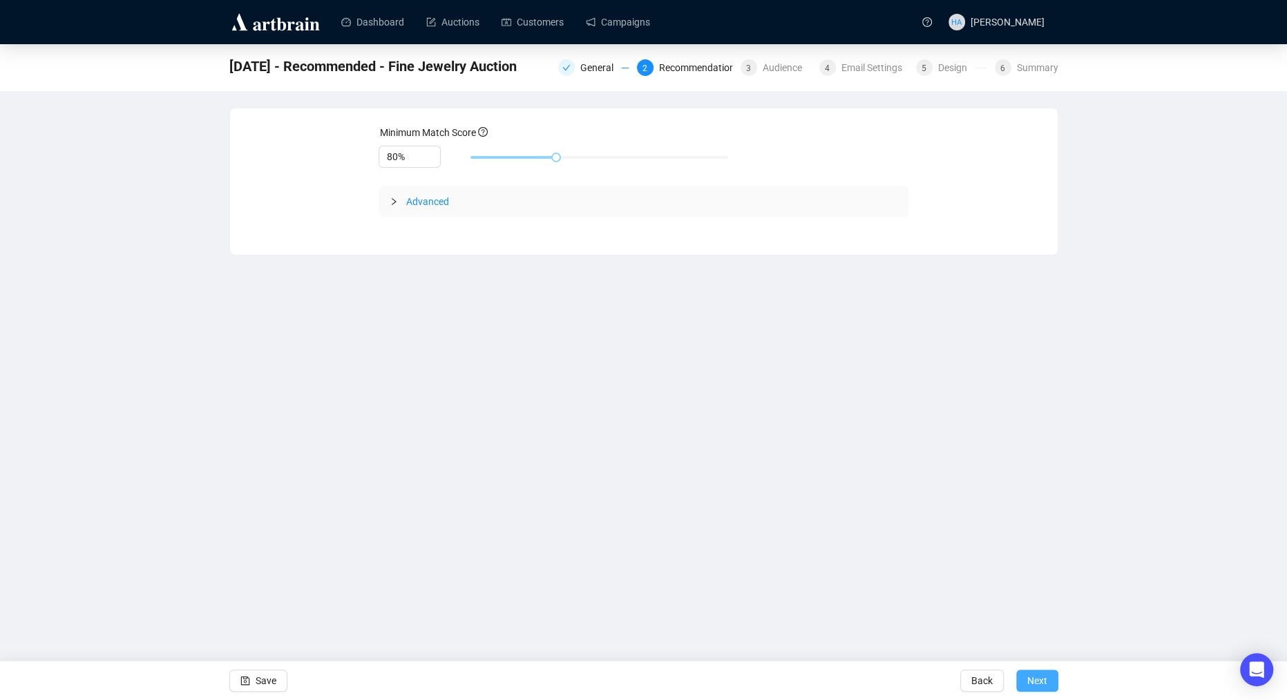
click at [1039, 678] on span "Next" at bounding box center [1037, 681] width 20 height 39
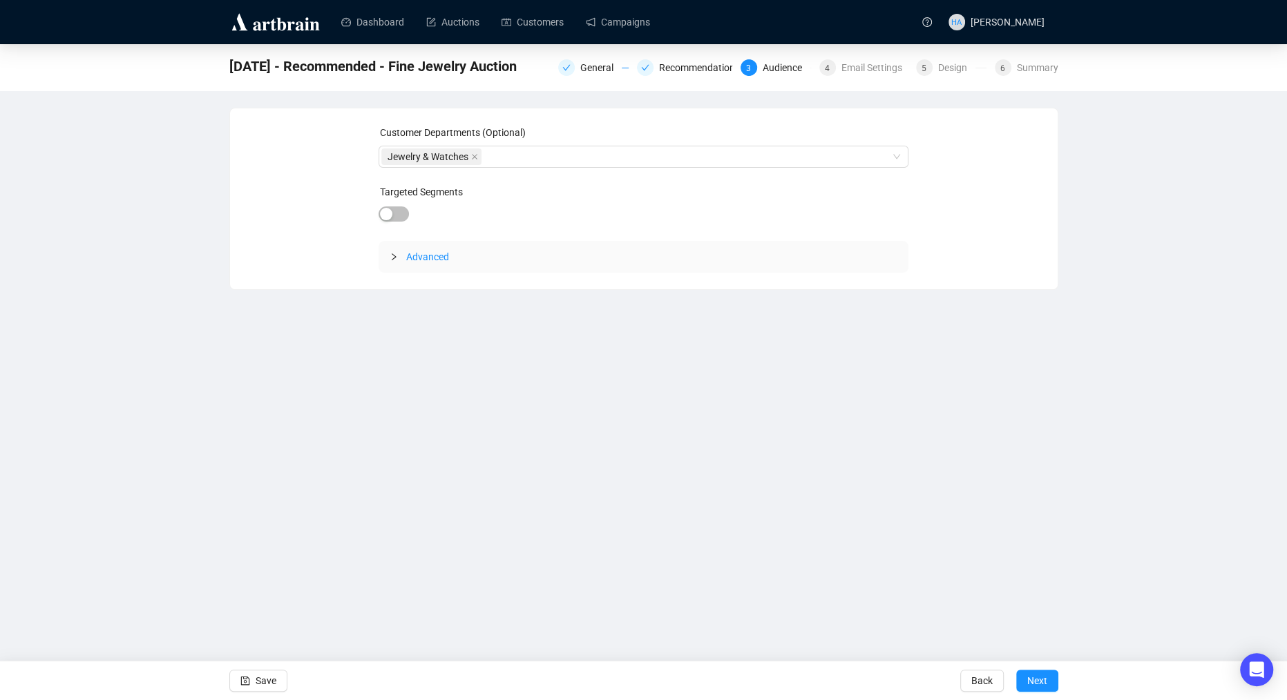
click at [1039, 678] on span "Next" at bounding box center [1037, 681] width 20 height 39
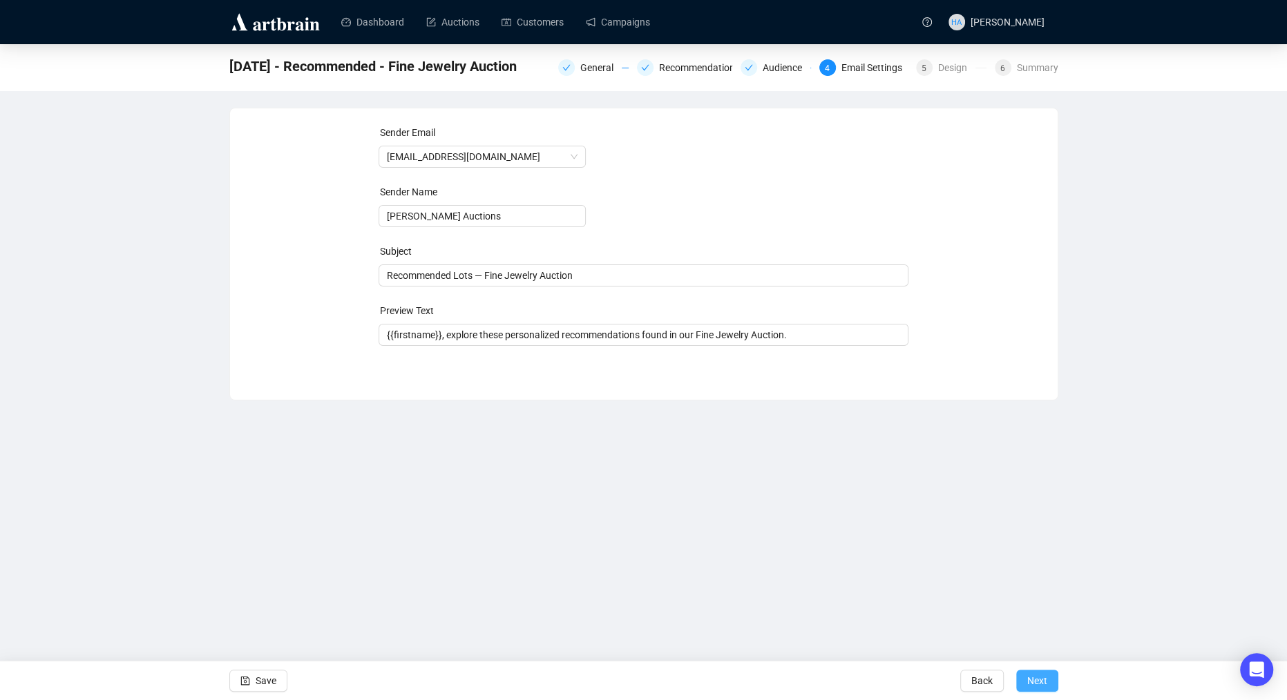
click at [1032, 683] on span "Next" at bounding box center [1037, 681] width 20 height 39
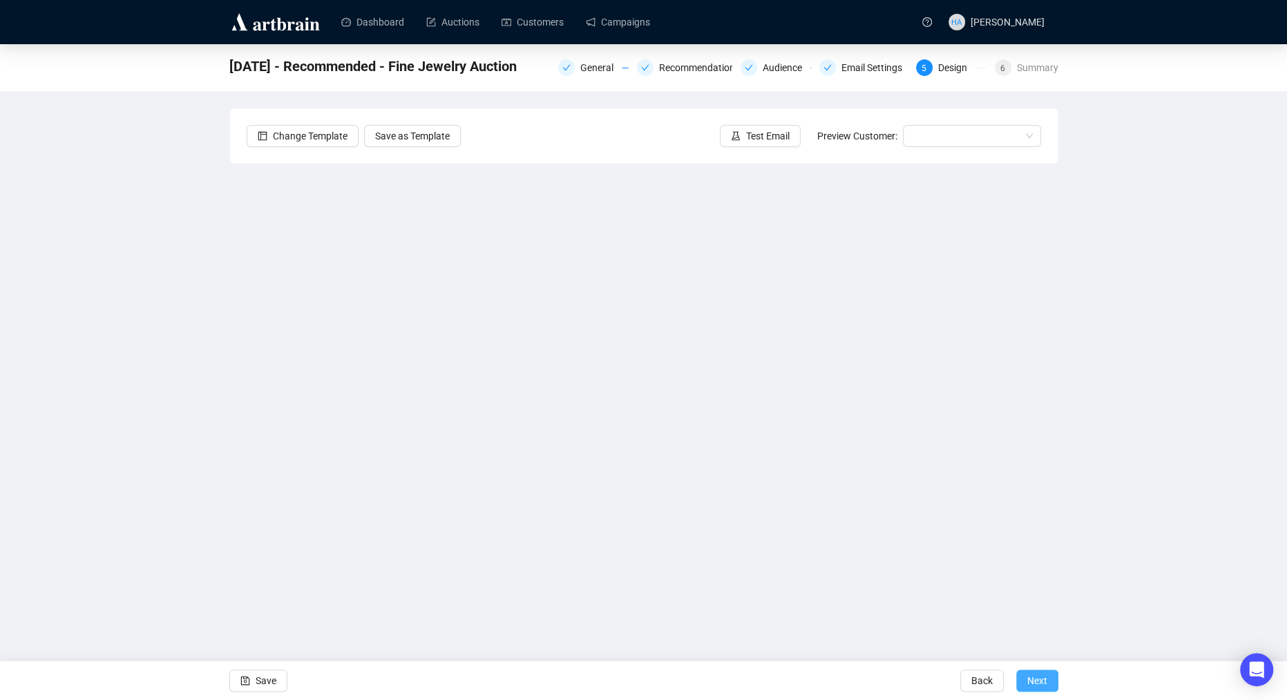
click at [1035, 681] on span "Next" at bounding box center [1037, 681] width 20 height 39
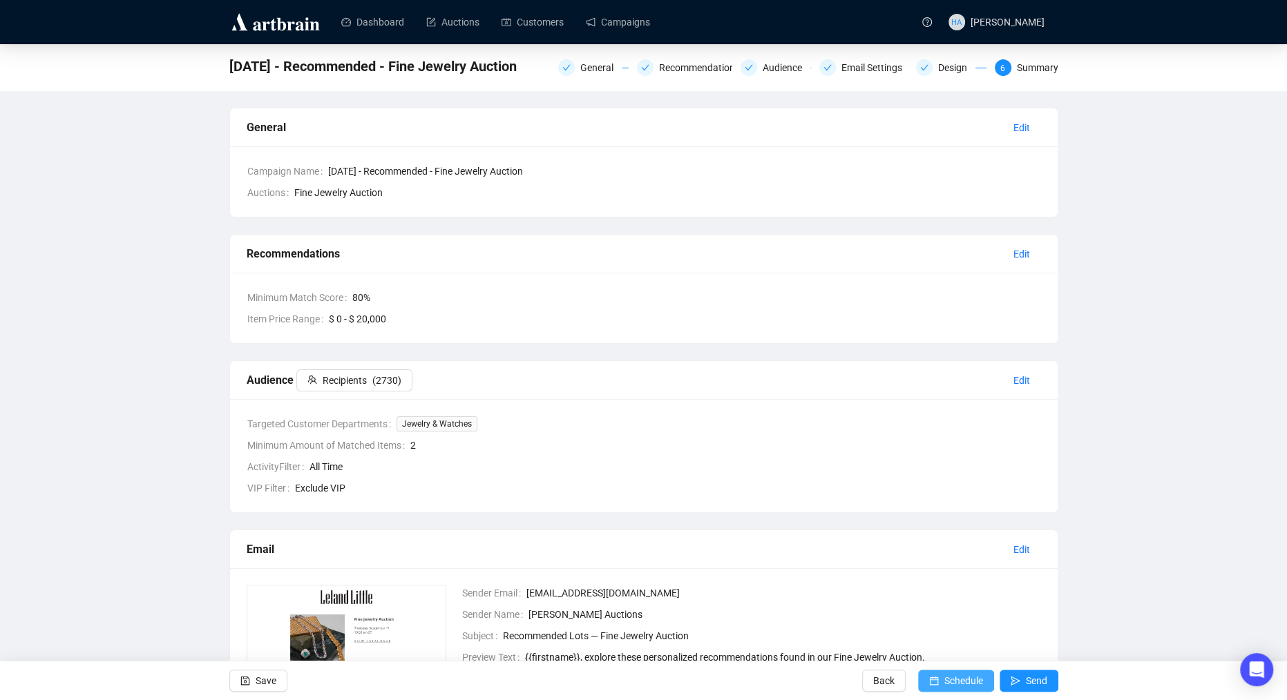
click at [966, 681] on span "Schedule" at bounding box center [963, 681] width 39 height 39
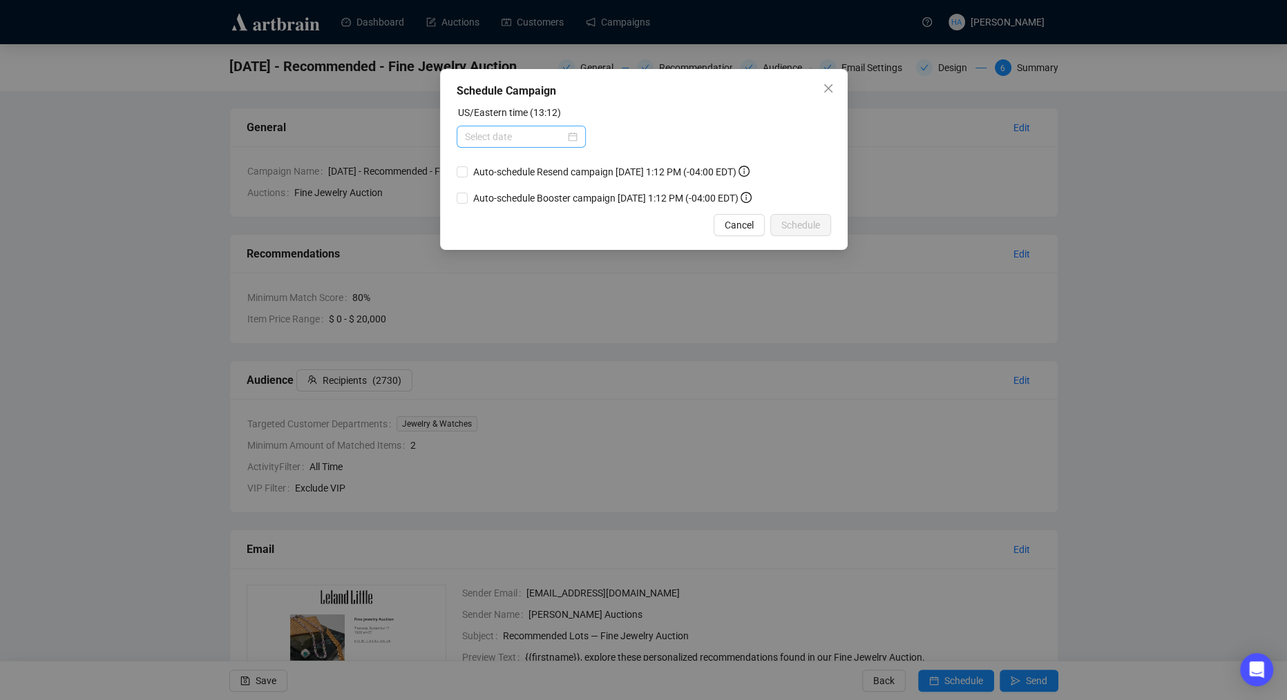
click at [566, 142] on div at bounding box center [521, 136] width 113 height 15
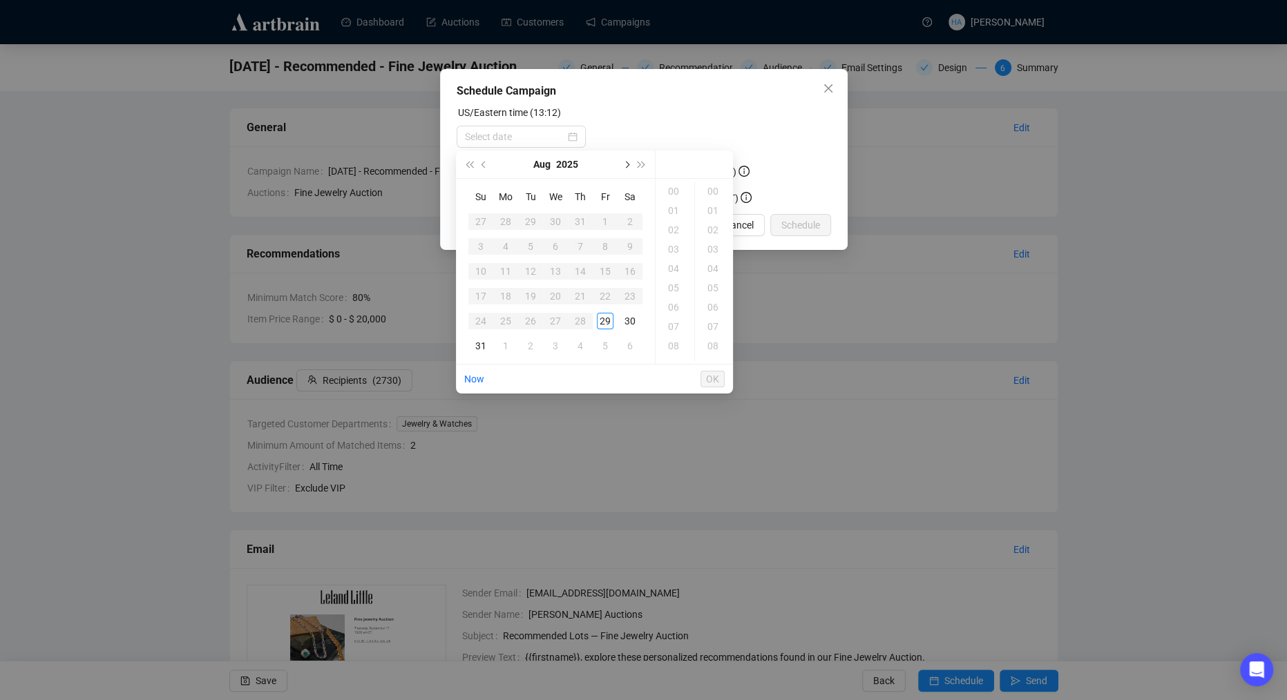
drag, startPoint x: 622, startPoint y: 164, endPoint x: 609, endPoint y: 173, distance: 16.3
click at [621, 164] on button "Next month (PageDown)" at bounding box center [625, 165] width 15 height 28
click at [528, 218] on div "2" at bounding box center [530, 221] width 17 height 17
click at [671, 274] on div "10" at bounding box center [674, 278] width 33 height 19
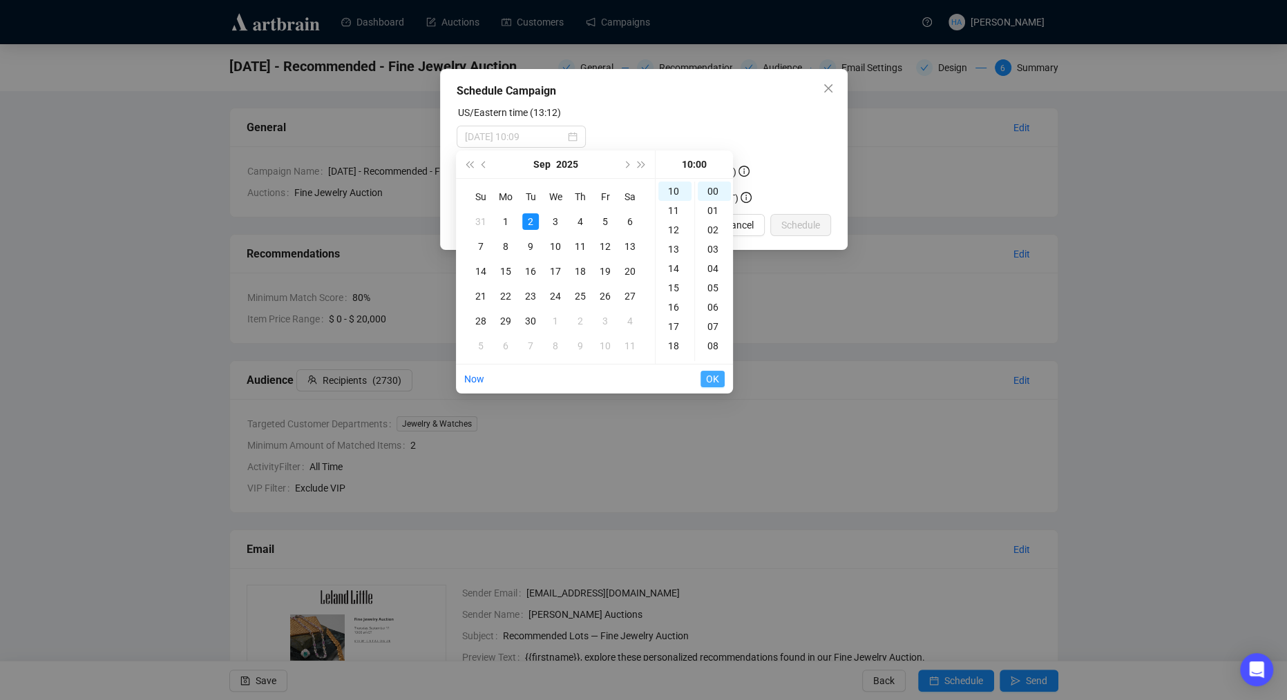
type input "[DATE] 10:00"
click at [708, 378] on span "OK" at bounding box center [712, 379] width 13 height 26
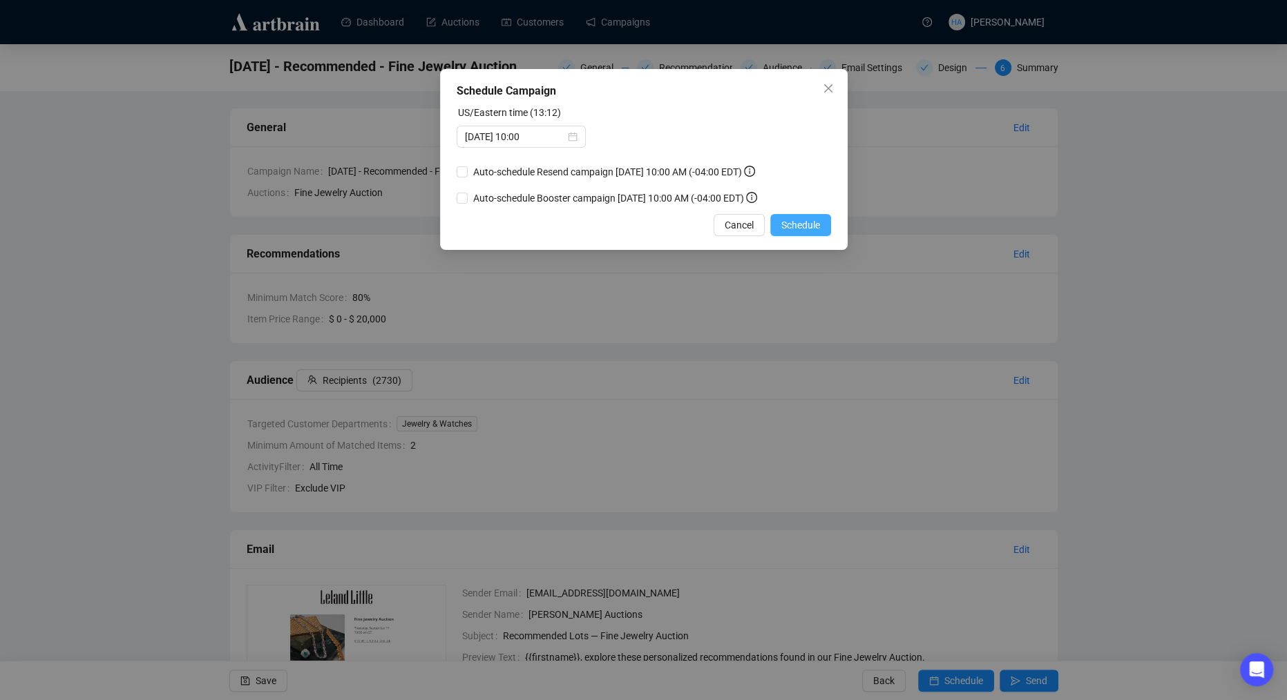
click at [795, 233] on span "Schedule" at bounding box center [800, 225] width 39 height 15
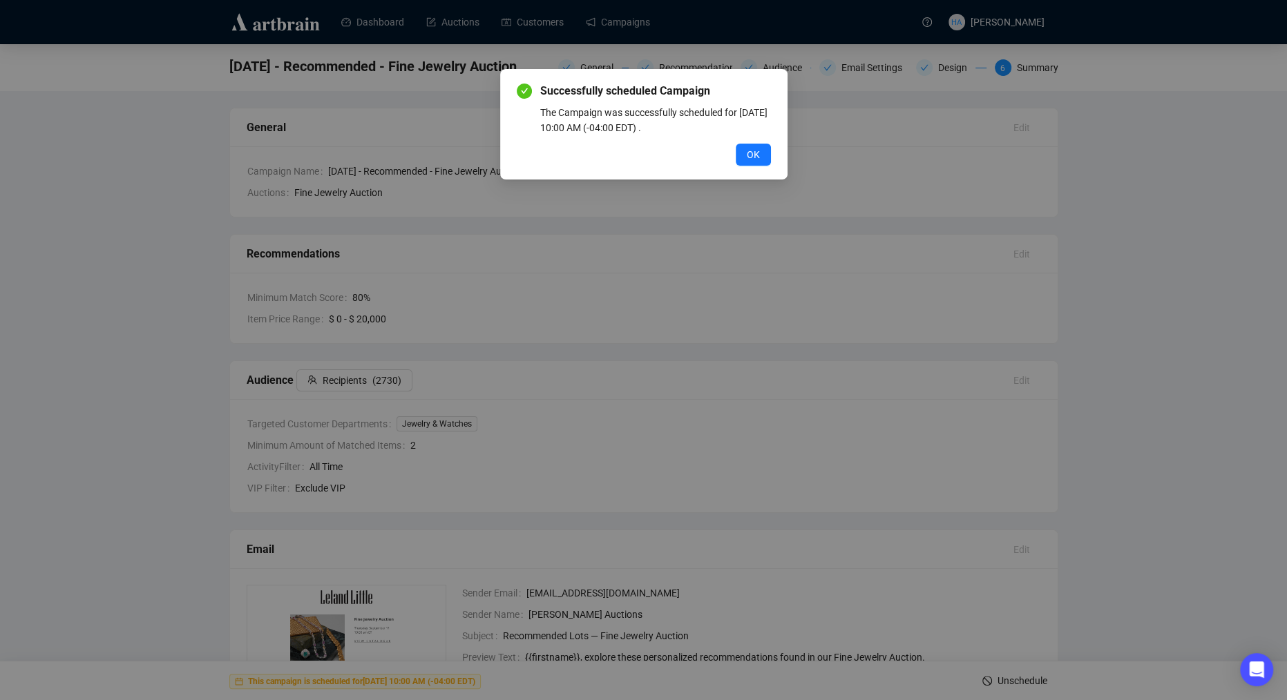
drag, startPoint x: 750, startPoint y: 158, endPoint x: 741, endPoint y: 151, distance: 11.3
click at [750, 158] on span "OK" at bounding box center [753, 154] width 13 height 15
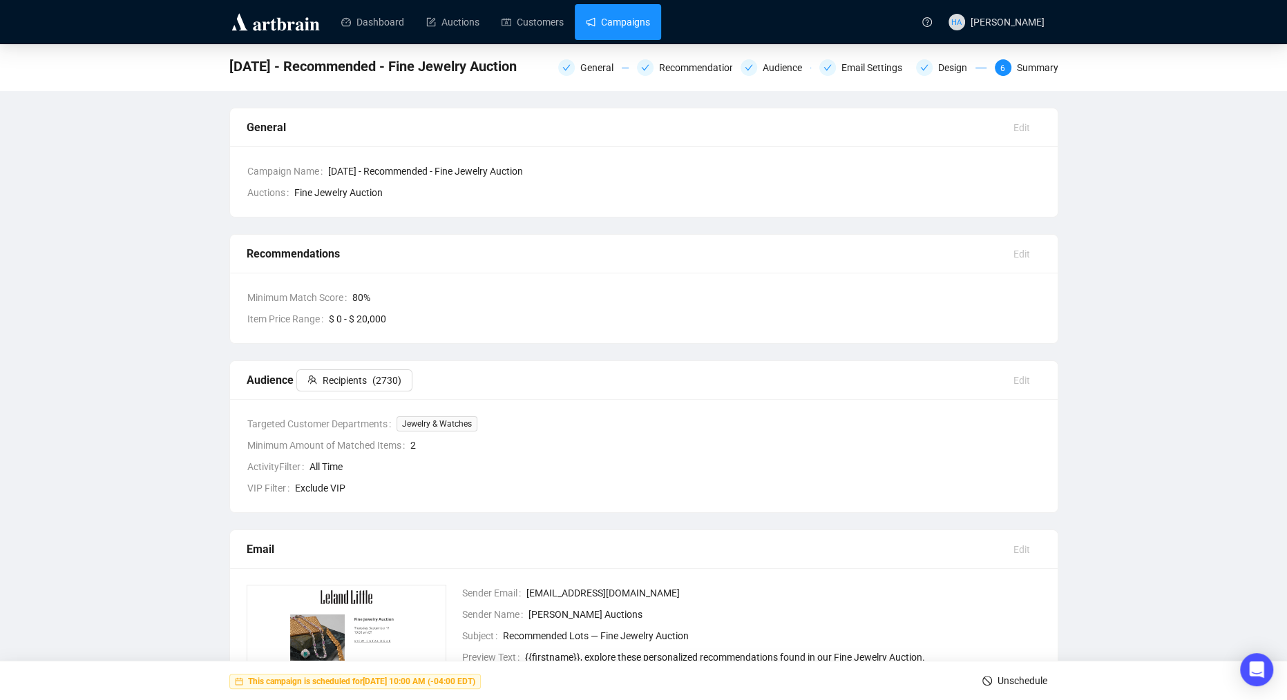
click at [634, 35] on link "Campaigns" at bounding box center [618, 22] width 64 height 36
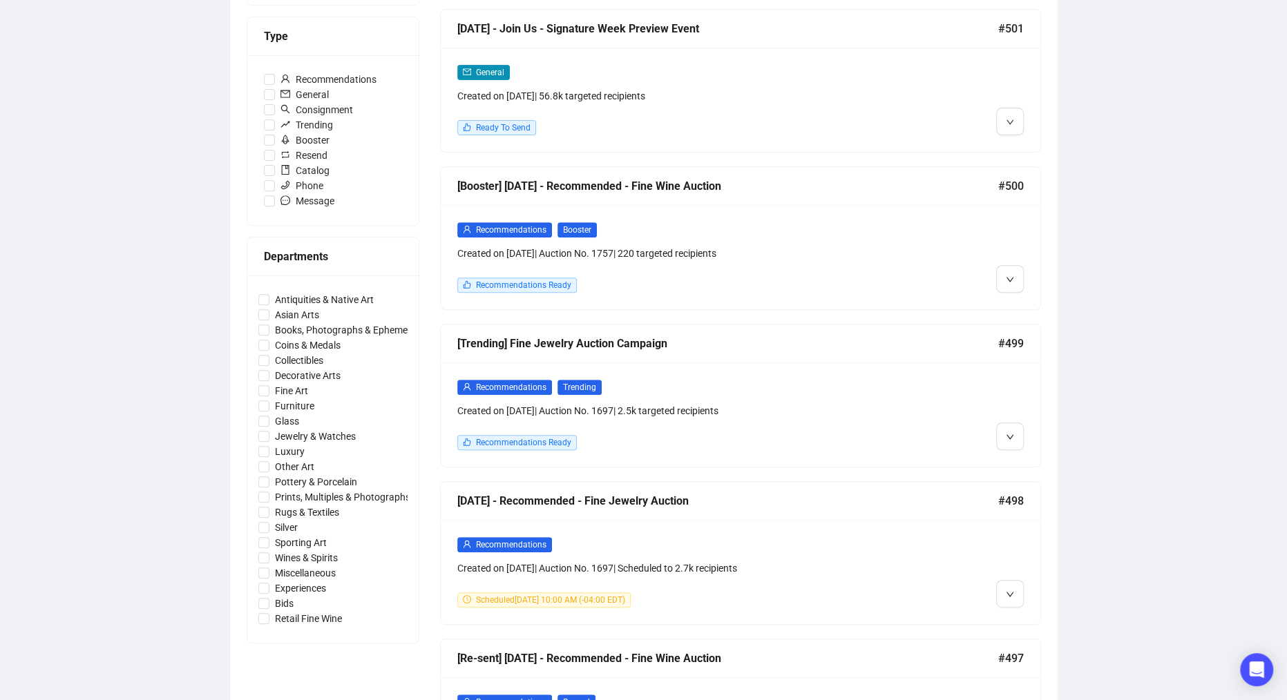
scroll to position [401, 0]
click at [1011, 462] on img at bounding box center [1012, 464] width 11 height 11
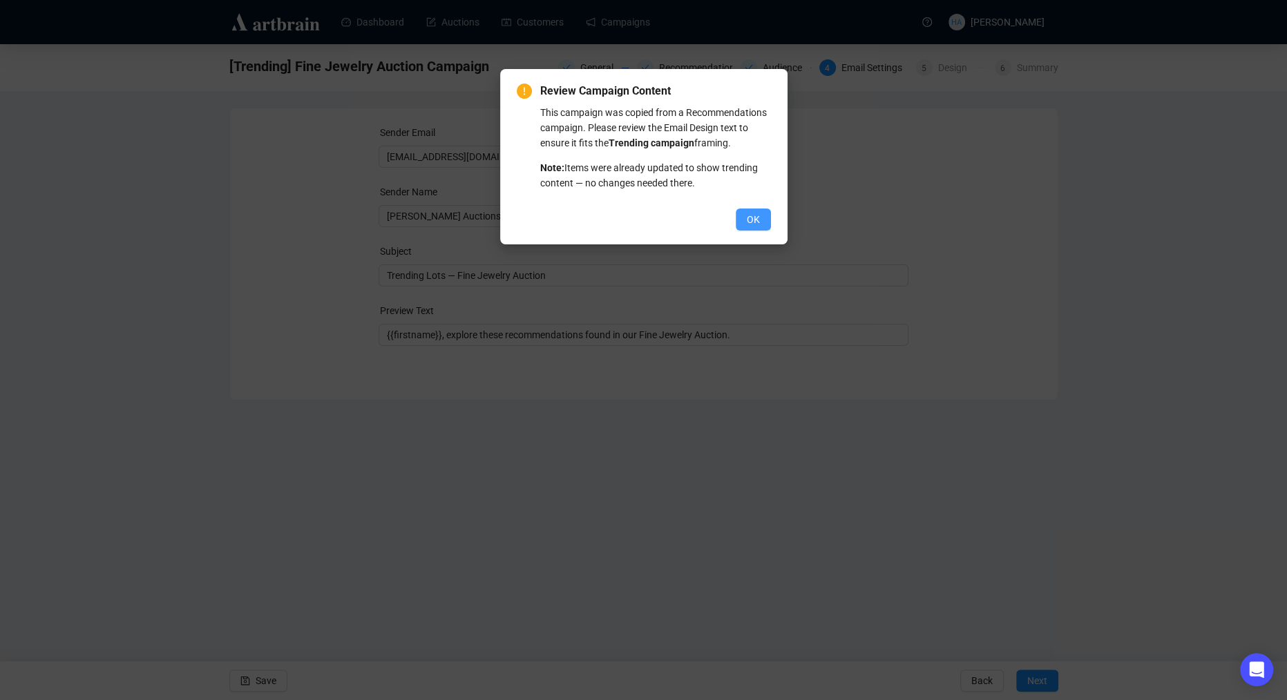
click at [750, 227] on span "OK" at bounding box center [753, 219] width 13 height 15
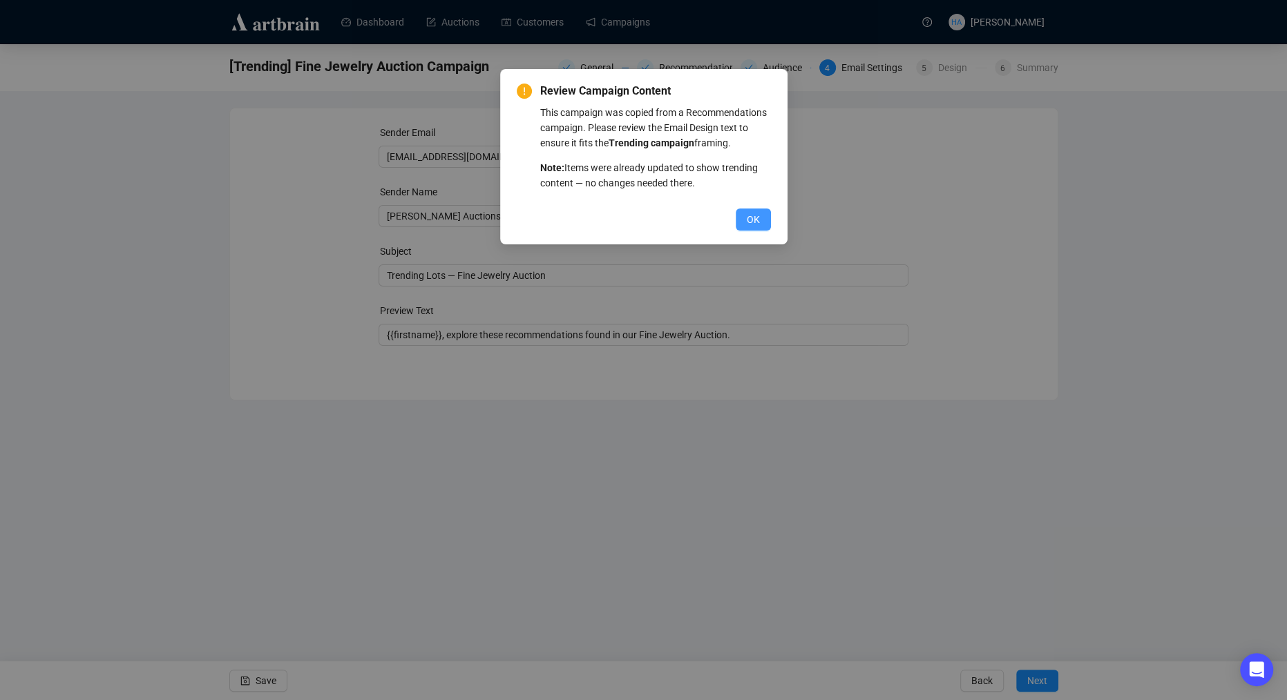
click at [750, 227] on span "OK" at bounding box center [753, 219] width 13 height 15
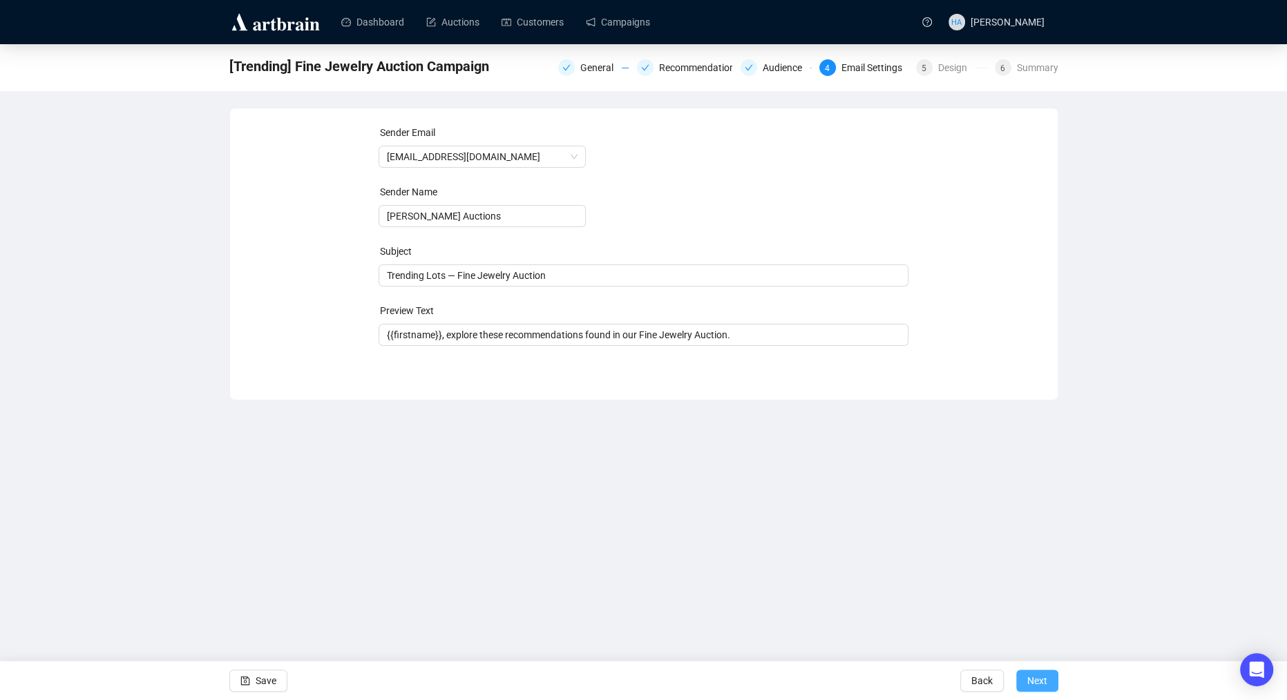
click at [1034, 680] on span "Next" at bounding box center [1037, 681] width 20 height 39
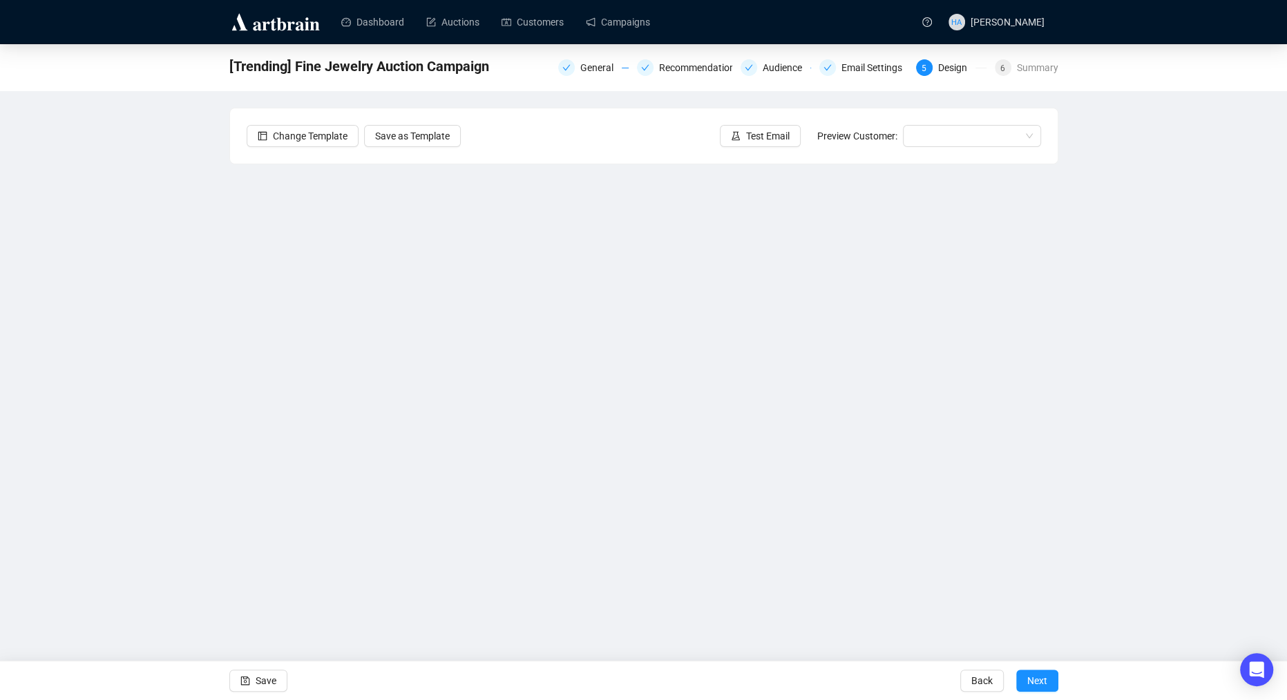
click at [1034, 680] on span "Next" at bounding box center [1037, 681] width 20 height 39
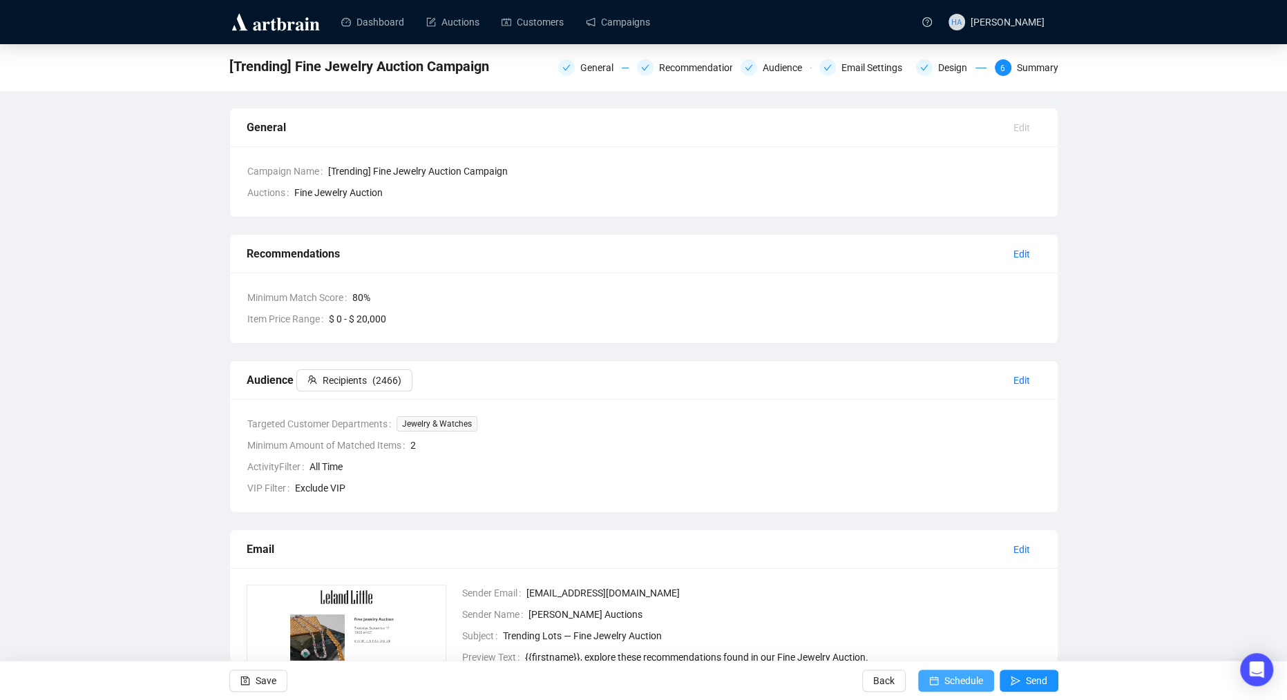
click at [964, 680] on span "Schedule" at bounding box center [963, 681] width 39 height 39
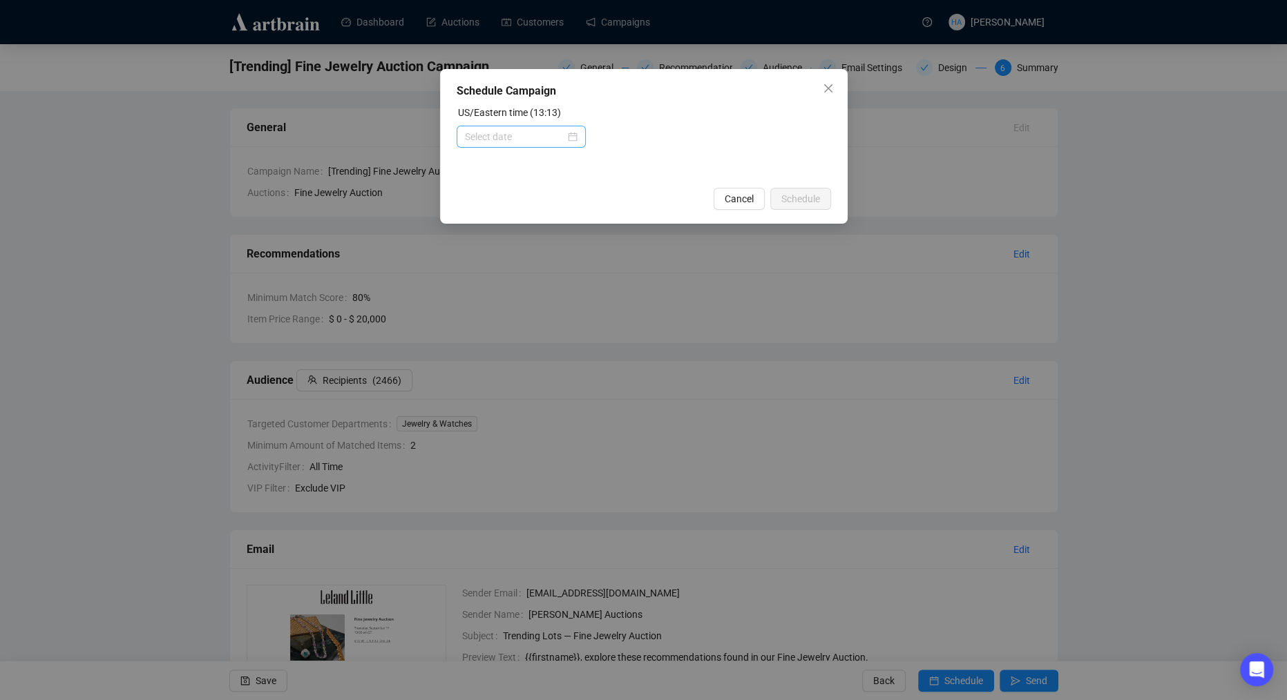
drag, startPoint x: 570, startPoint y: 134, endPoint x: 570, endPoint y: 144, distance: 10.4
click at [570, 134] on div at bounding box center [521, 136] width 113 height 15
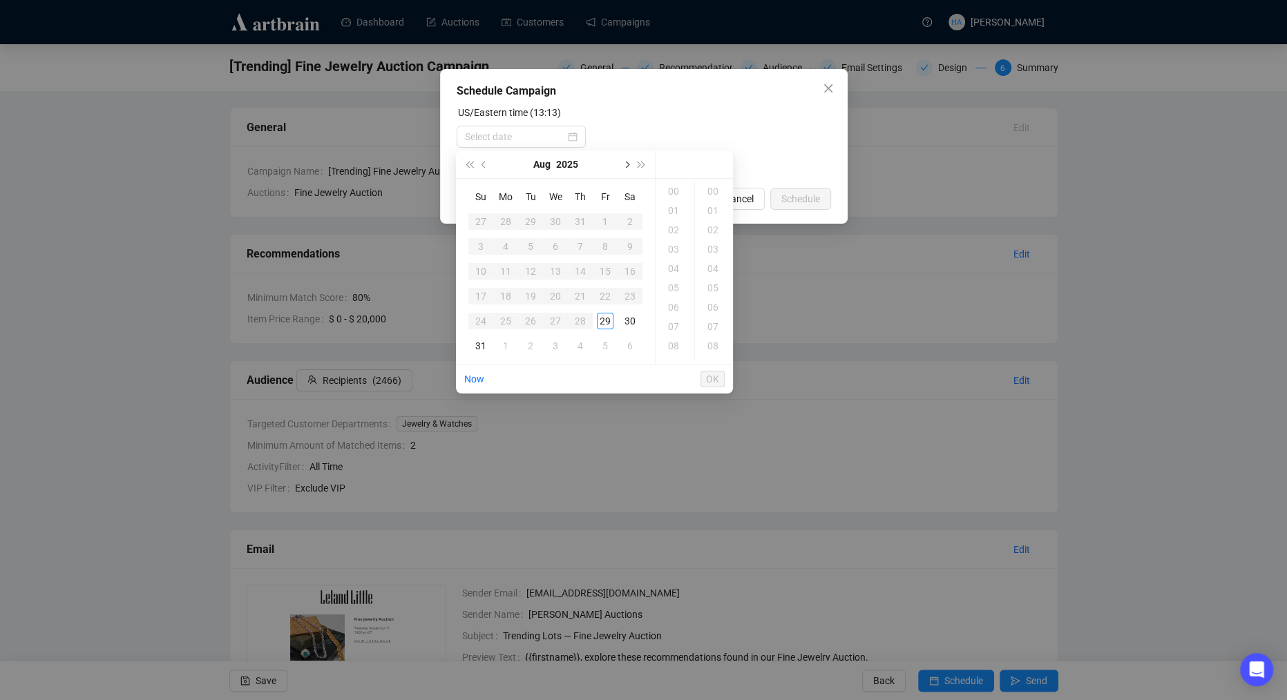
click at [624, 169] on button "Next month (PageDown)" at bounding box center [625, 165] width 15 height 28
click at [532, 222] on div "2" at bounding box center [530, 221] width 17 height 17
click at [669, 287] on div "10" at bounding box center [674, 289] width 33 height 19
click at [714, 336] on div "30" at bounding box center [714, 334] width 33 height 19
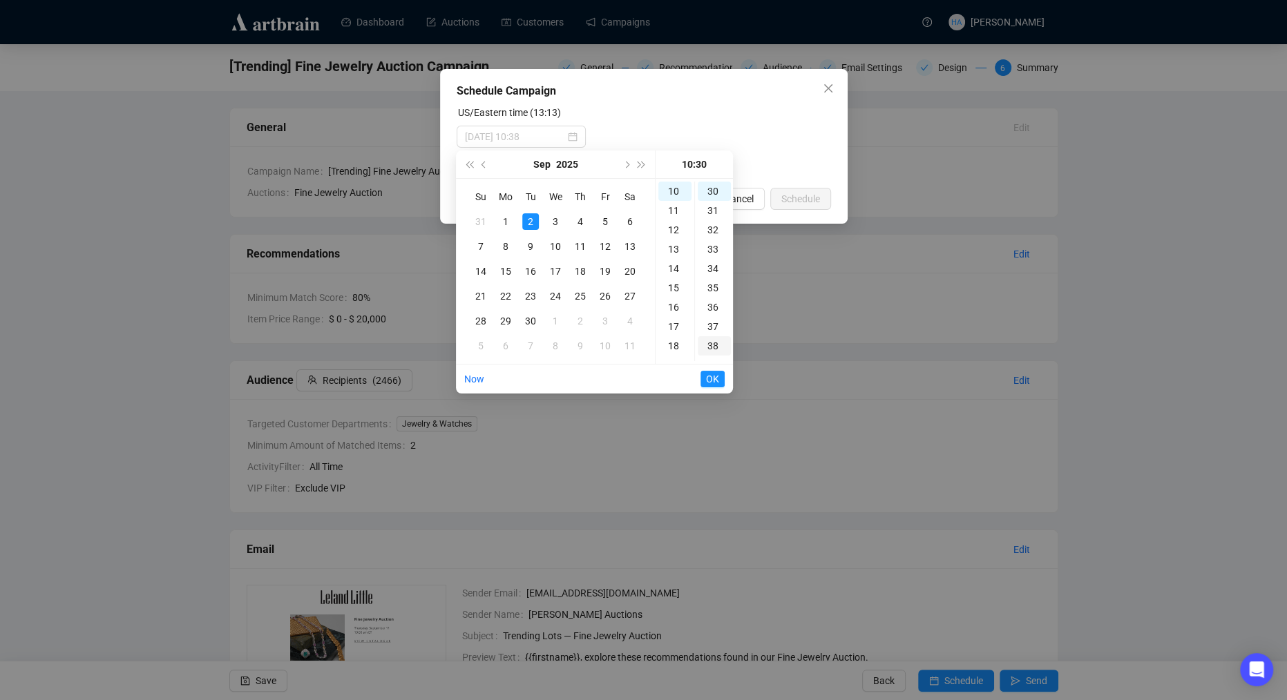
scroll to position [580, 0]
type input "[DATE] 10:30"
click at [713, 376] on span "OK" at bounding box center [712, 379] width 13 height 26
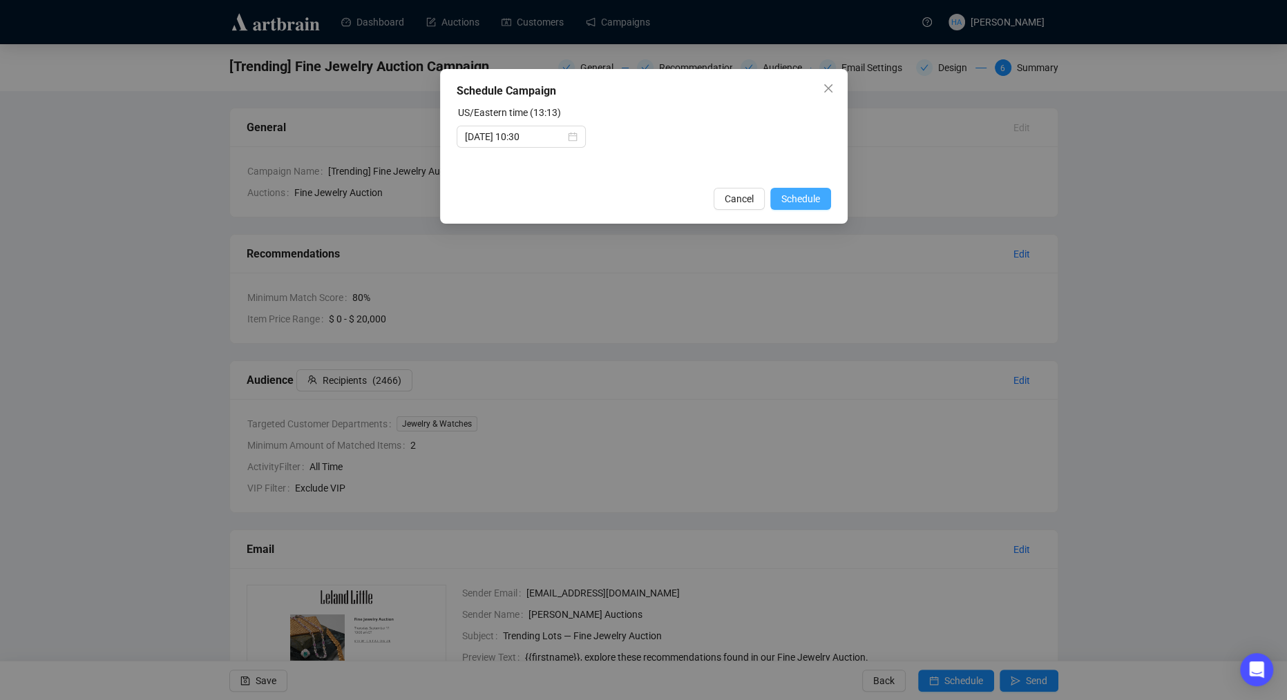
click at [810, 202] on span "Schedule" at bounding box center [800, 198] width 39 height 15
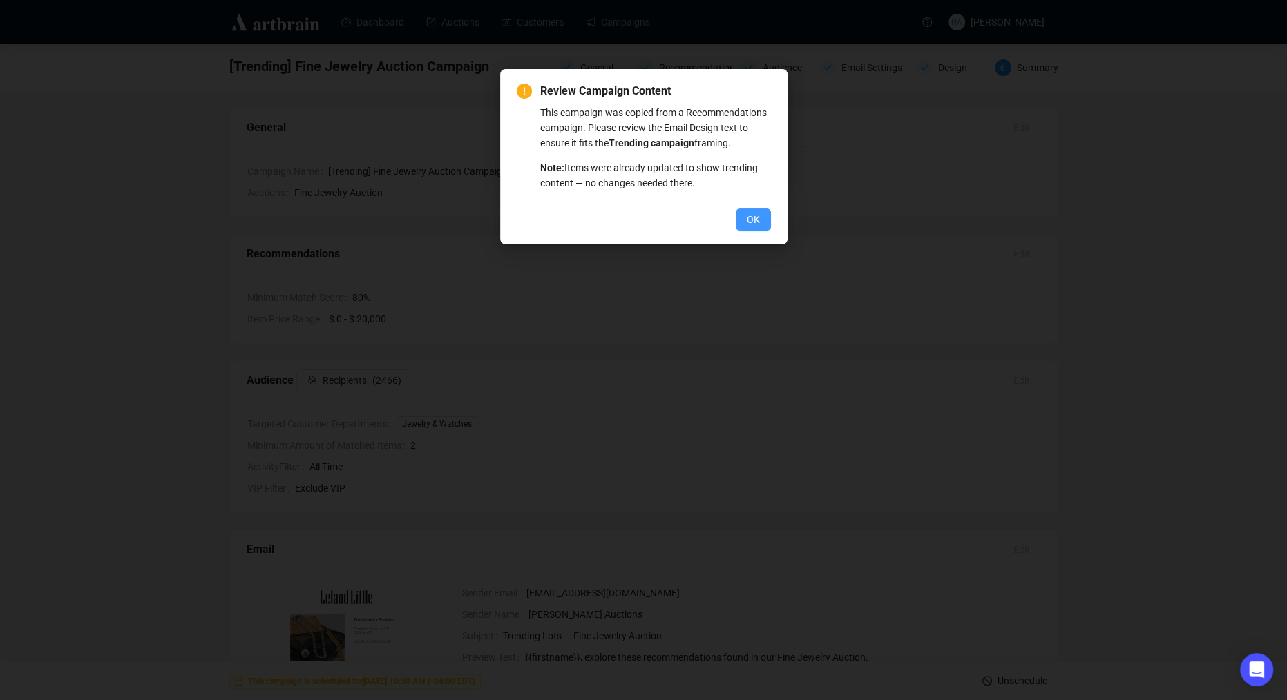
click at [753, 227] on span "OK" at bounding box center [753, 219] width 13 height 15
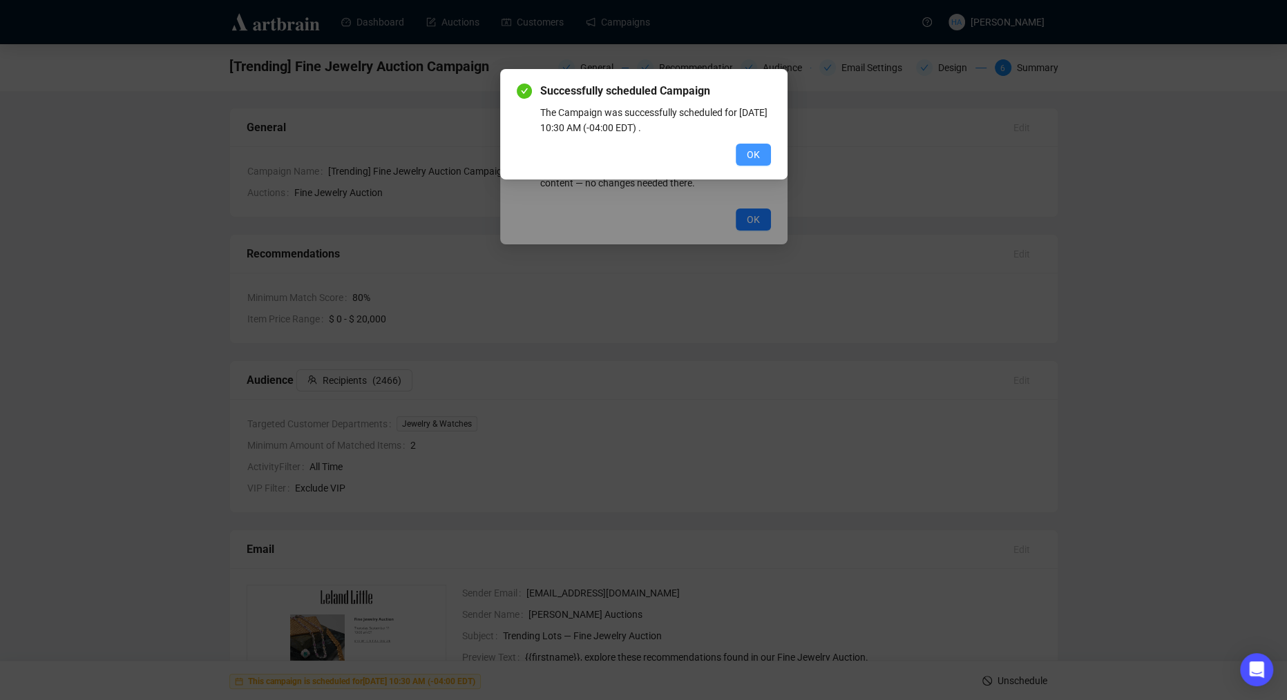
click at [752, 157] on span "OK" at bounding box center [753, 154] width 13 height 15
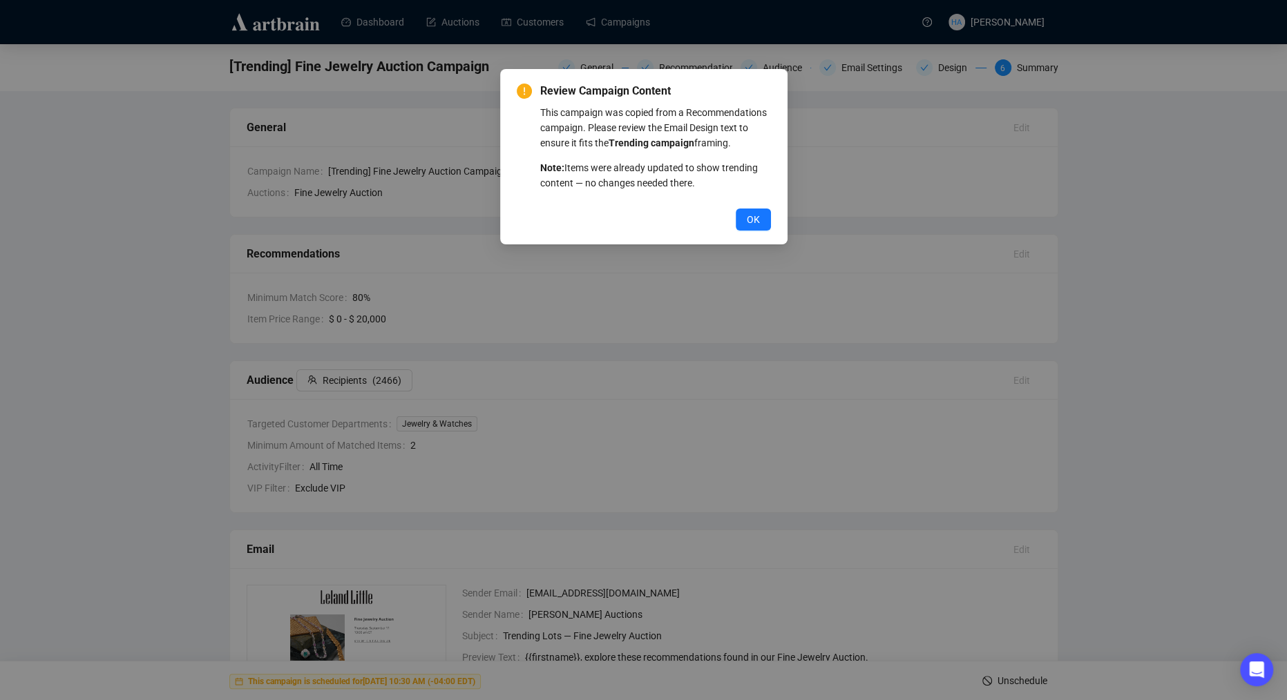
click at [752, 226] on button "OK" at bounding box center [753, 220] width 35 height 22
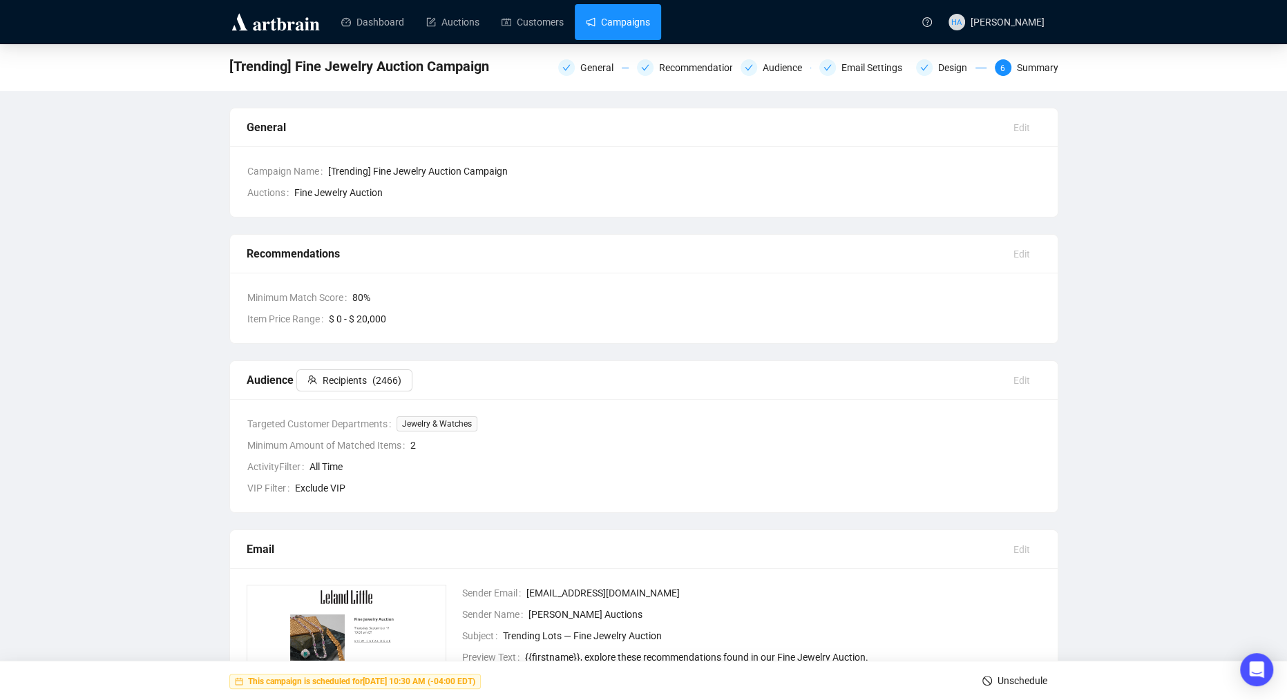
click at [639, 31] on link "Campaigns" at bounding box center [618, 22] width 64 height 36
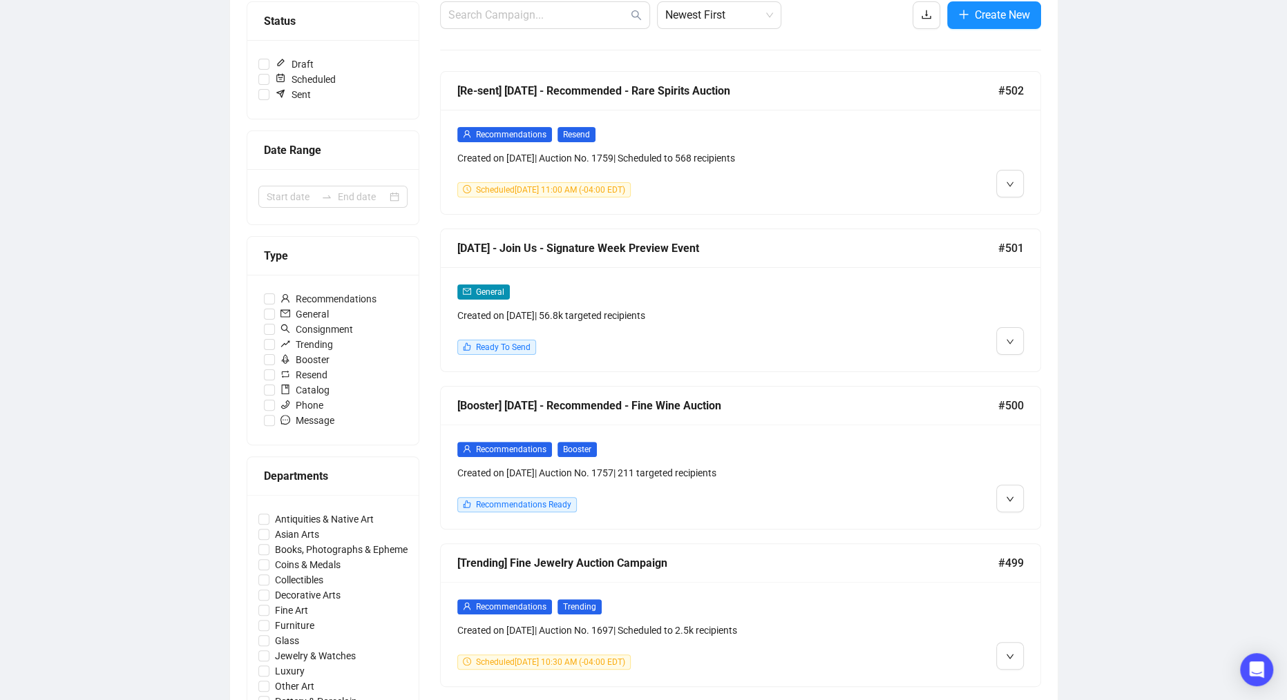
scroll to position [182, 0]
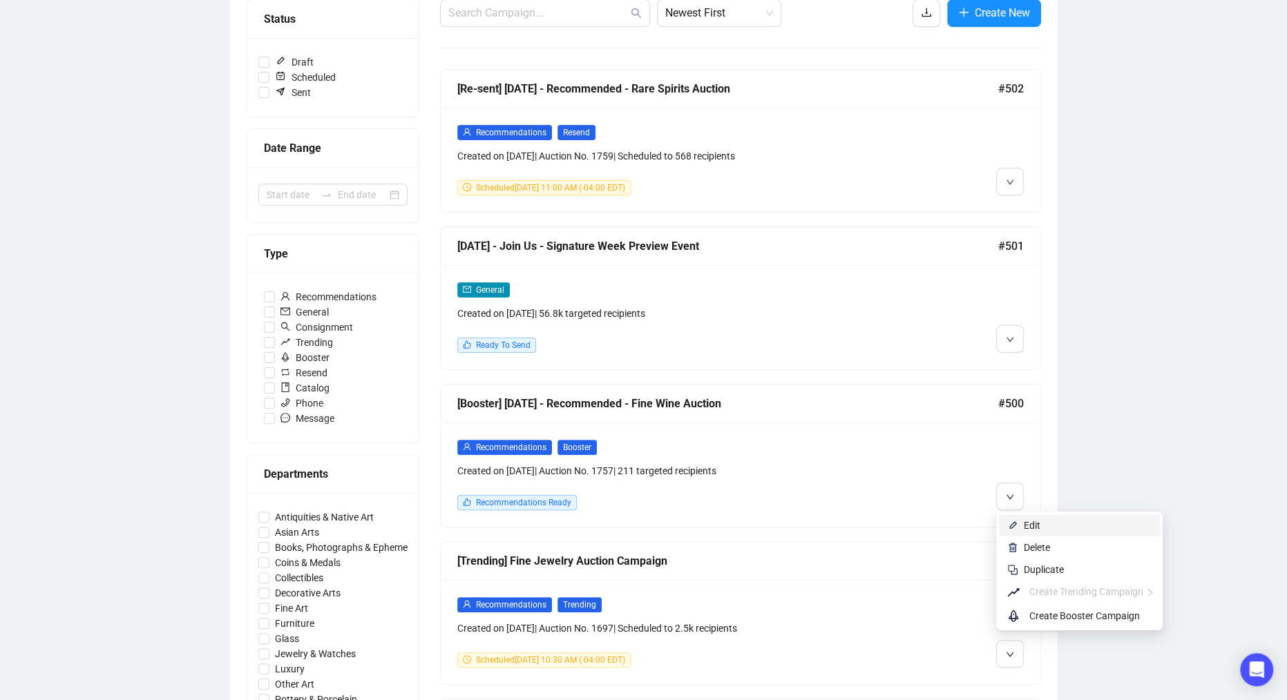
click at [1021, 526] on li "Edit" at bounding box center [1079, 526] width 161 height 22
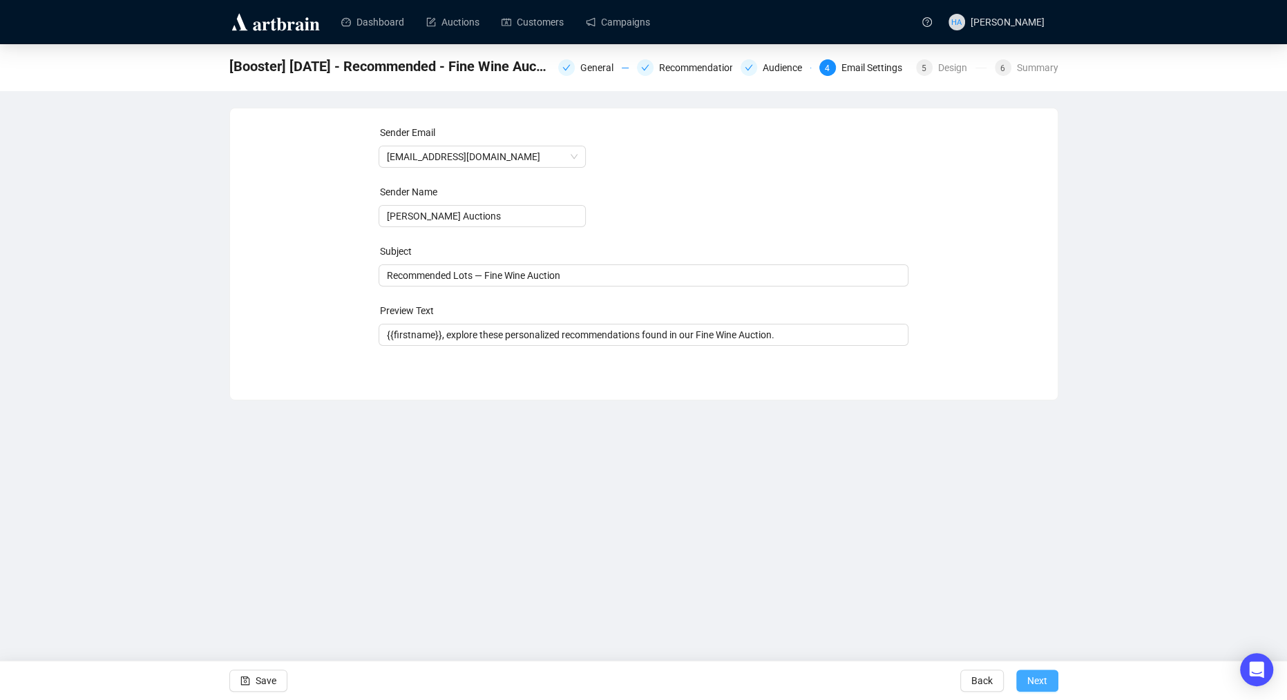
click at [1028, 683] on span "Next" at bounding box center [1037, 681] width 20 height 39
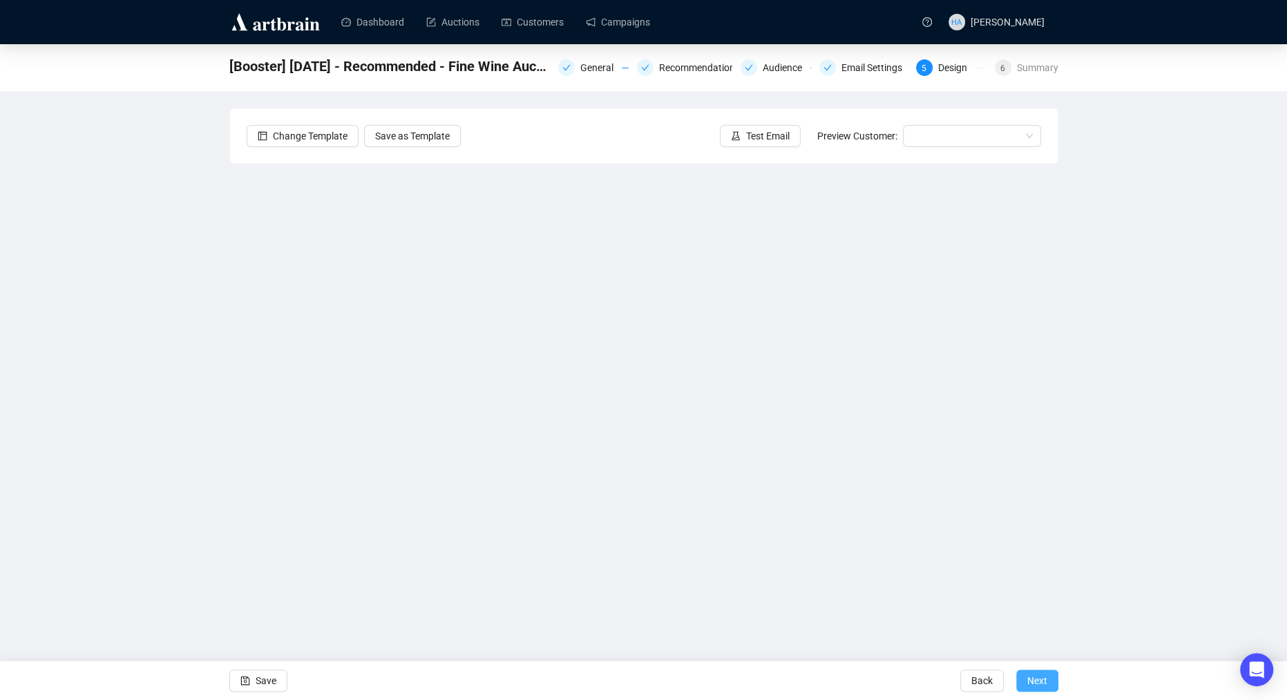
click at [1034, 683] on span "Next" at bounding box center [1037, 681] width 20 height 39
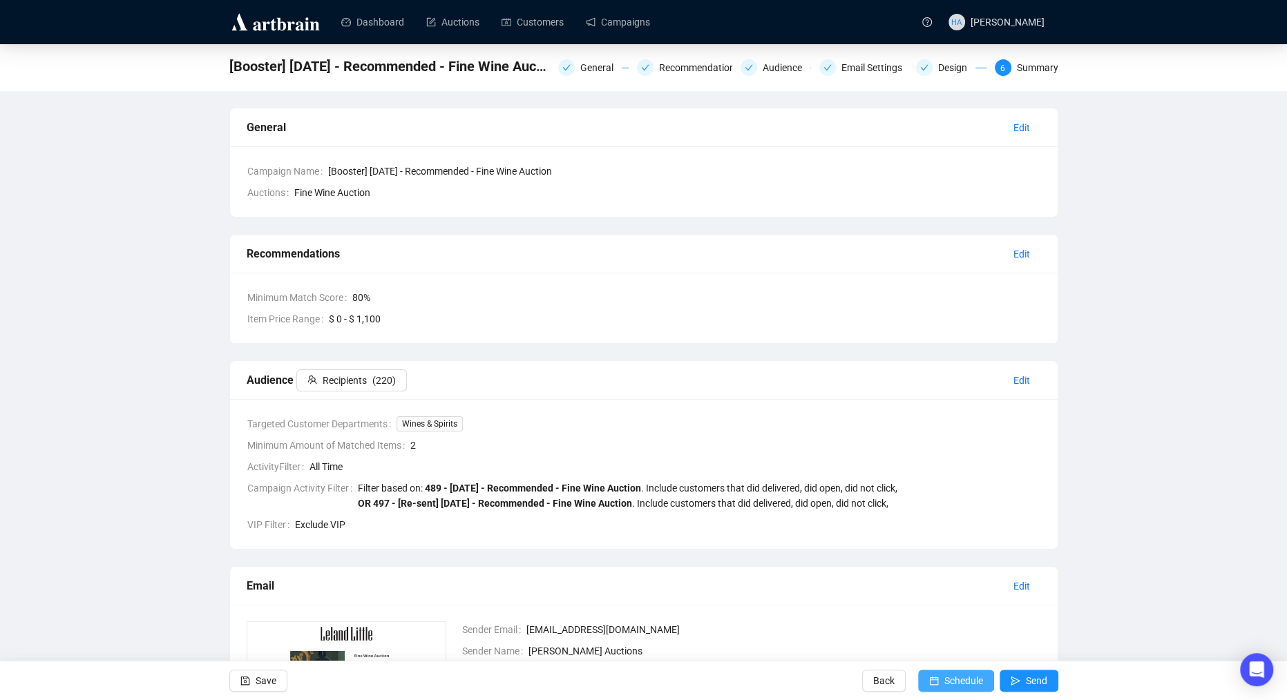
click at [973, 683] on span "Schedule" at bounding box center [963, 681] width 39 height 39
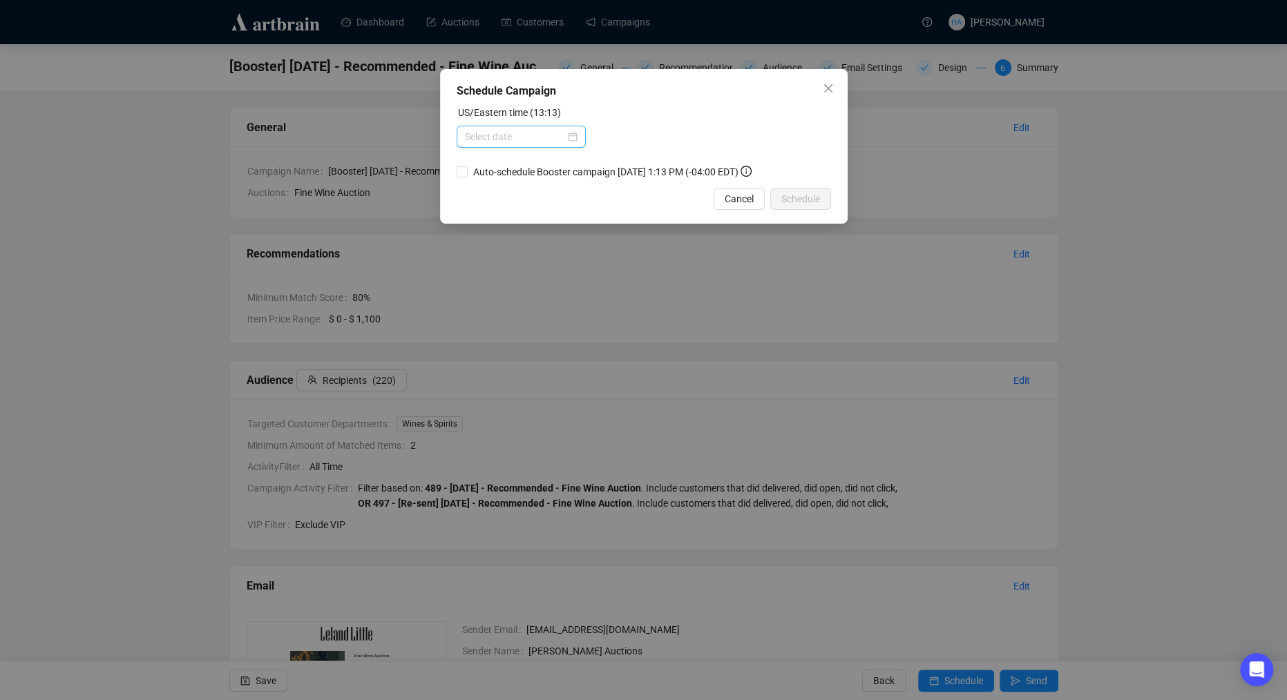
click at [570, 132] on div at bounding box center [521, 136] width 113 height 15
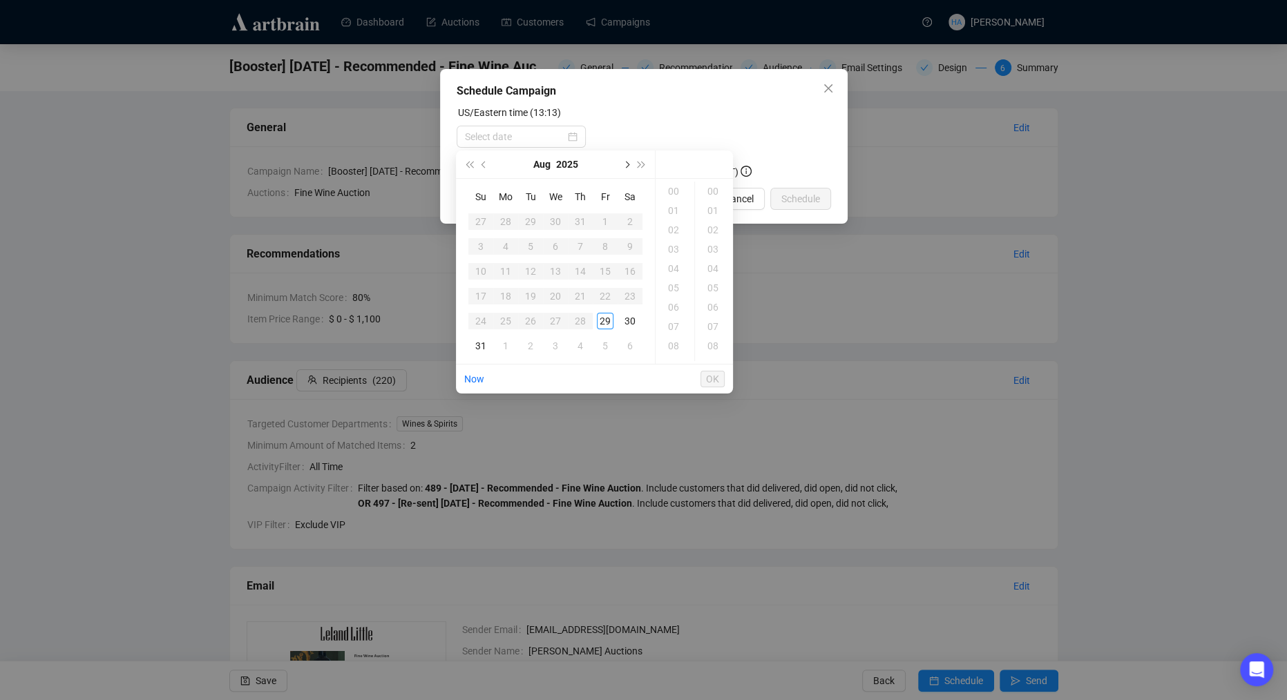
click at [622, 163] on button "Next month (PageDown)" at bounding box center [625, 165] width 15 height 28
click at [529, 222] on div "2" at bounding box center [530, 221] width 17 height 17
click at [672, 304] on div "12" at bounding box center [674, 305] width 33 height 19
type input "[DATE] 12:00"
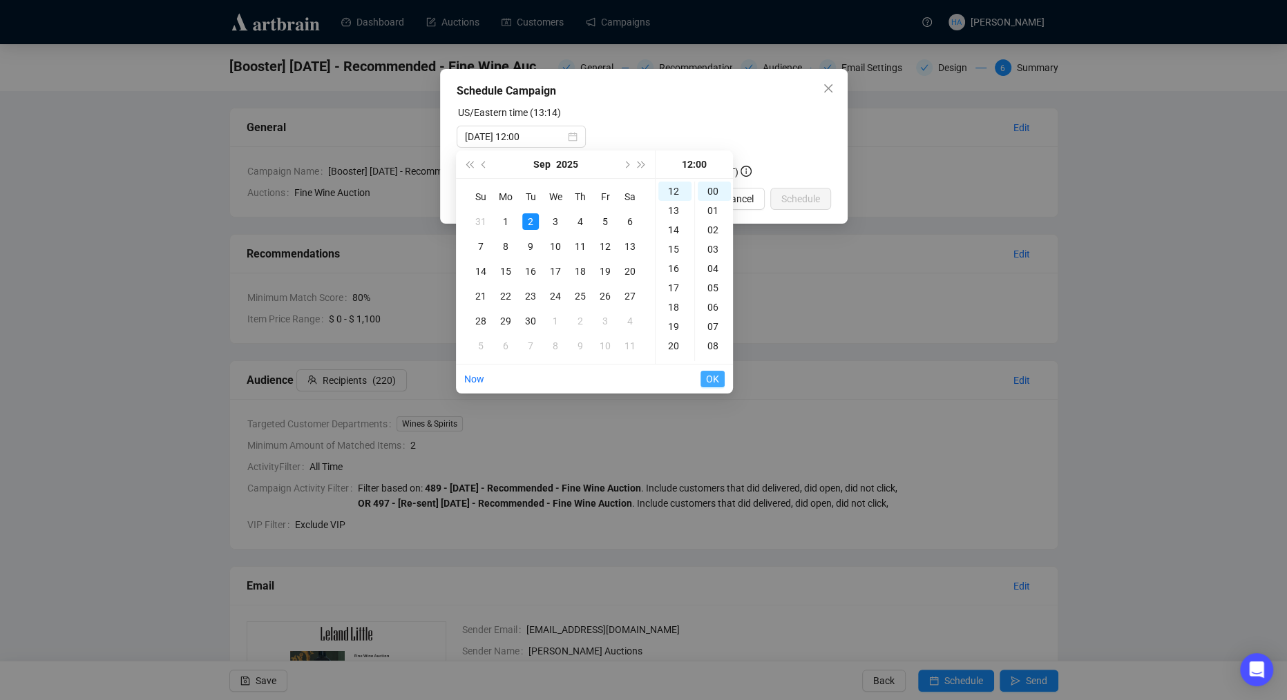
click at [710, 376] on span "OK" at bounding box center [712, 379] width 13 height 26
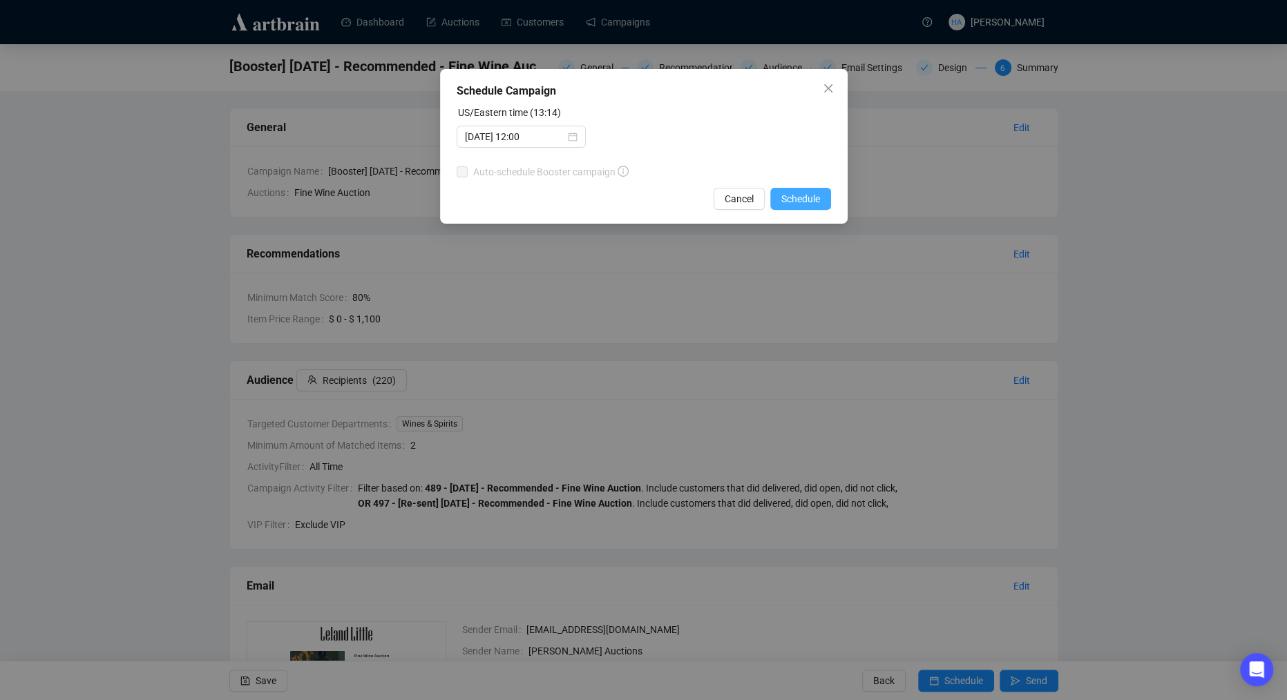
click at [796, 202] on span "Schedule" at bounding box center [800, 198] width 39 height 15
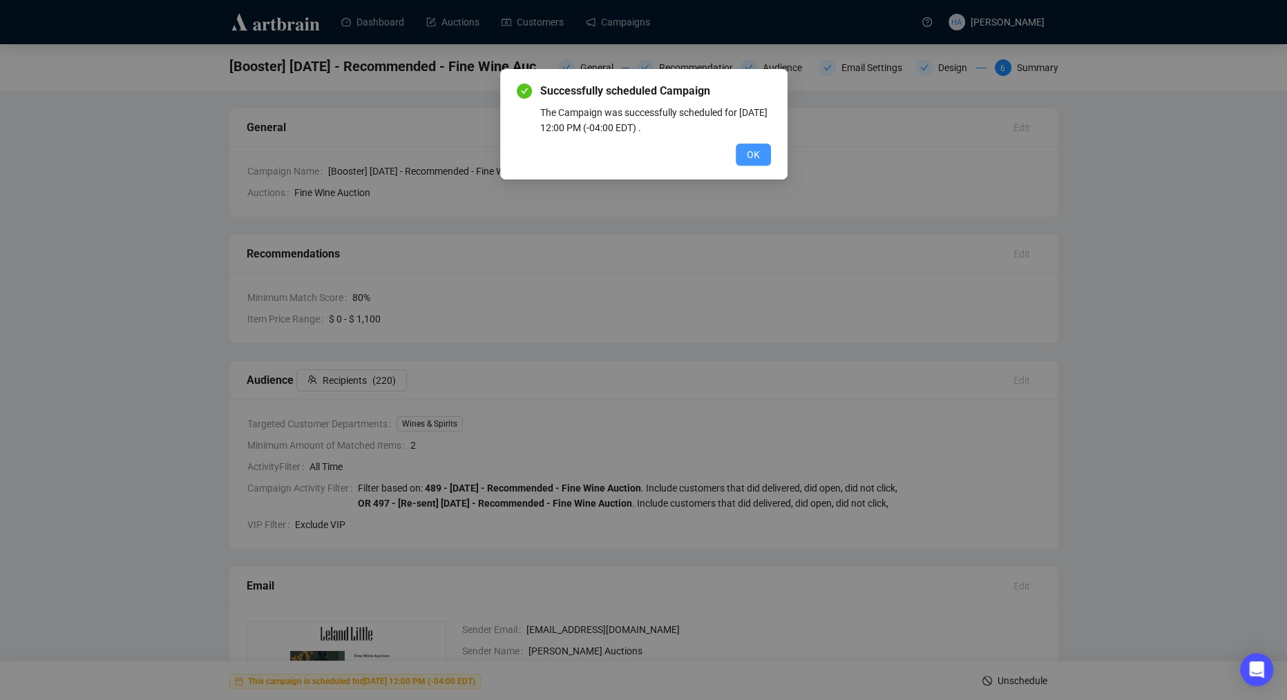
click at [753, 150] on span "OK" at bounding box center [753, 154] width 13 height 15
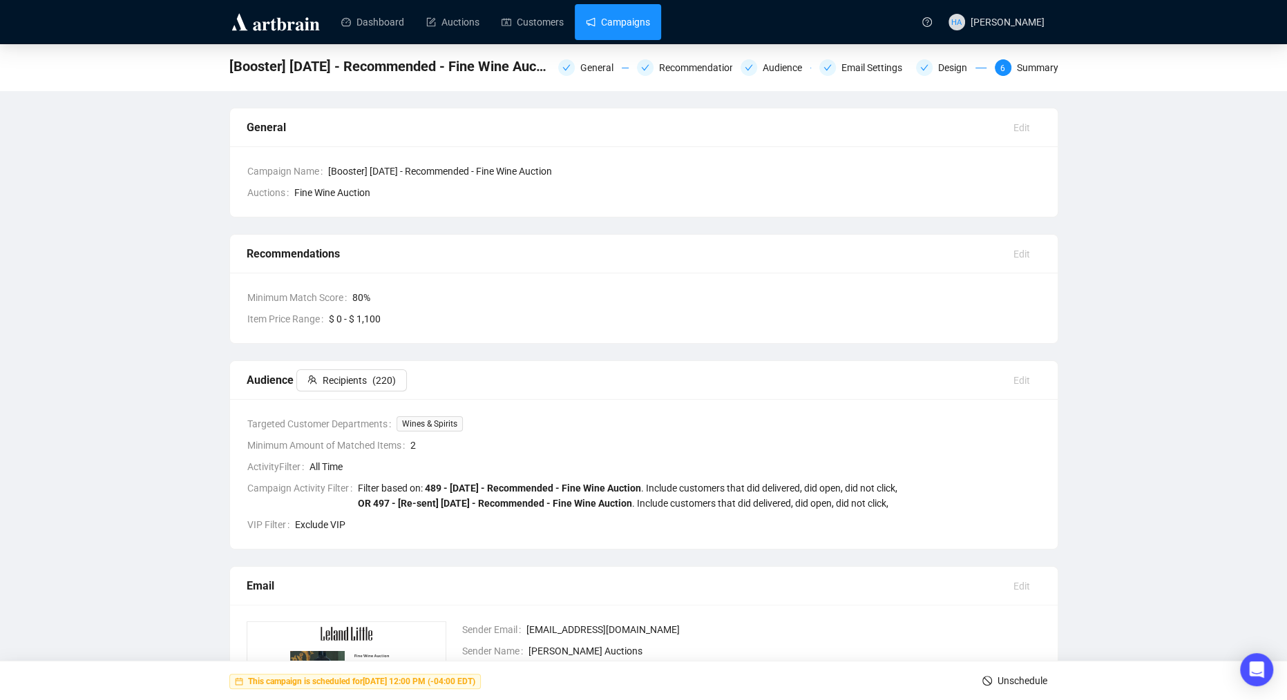
click at [624, 27] on link "Campaigns" at bounding box center [618, 22] width 64 height 36
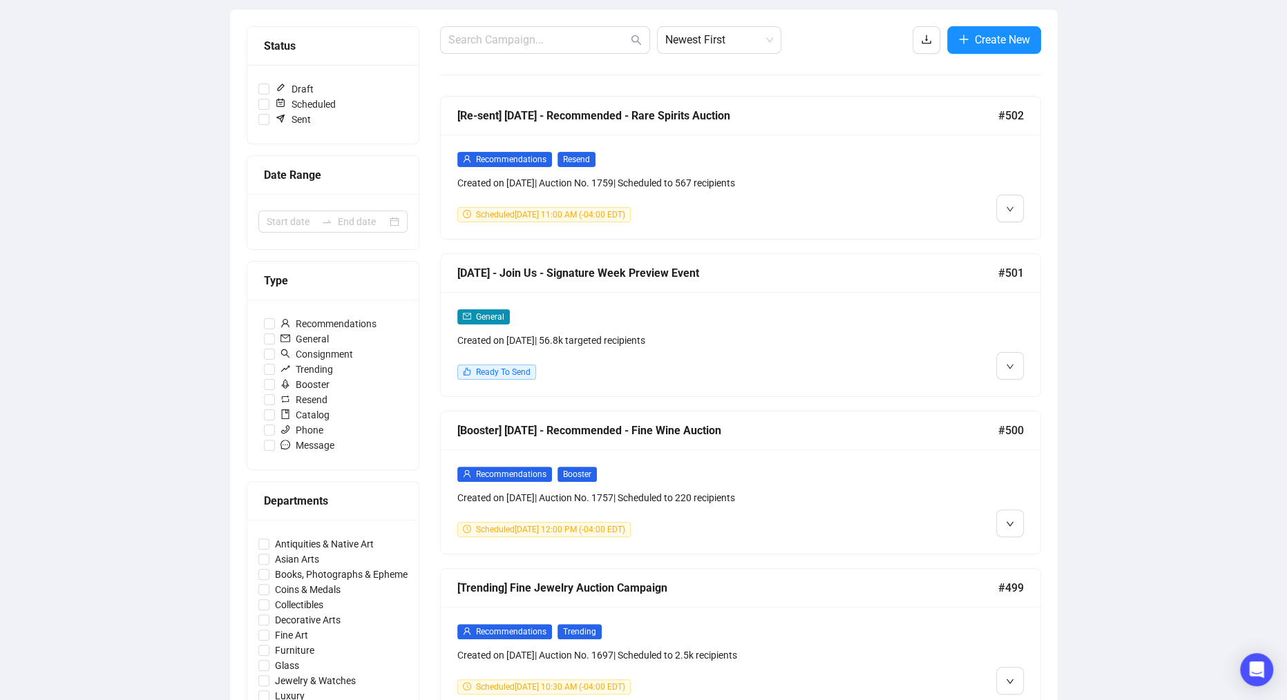
scroll to position [158, 0]
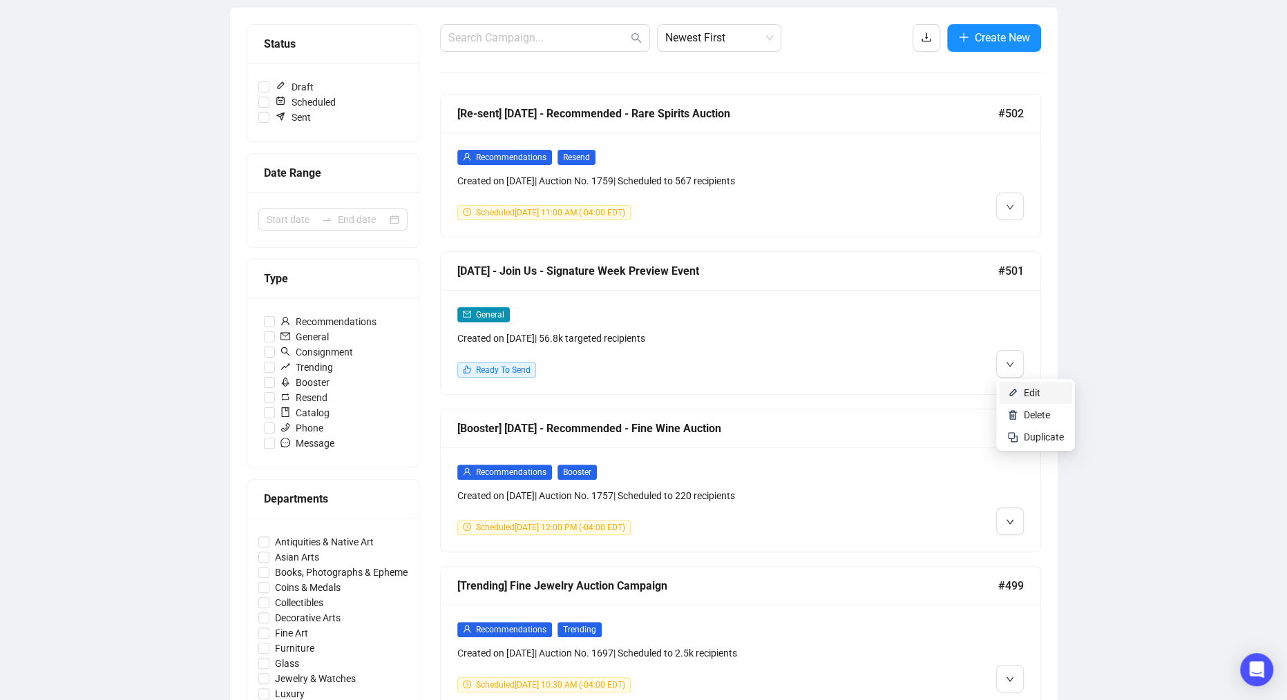
click at [1017, 392] on img at bounding box center [1012, 393] width 11 height 11
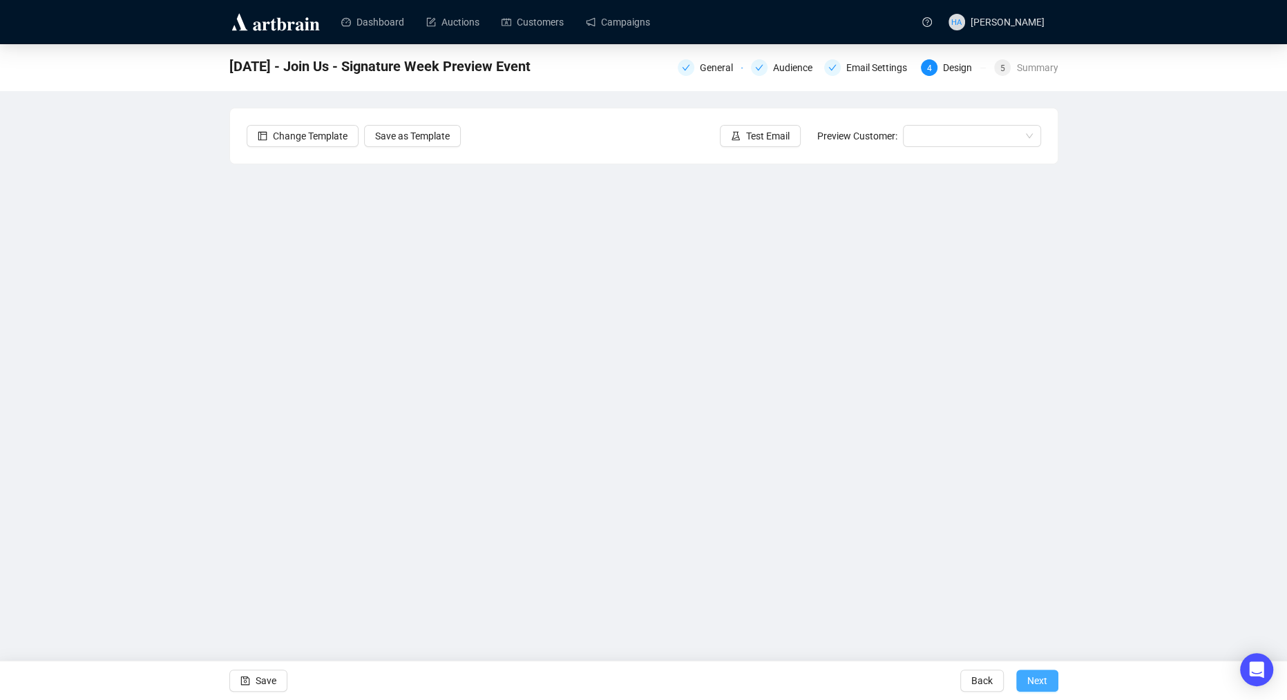
click at [1048, 679] on button "Next" at bounding box center [1037, 681] width 42 height 22
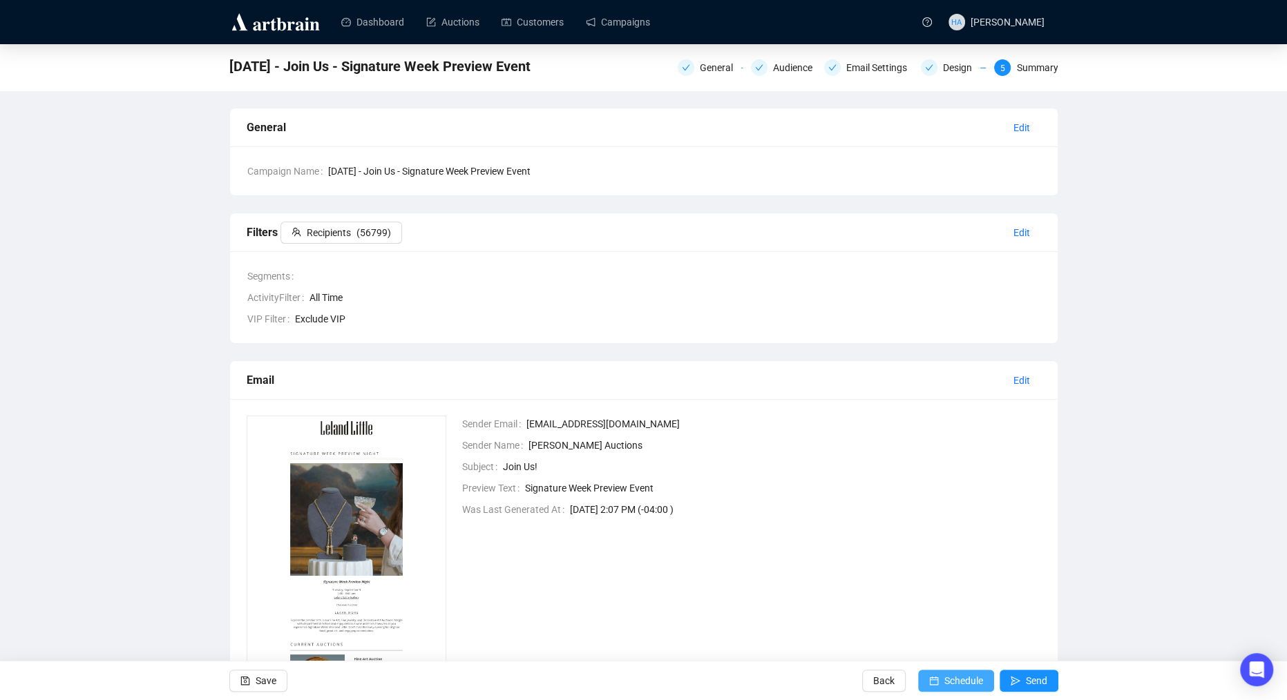
click at [973, 681] on span "Schedule" at bounding box center [963, 681] width 39 height 39
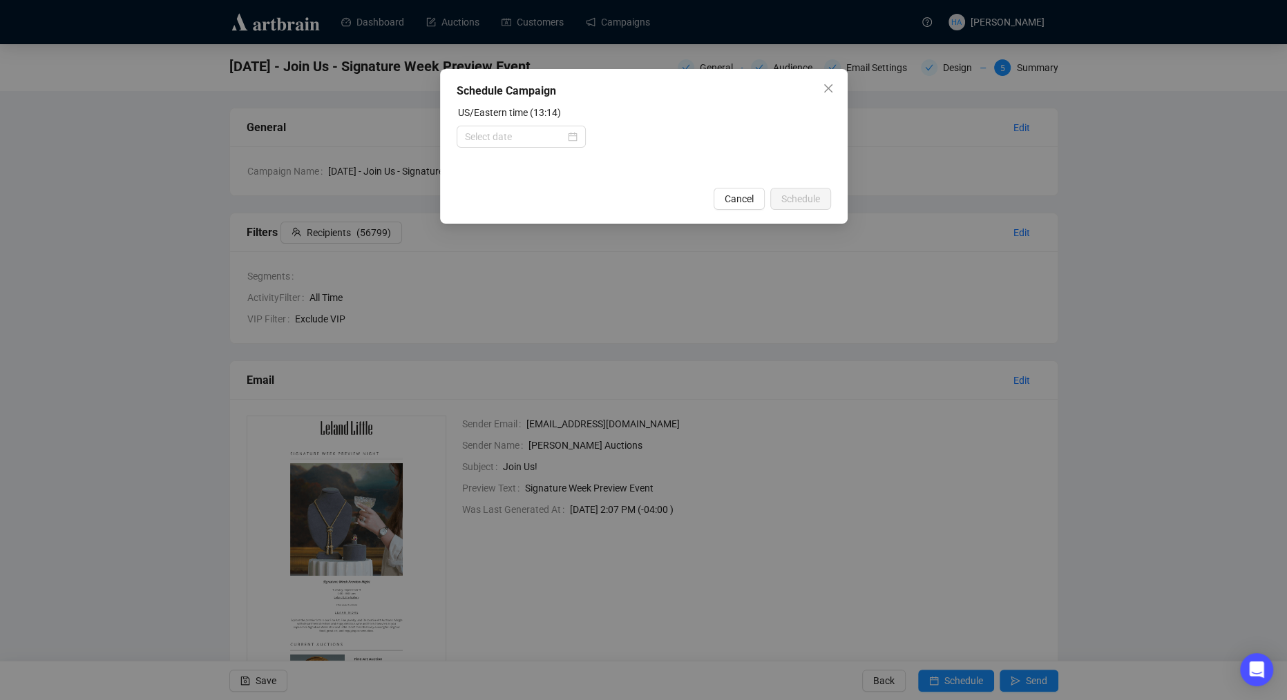
drag, startPoint x: 567, startPoint y: 134, endPoint x: 578, endPoint y: 149, distance: 18.8
click at [567, 134] on div at bounding box center [521, 136] width 113 height 15
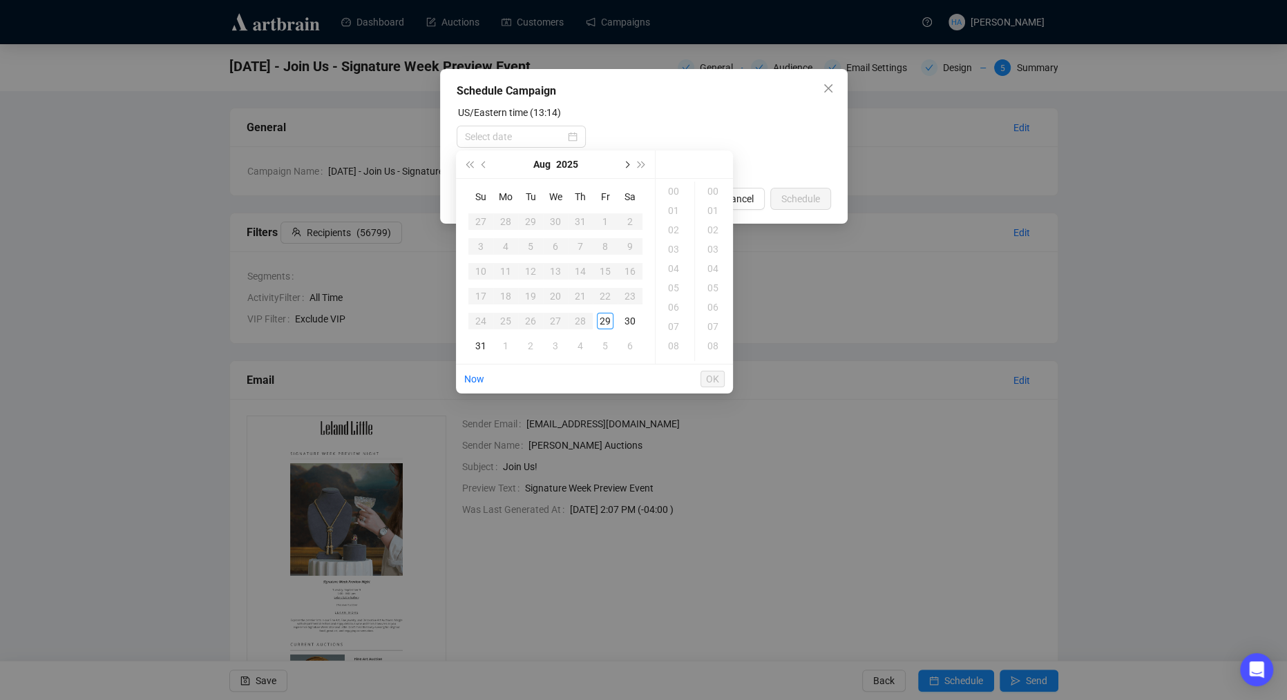
click at [627, 165] on span "Next month (PageDown)" at bounding box center [625, 164] width 7 height 7
click at [528, 225] on div "2" at bounding box center [530, 221] width 17 height 17
click at [675, 270] on div "13" at bounding box center [674, 268] width 33 height 19
type input "[DATE] 13:00"
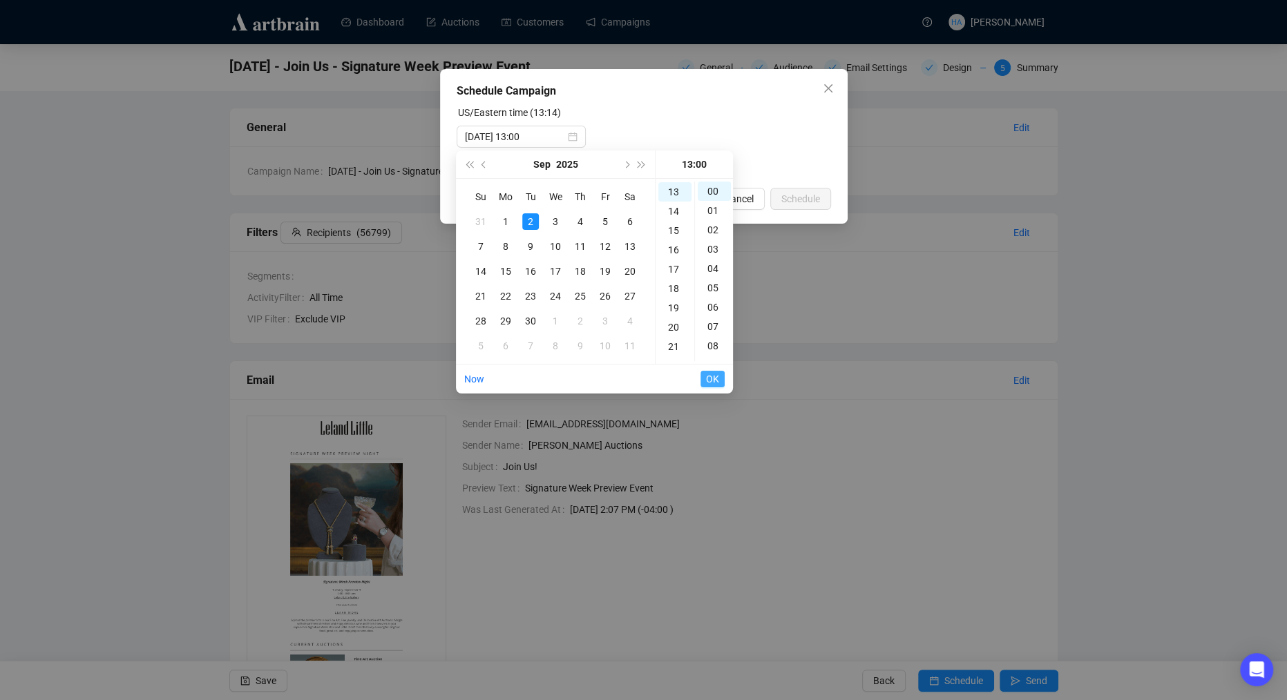
click at [715, 382] on span "OK" at bounding box center [712, 379] width 13 height 26
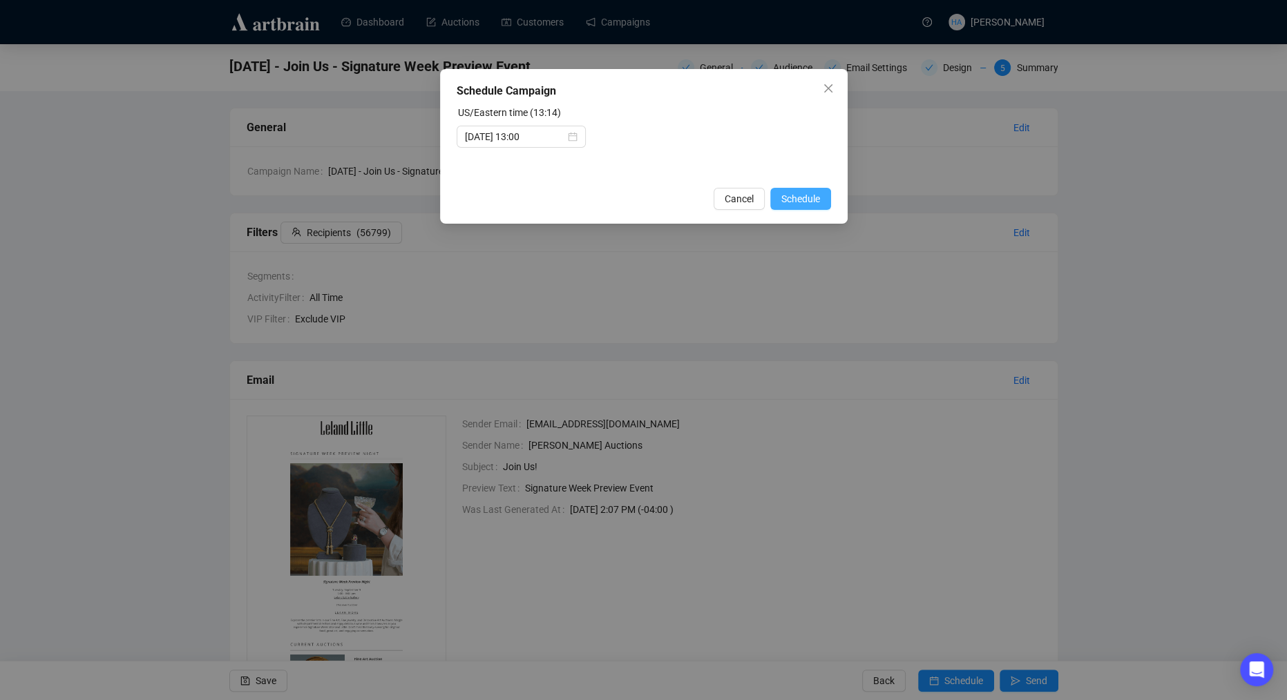
click at [799, 193] on span "Schedule" at bounding box center [800, 198] width 39 height 15
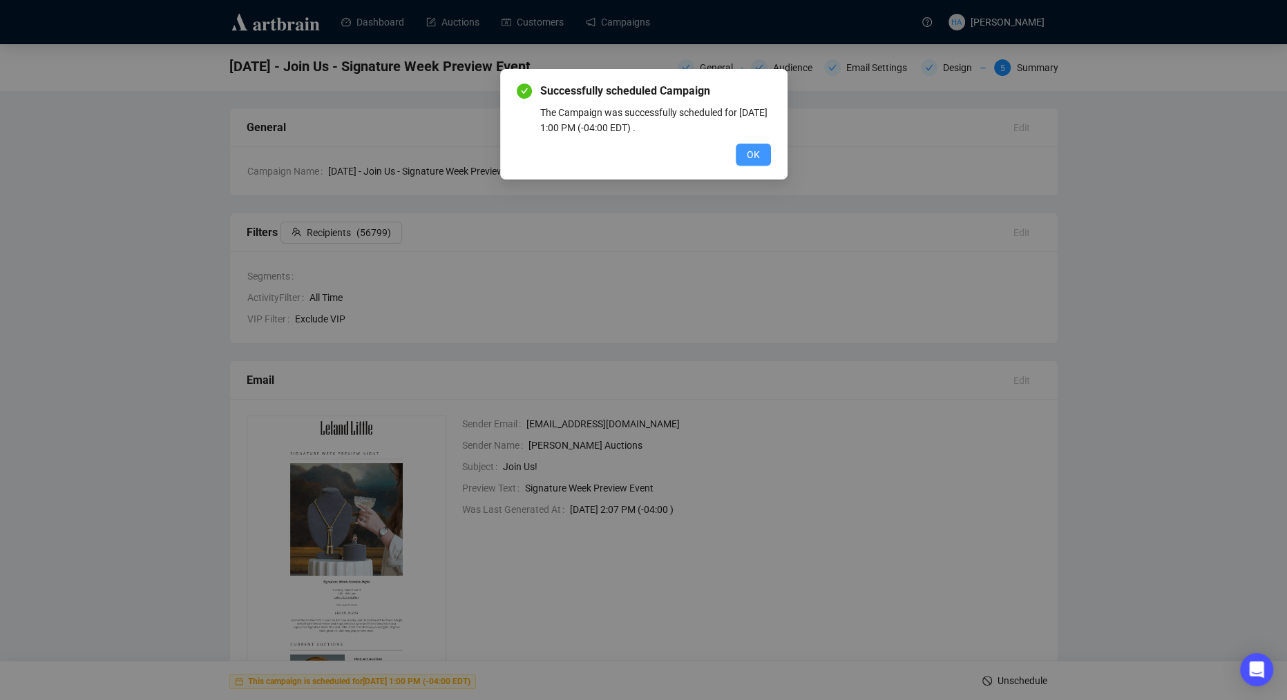
click at [747, 152] on span "OK" at bounding box center [753, 154] width 13 height 15
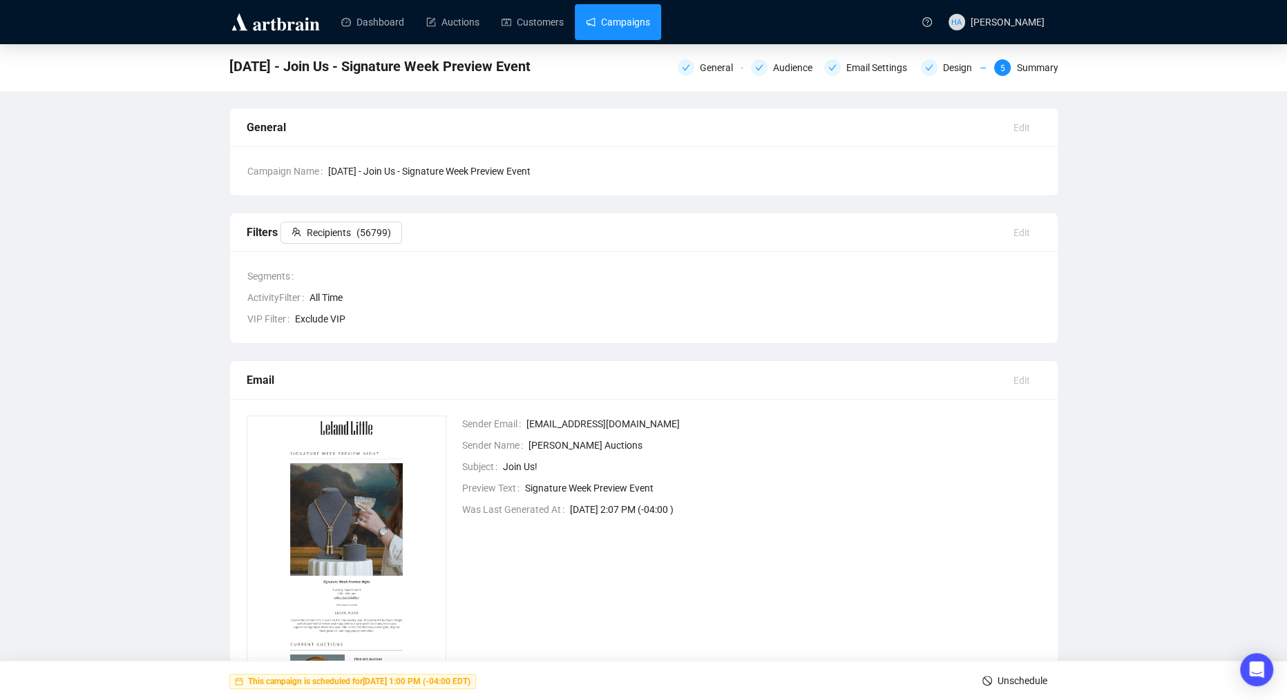
click at [622, 23] on link "Campaigns" at bounding box center [618, 22] width 64 height 36
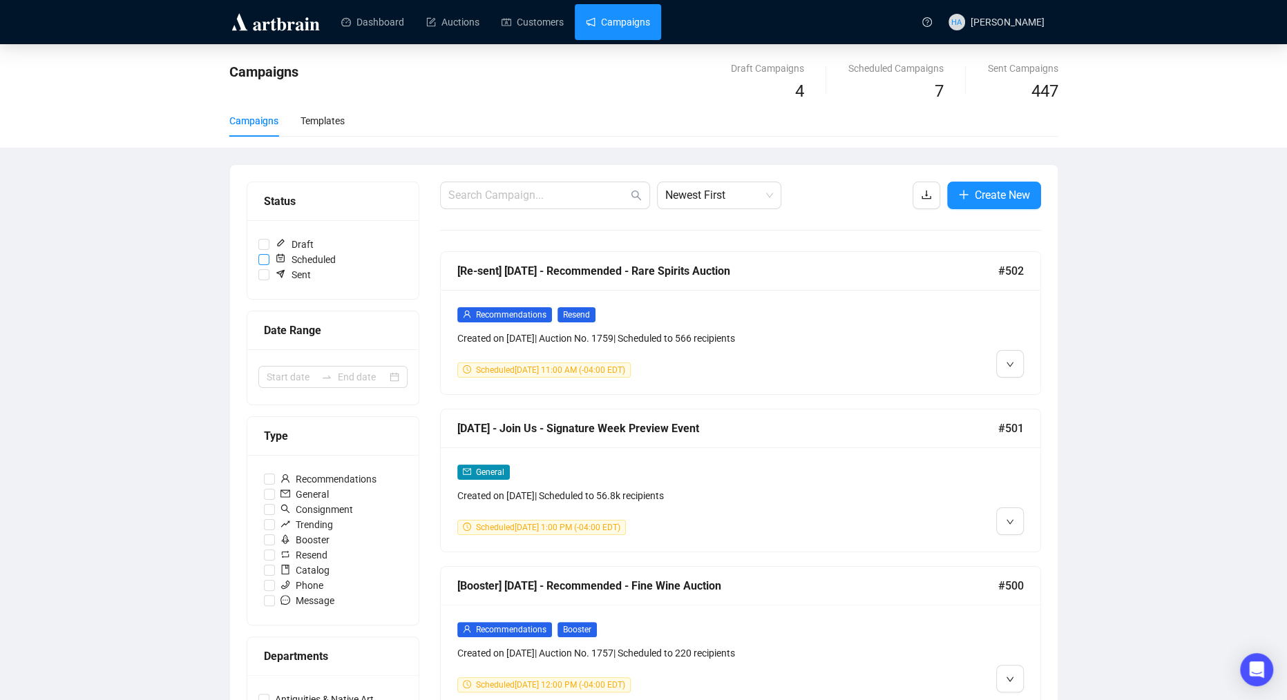
click at [265, 256] on input "Scheduled" at bounding box center [263, 259] width 11 height 11
click at [261, 260] on input "Scheduled" at bounding box center [263, 259] width 11 height 11
checkbox input "false"
click at [626, 15] on link "Campaigns" at bounding box center [618, 22] width 64 height 36
click at [263, 243] on input "Draft" at bounding box center [263, 244] width 11 height 11
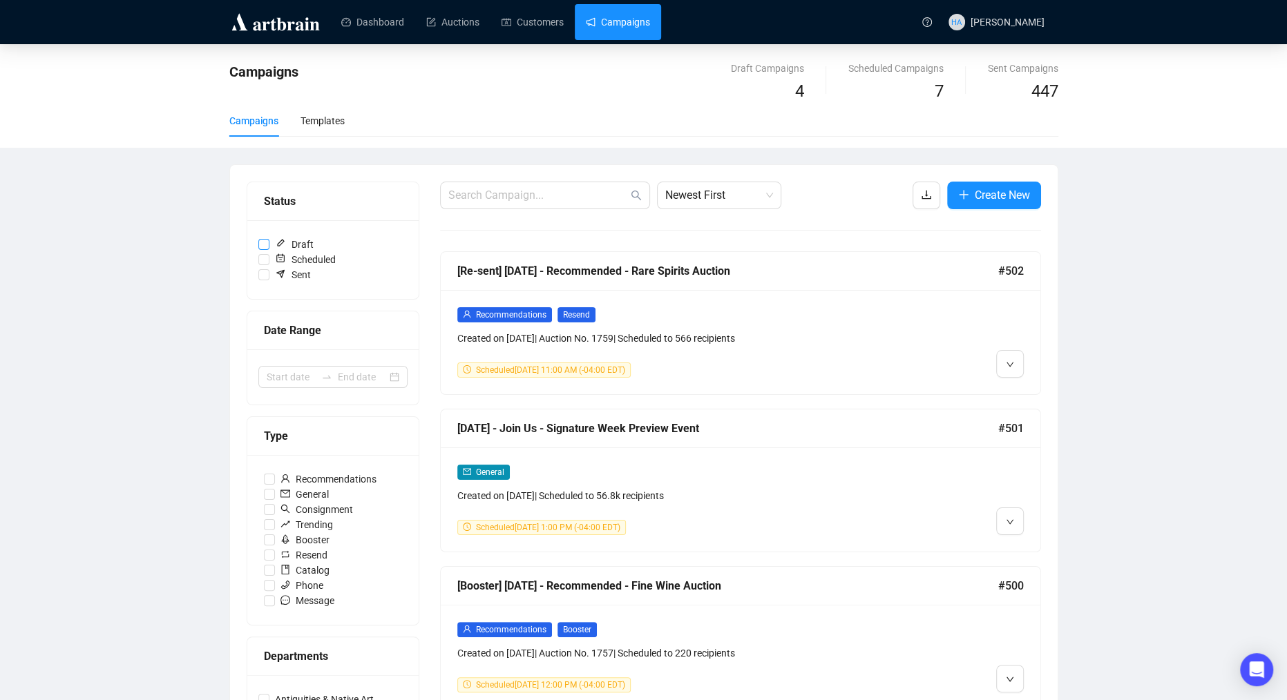
checkbox input "true"
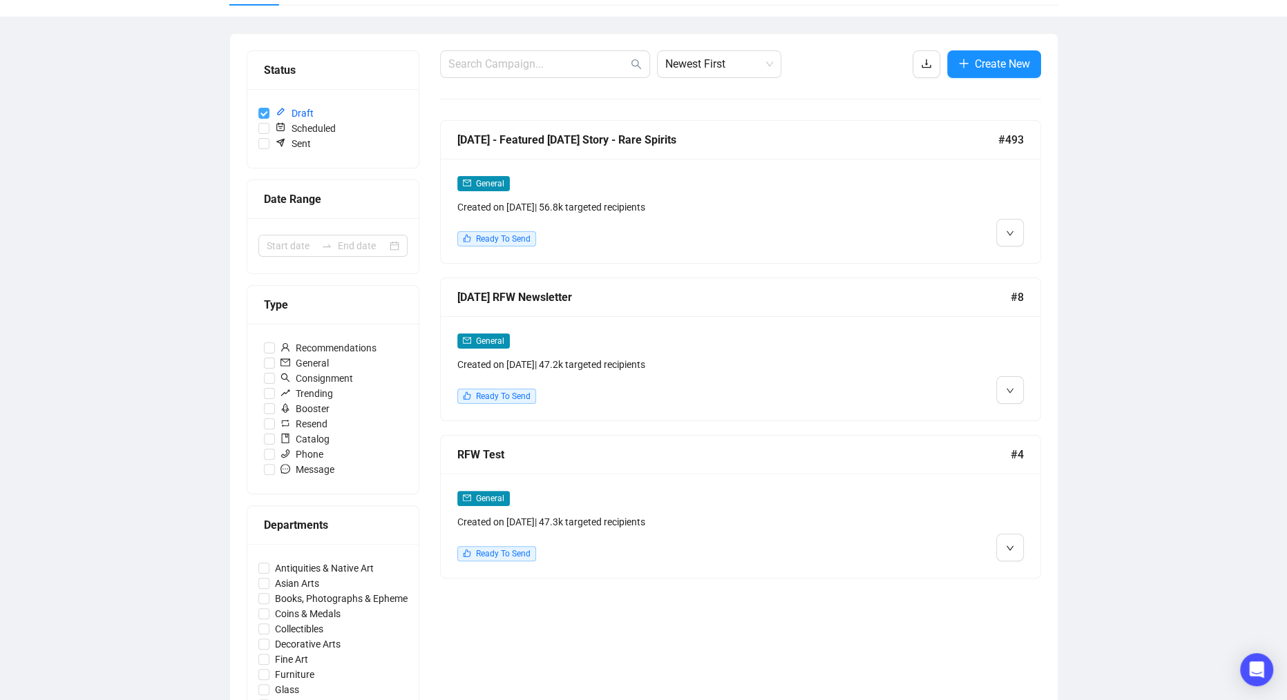
scroll to position [163, 0]
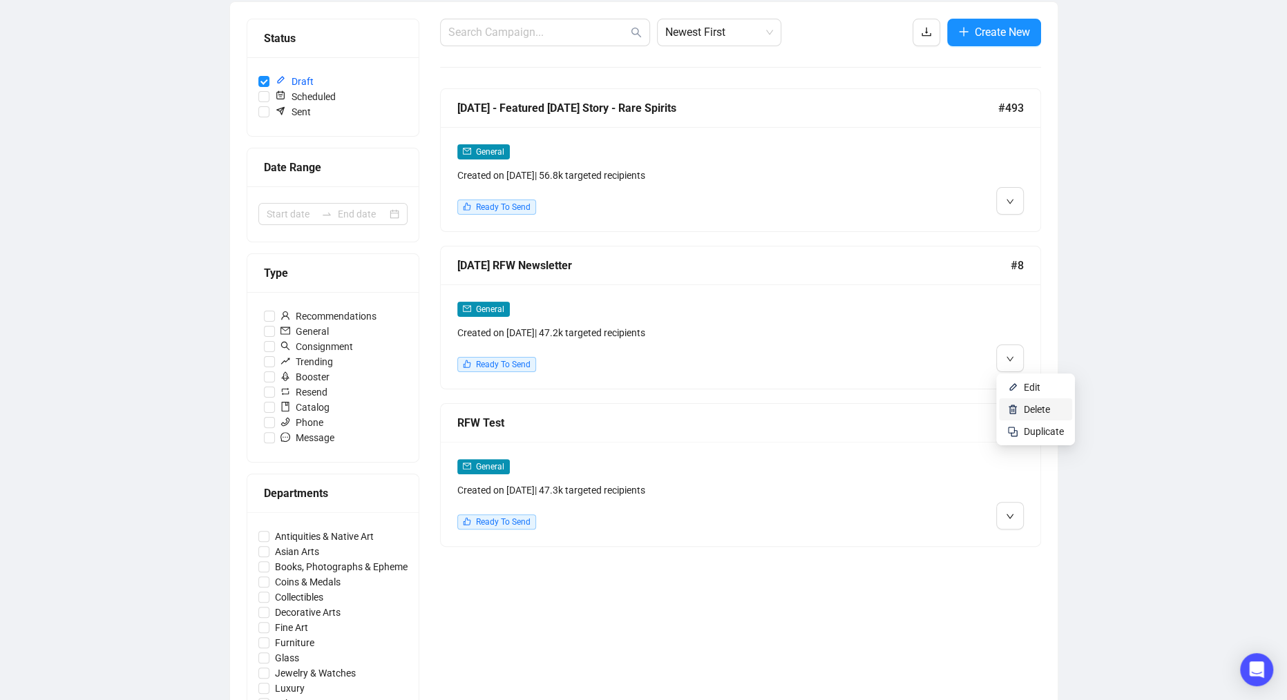
click at [1037, 409] on span "Delete" at bounding box center [1037, 409] width 26 height 11
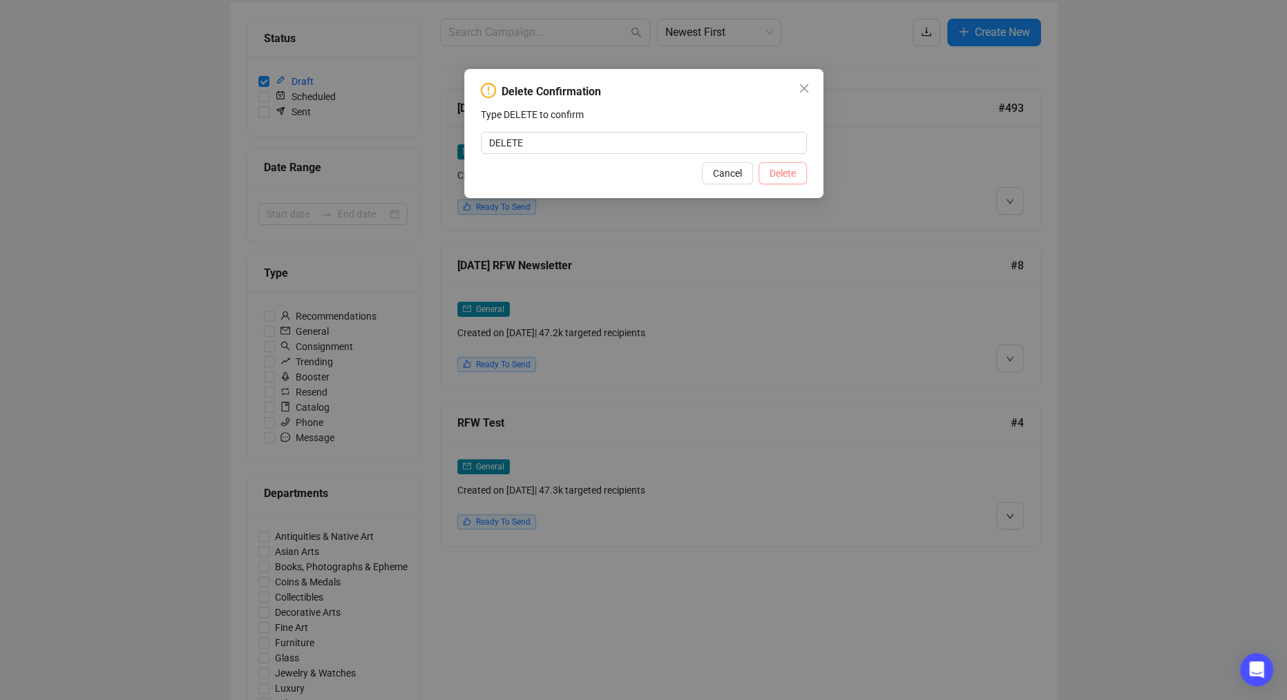
type input "DELETE"
click at [785, 170] on span "Delete" at bounding box center [783, 173] width 26 height 15
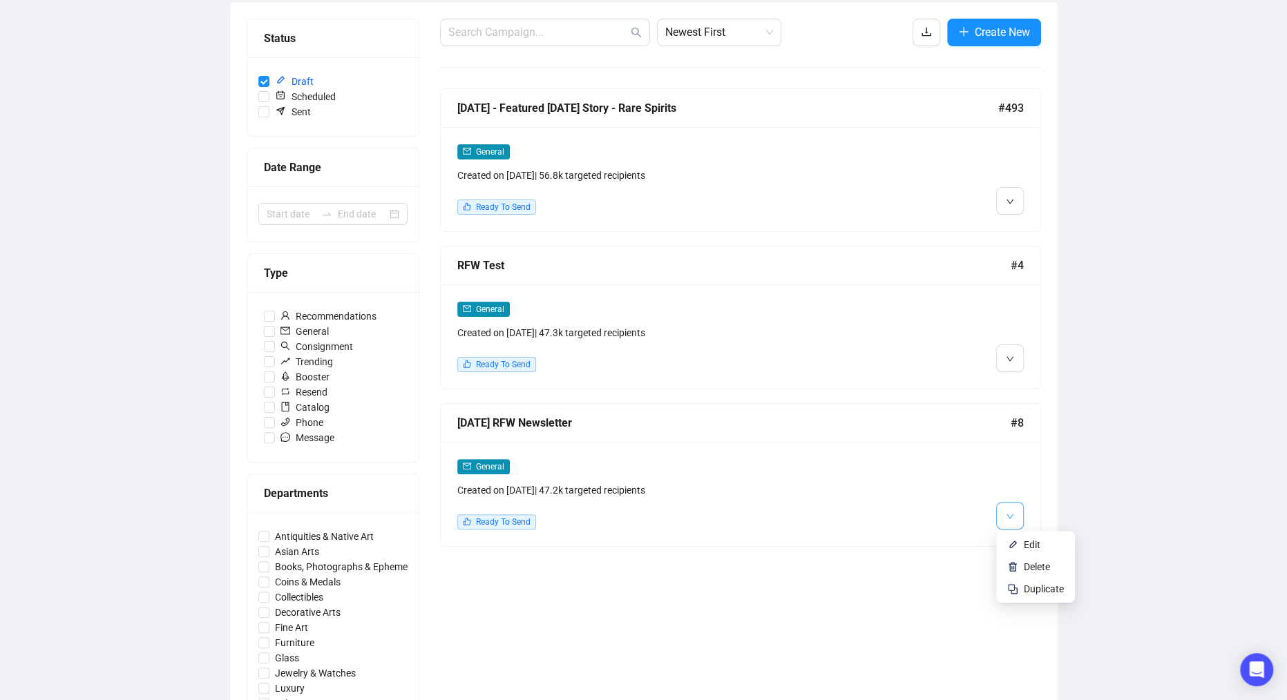
click at [1006, 514] on icon "down" at bounding box center [1010, 517] width 8 height 8
click at [1027, 565] on span "Delete" at bounding box center [1037, 567] width 26 height 11
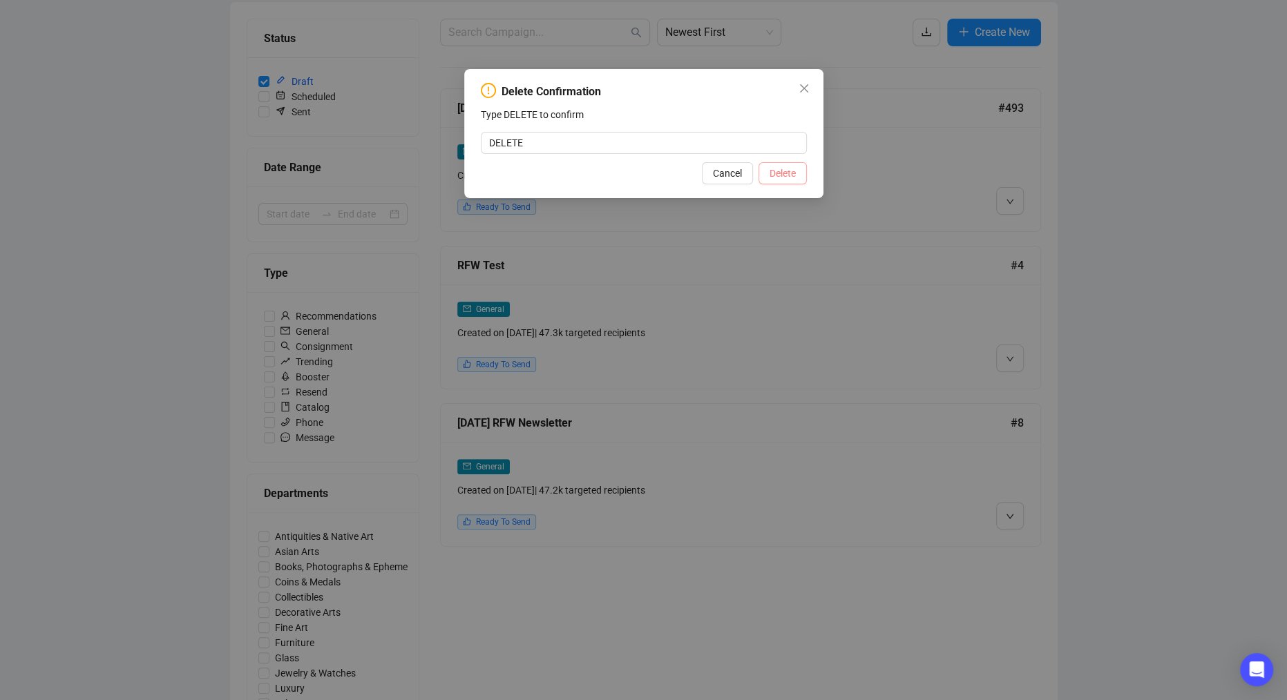
type input "DELETE"
click at [776, 175] on span "Delete" at bounding box center [783, 173] width 26 height 15
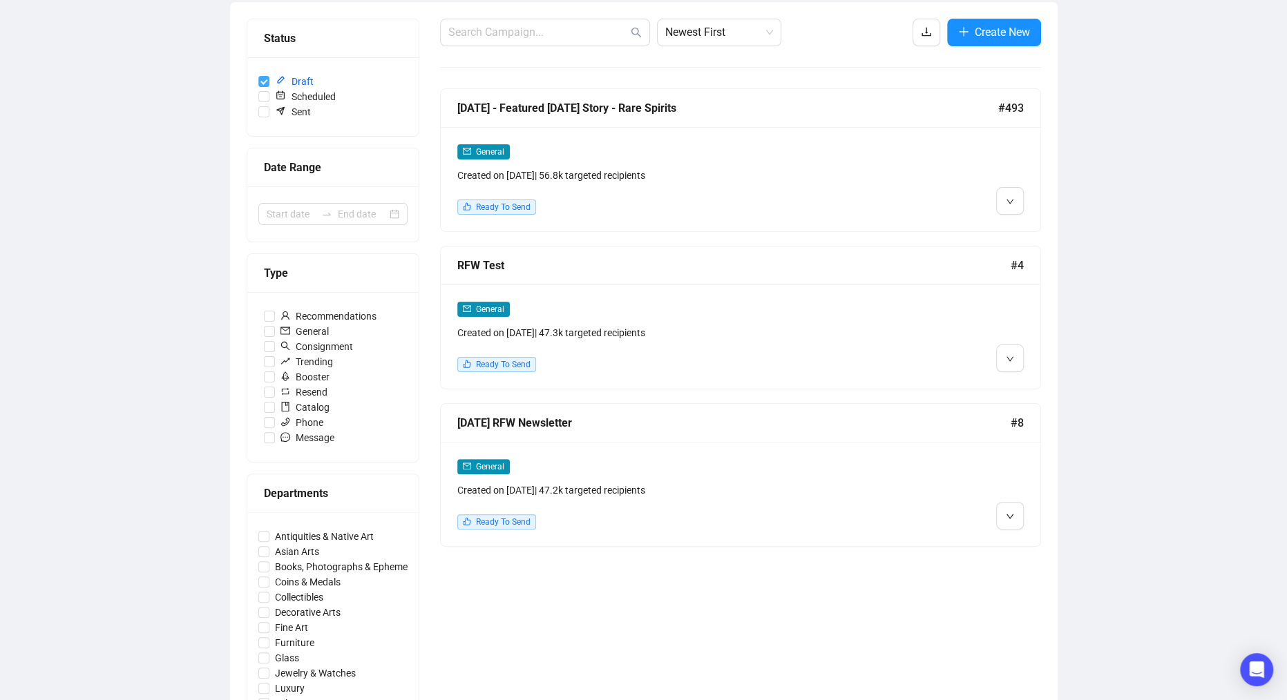
click at [262, 79] on input "Draft" at bounding box center [263, 81] width 11 height 11
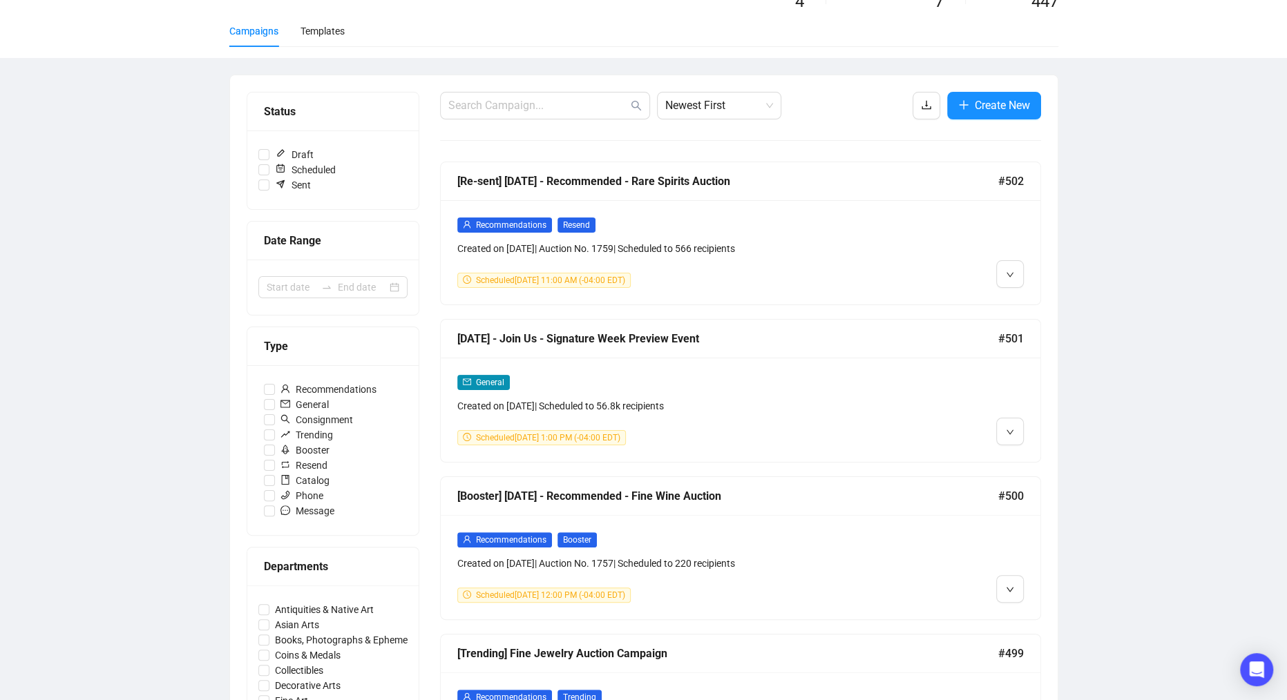
scroll to position [0, 0]
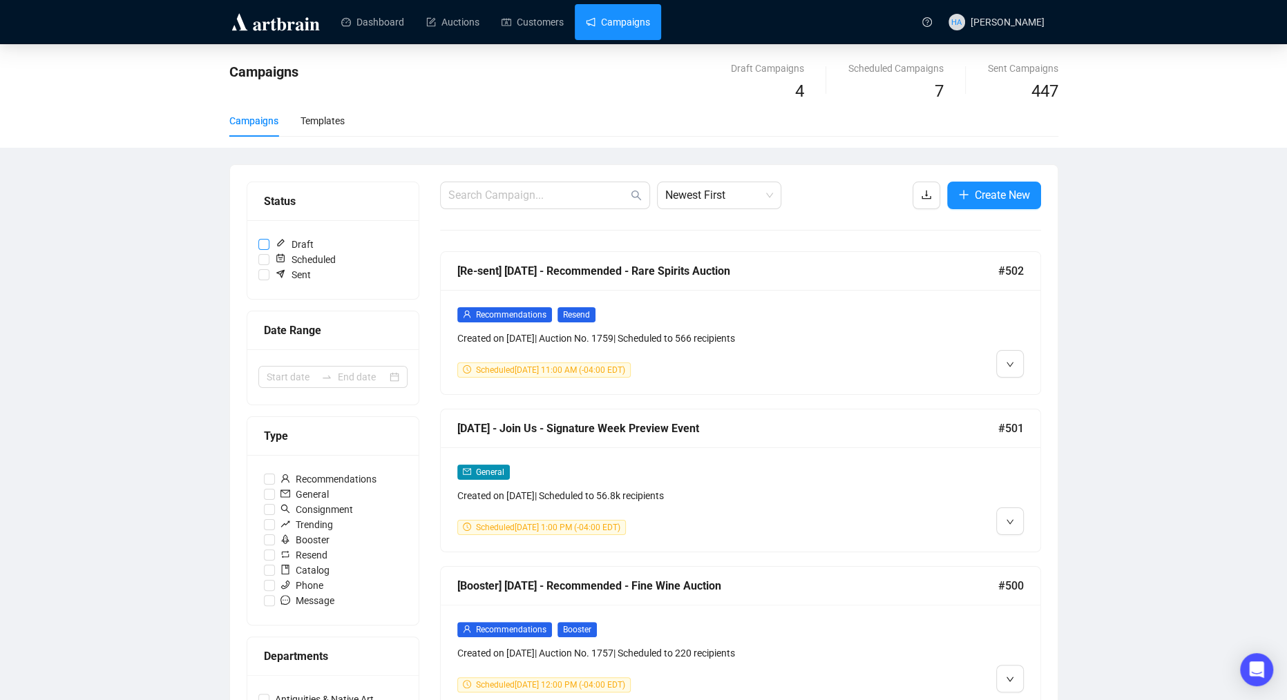
click at [262, 244] on input "Draft" at bounding box center [263, 244] width 11 height 11
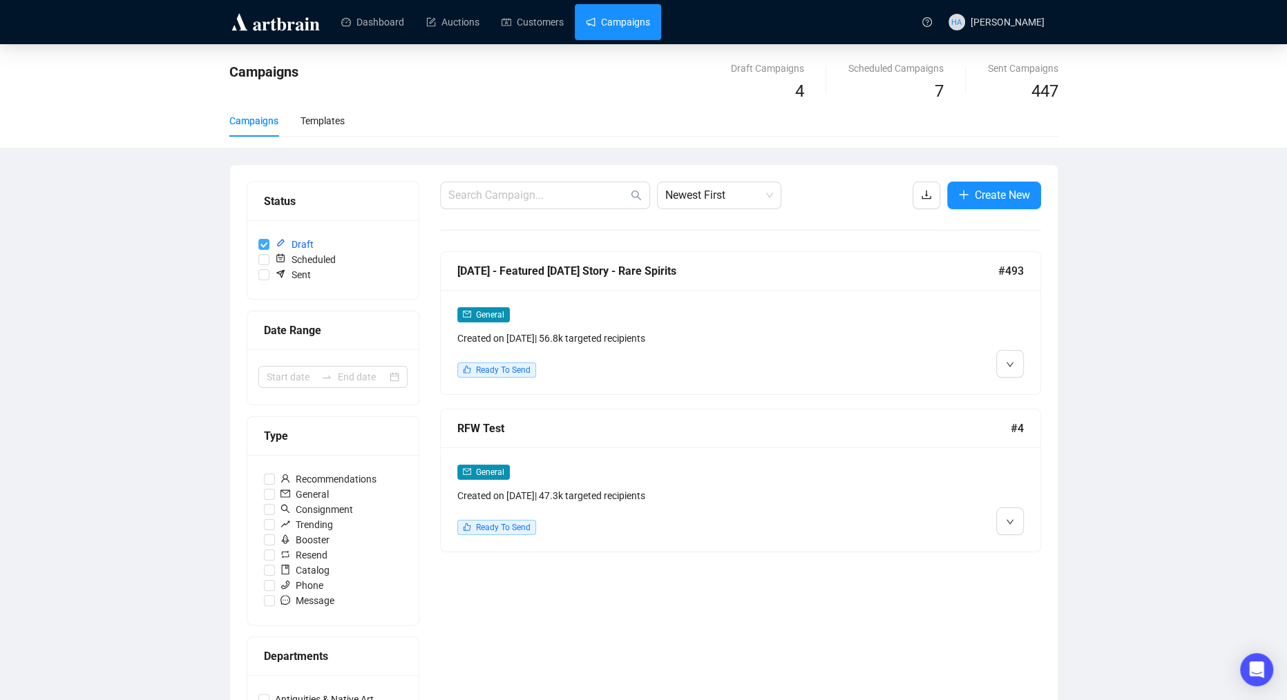
click at [263, 244] on input "Draft" at bounding box center [263, 244] width 11 height 11
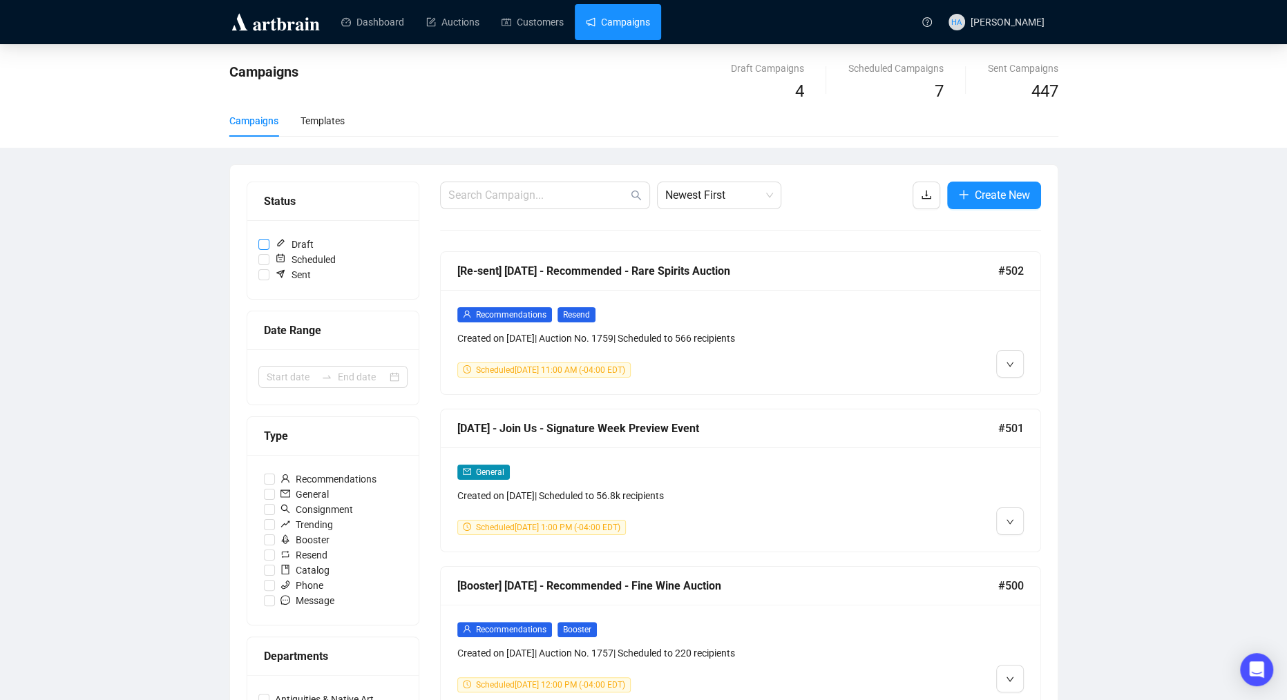
click at [265, 241] on input "Draft" at bounding box center [263, 244] width 11 height 11
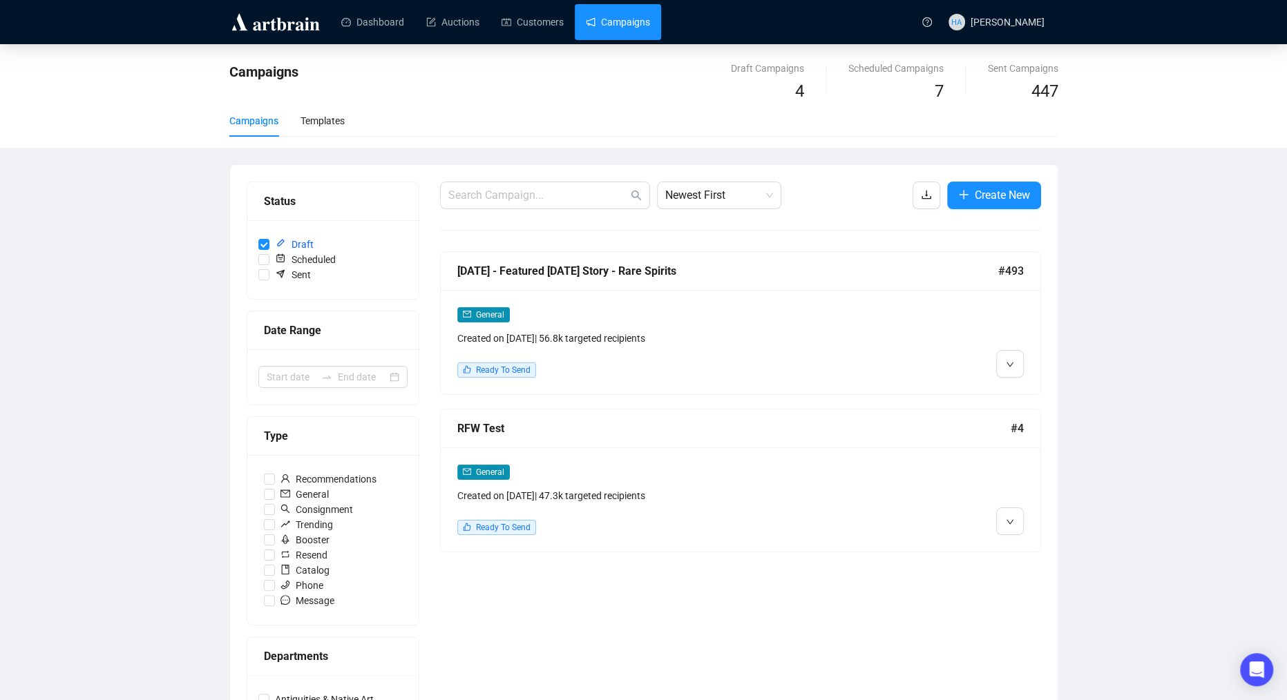
click at [634, 28] on link "Campaigns" at bounding box center [618, 22] width 64 height 36
click at [265, 245] on input "Draft" at bounding box center [263, 244] width 11 height 11
checkbox input "false"
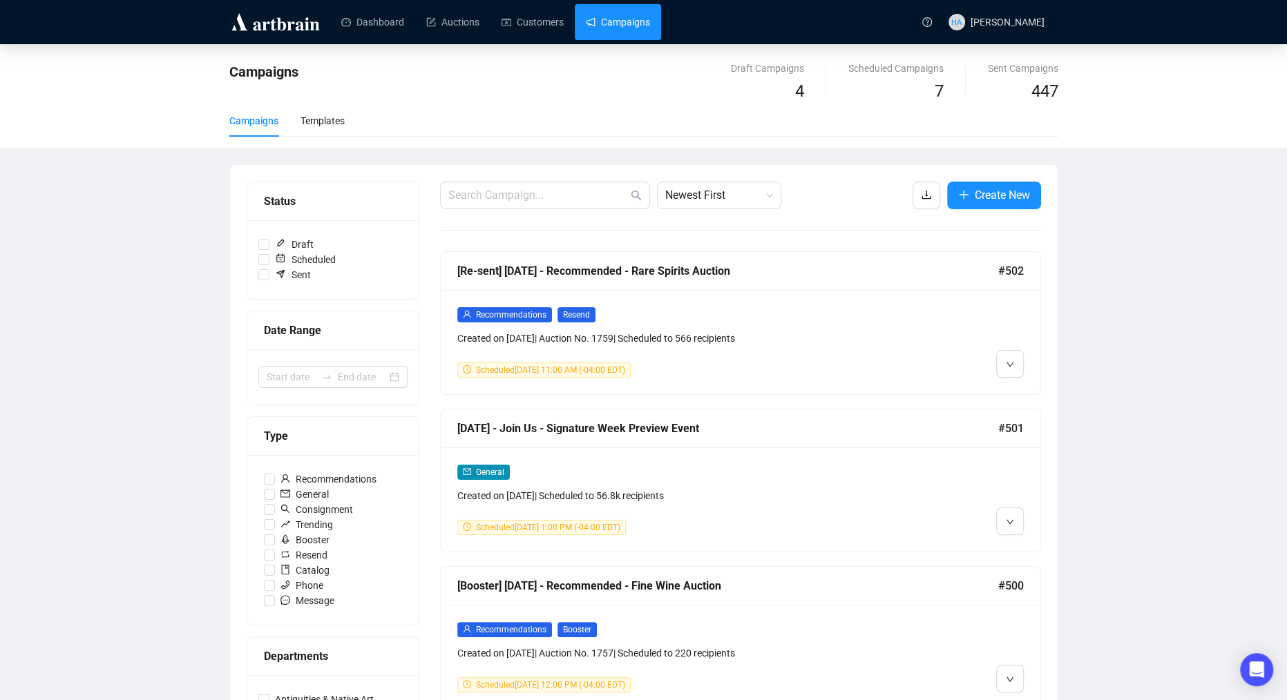
click at [628, 22] on link "Campaigns" at bounding box center [618, 22] width 64 height 36
